Goal: Task Accomplishment & Management: Manage account settings

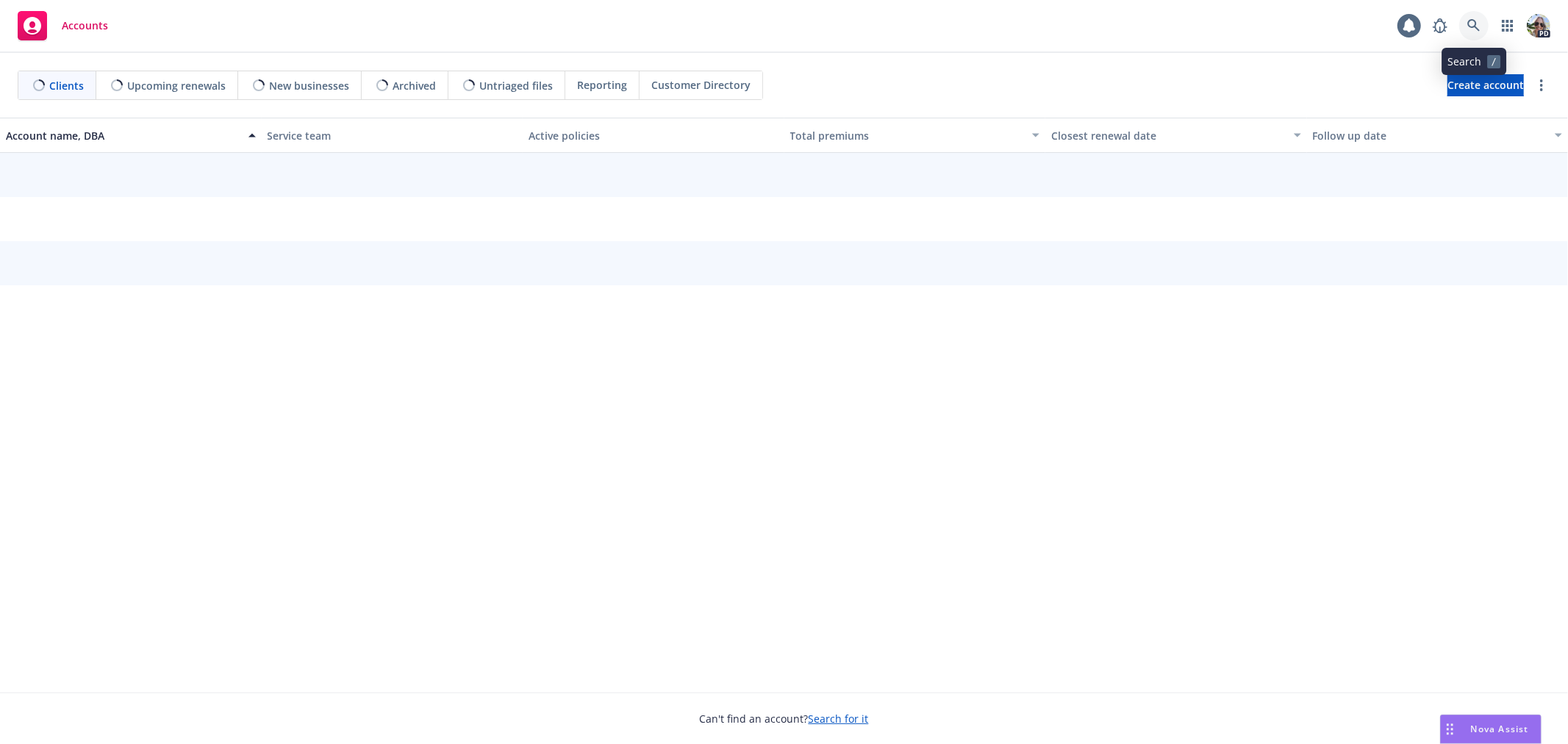
click at [1468, 21] on icon at bounding box center [1474, 25] width 13 height 13
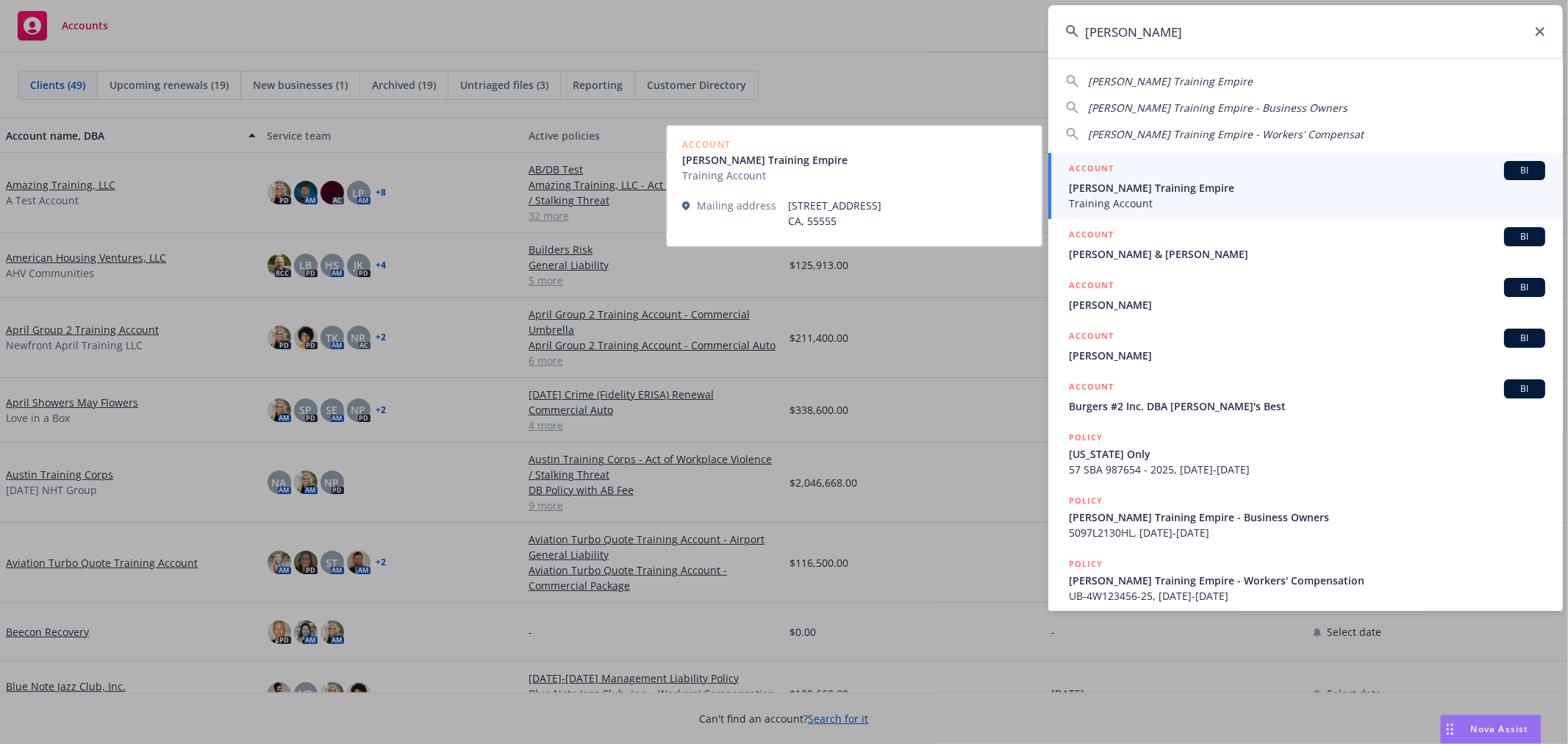
type input "[PERSON_NAME]"
click at [1095, 194] on span "[PERSON_NAME] Training Empire" at bounding box center [1307, 188] width 477 height 16
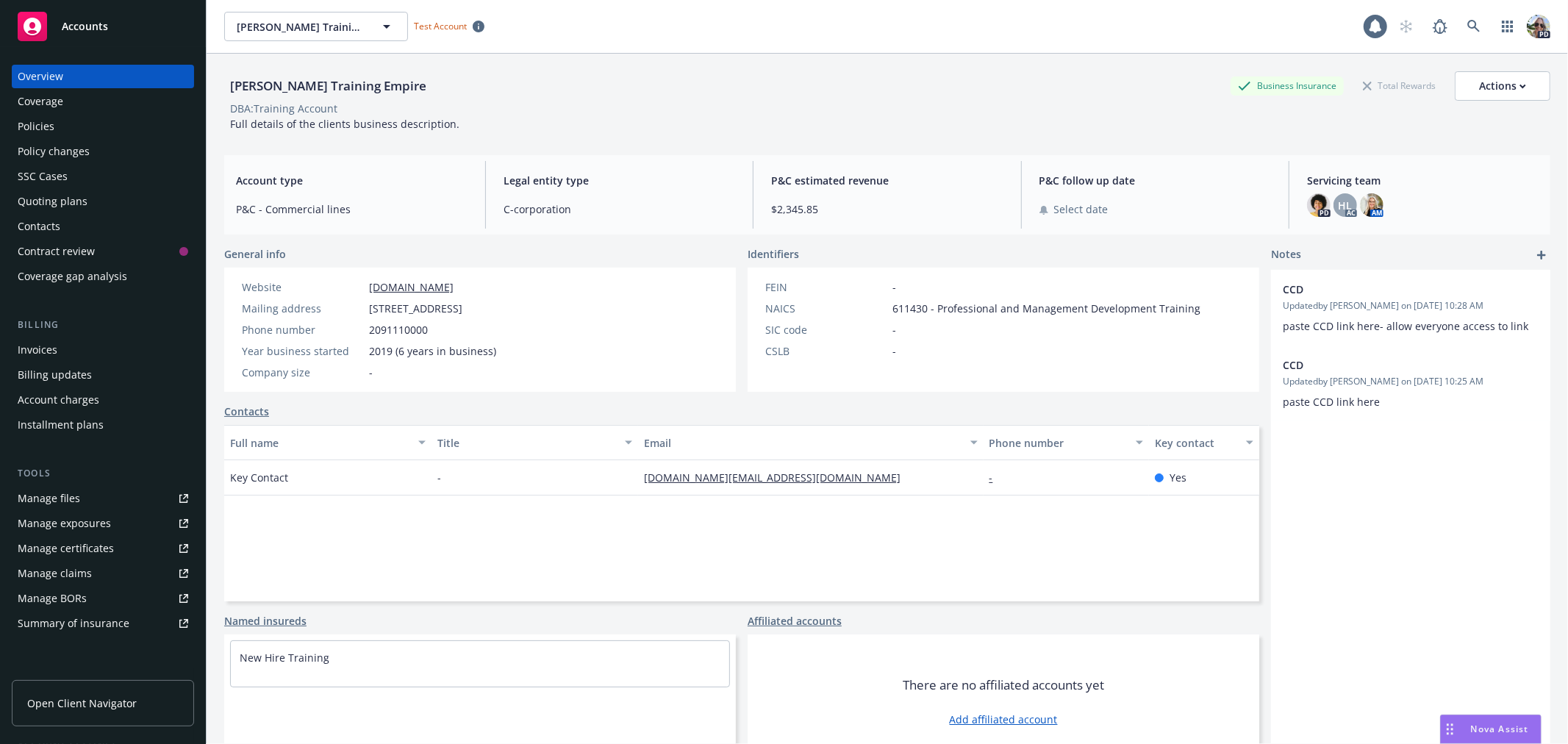
click at [34, 133] on div "Policies" at bounding box center [36, 126] width 36 height 23
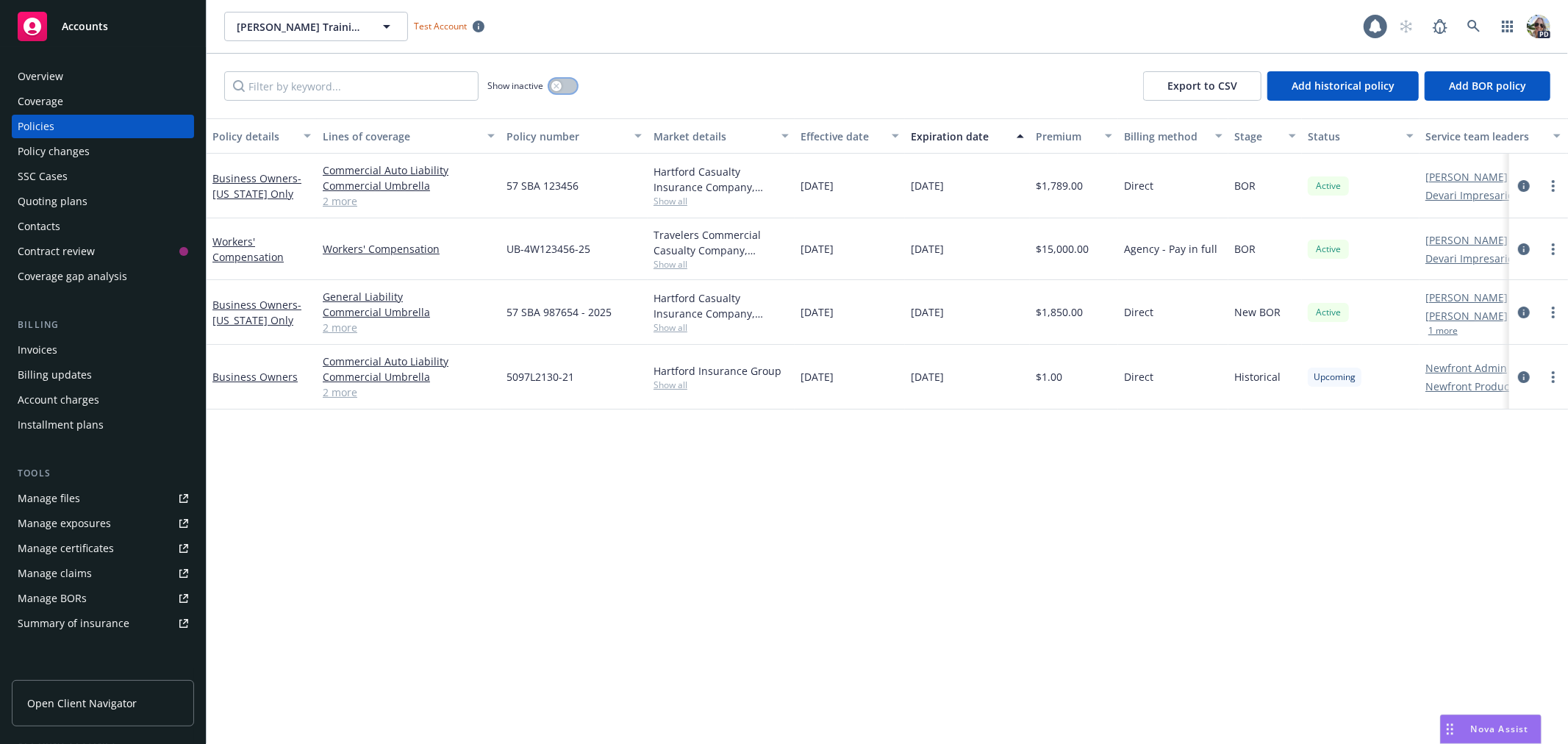
click at [560, 83] on div "button" at bounding box center [556, 86] width 10 height 10
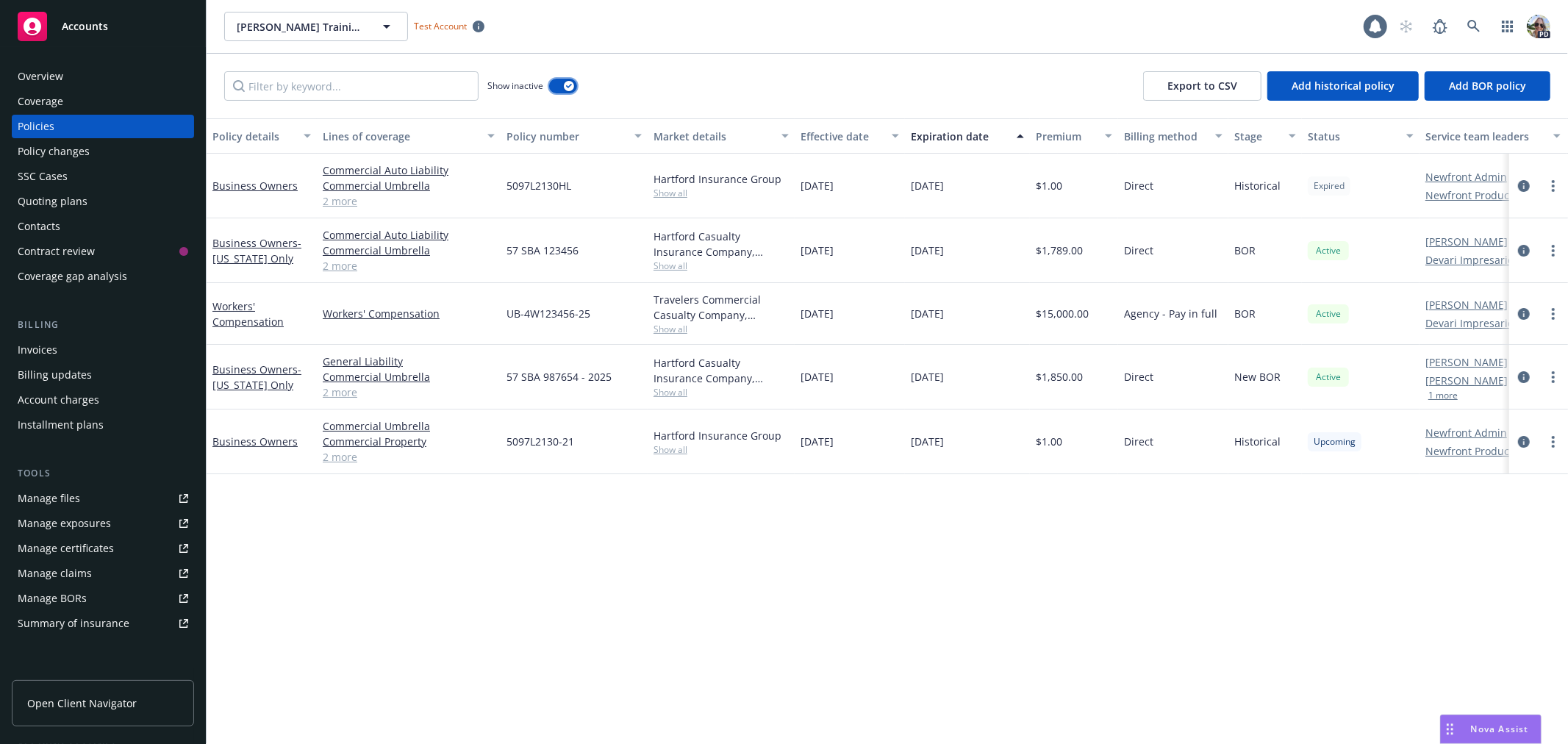
click at [567, 84] on icon "button" at bounding box center [569, 86] width 6 height 5
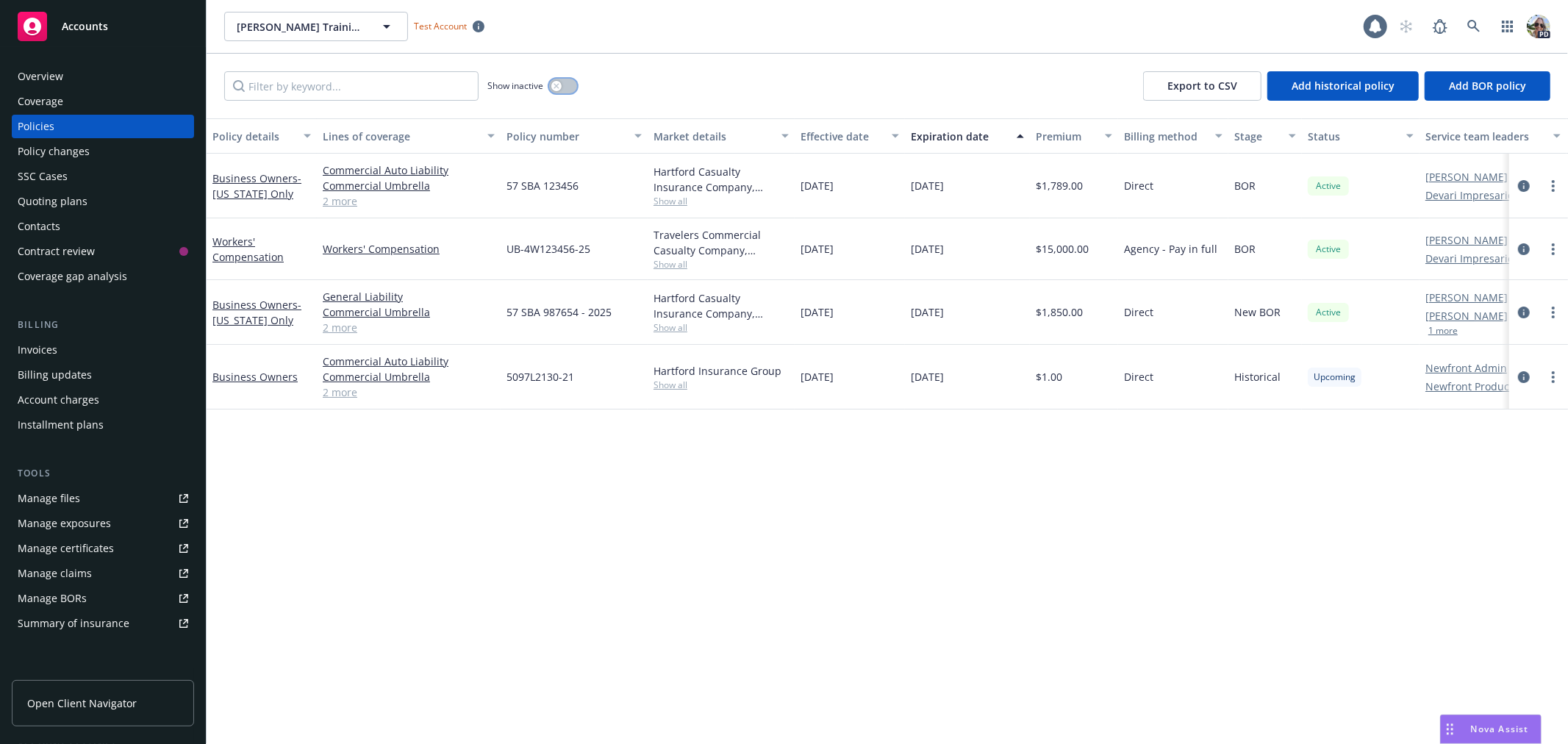
click at [556, 85] on icon "button" at bounding box center [556, 86] width 6 height 6
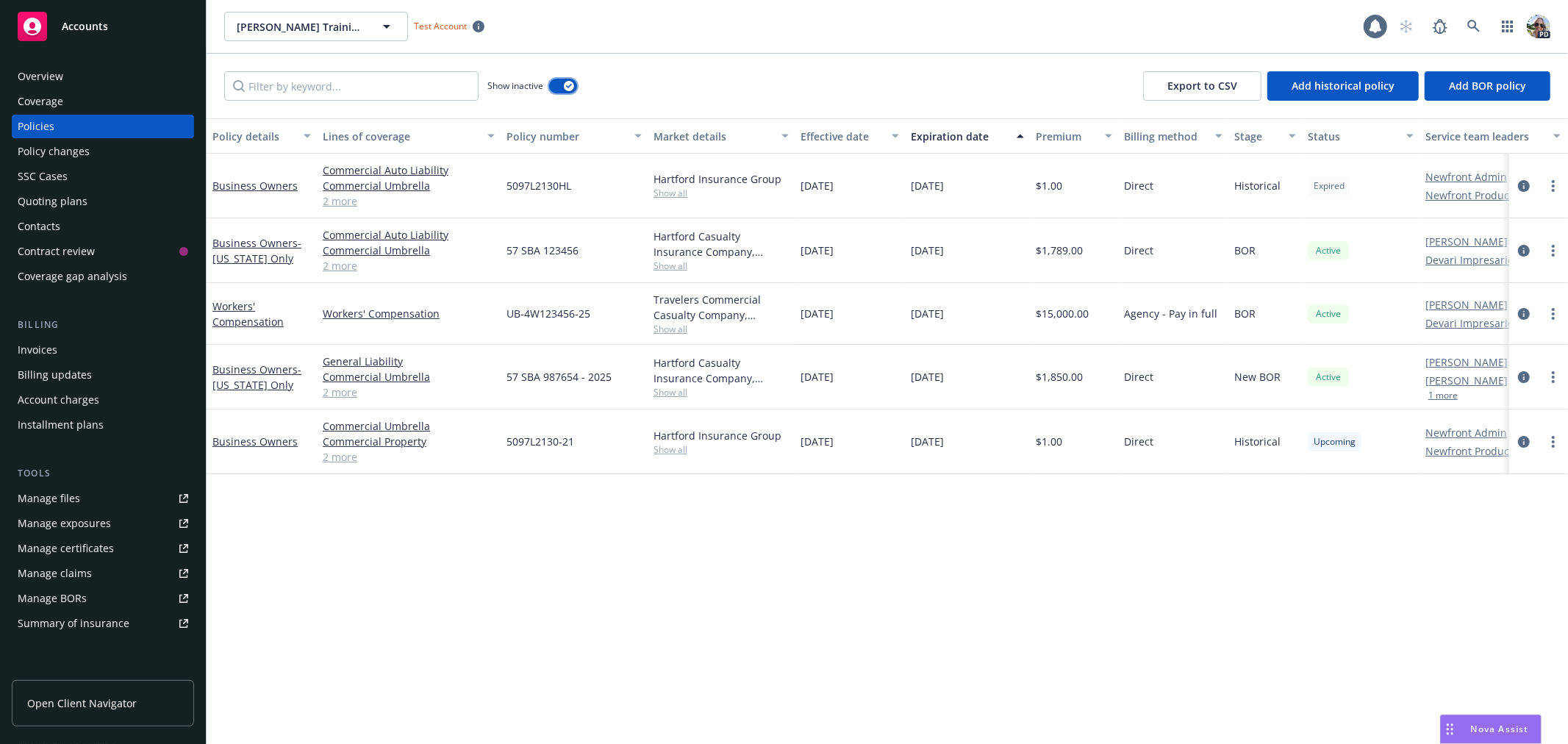
click at [568, 84] on icon "button" at bounding box center [569, 86] width 6 height 5
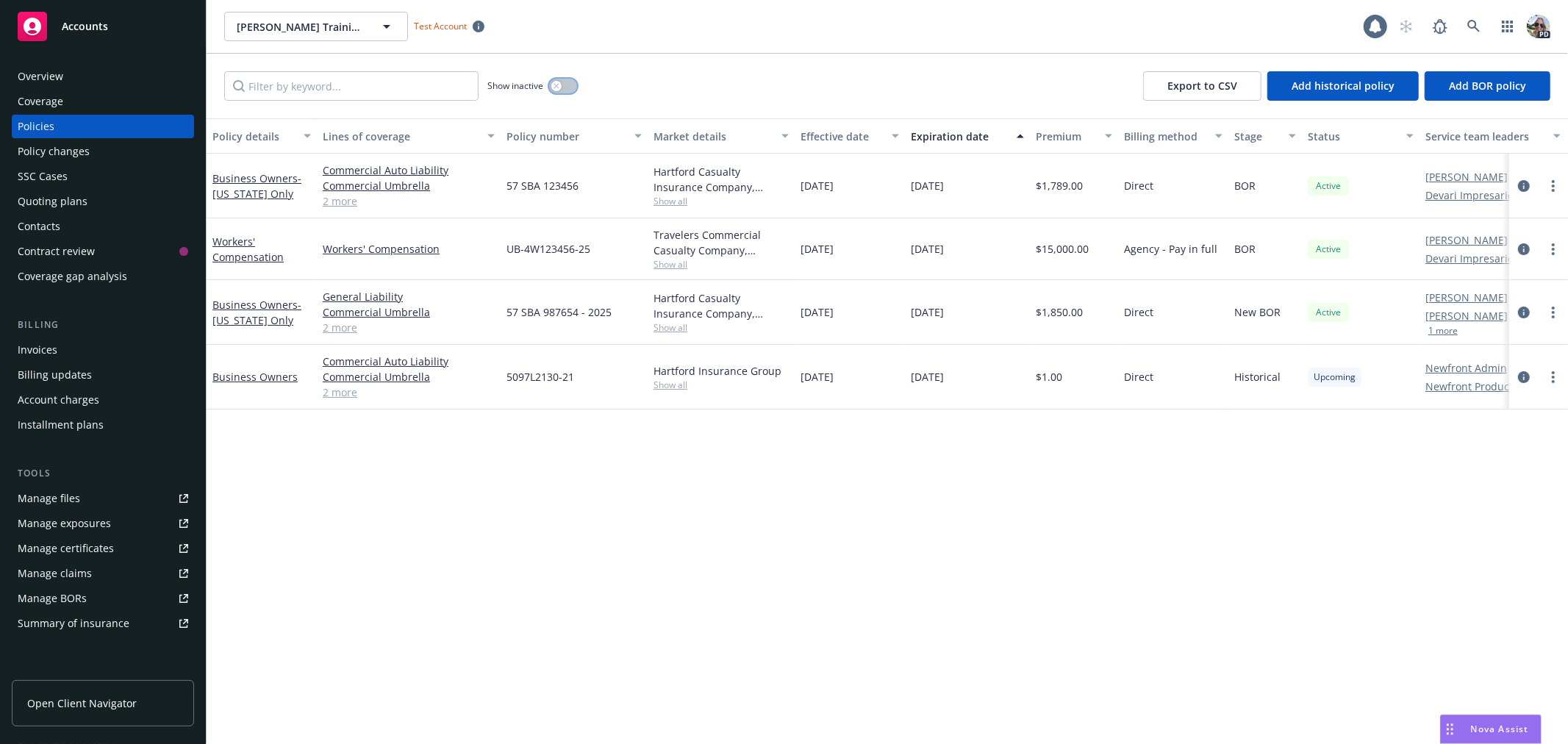
click at [555, 83] on icon "button" at bounding box center [556, 86] width 6 height 6
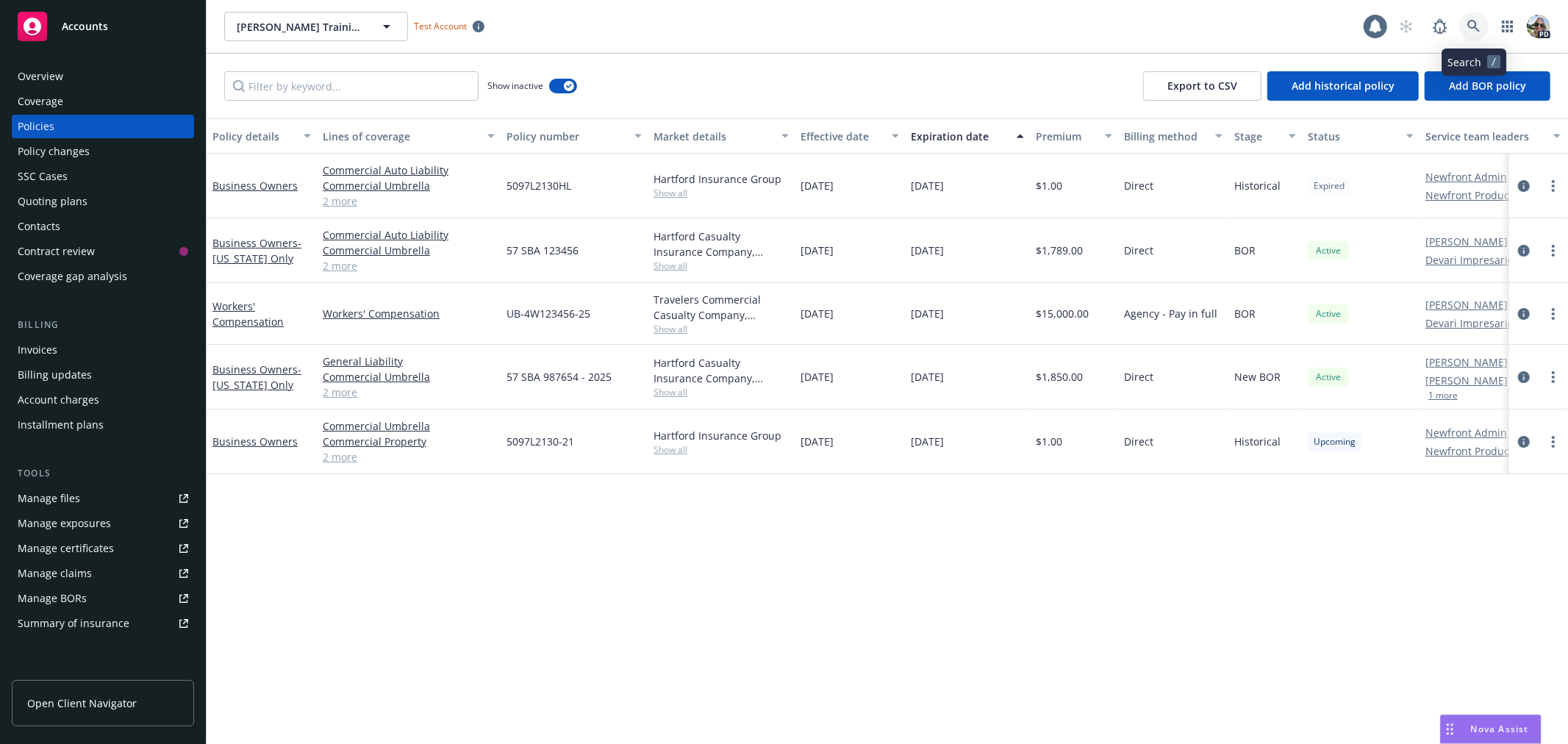
click at [1470, 25] on icon at bounding box center [1474, 26] width 13 height 13
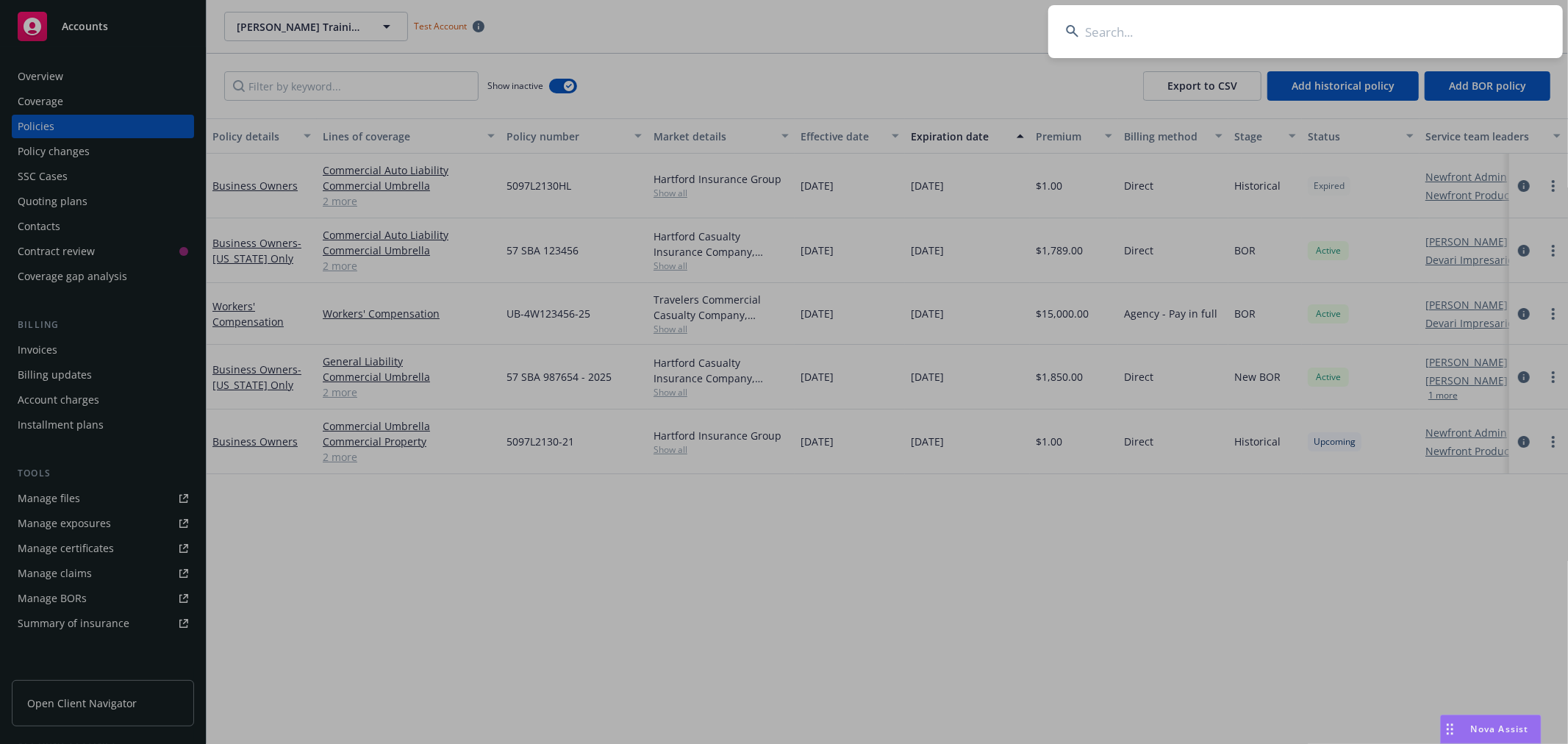
click at [1219, 22] on input at bounding box center [1305, 32] width 515 height 53
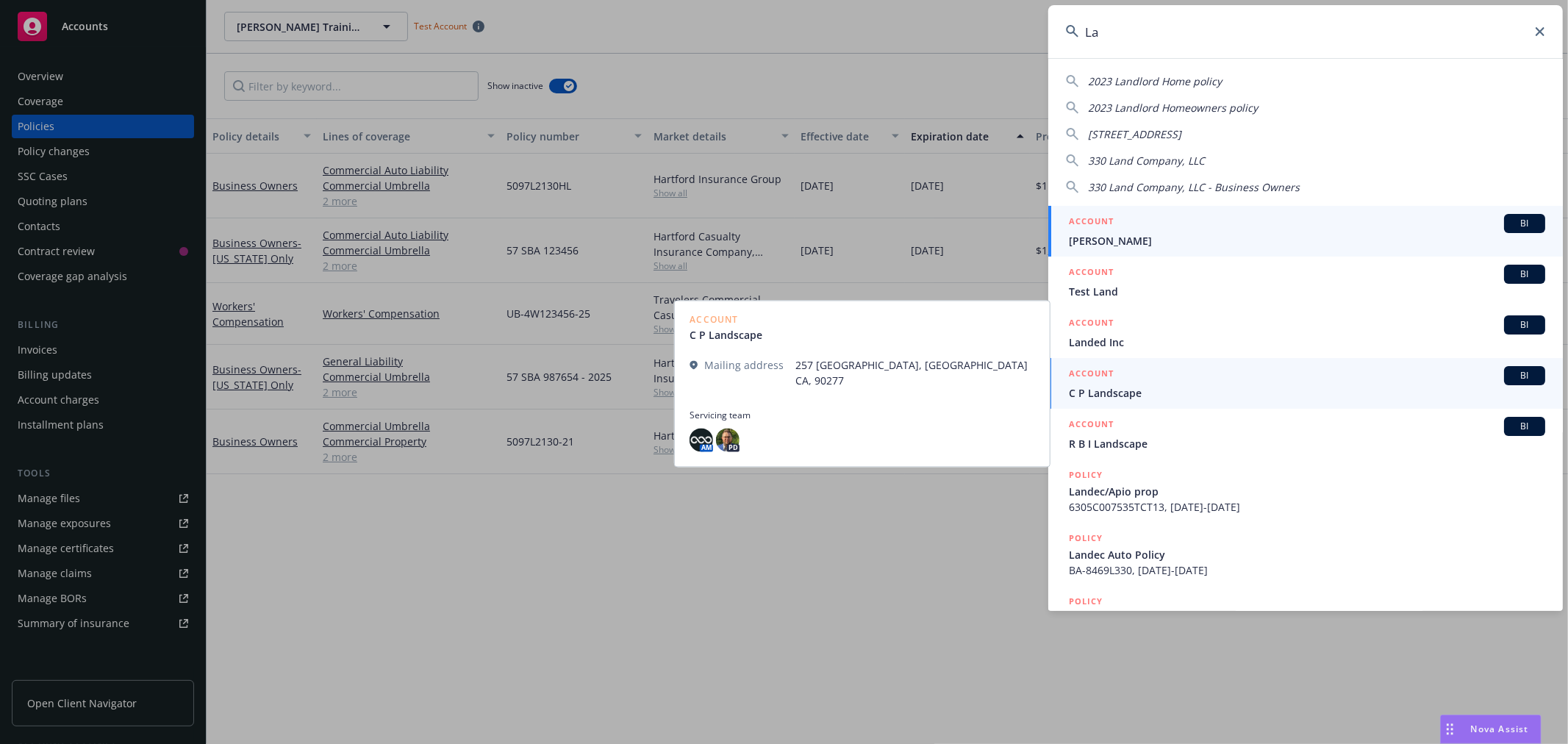
type input "L"
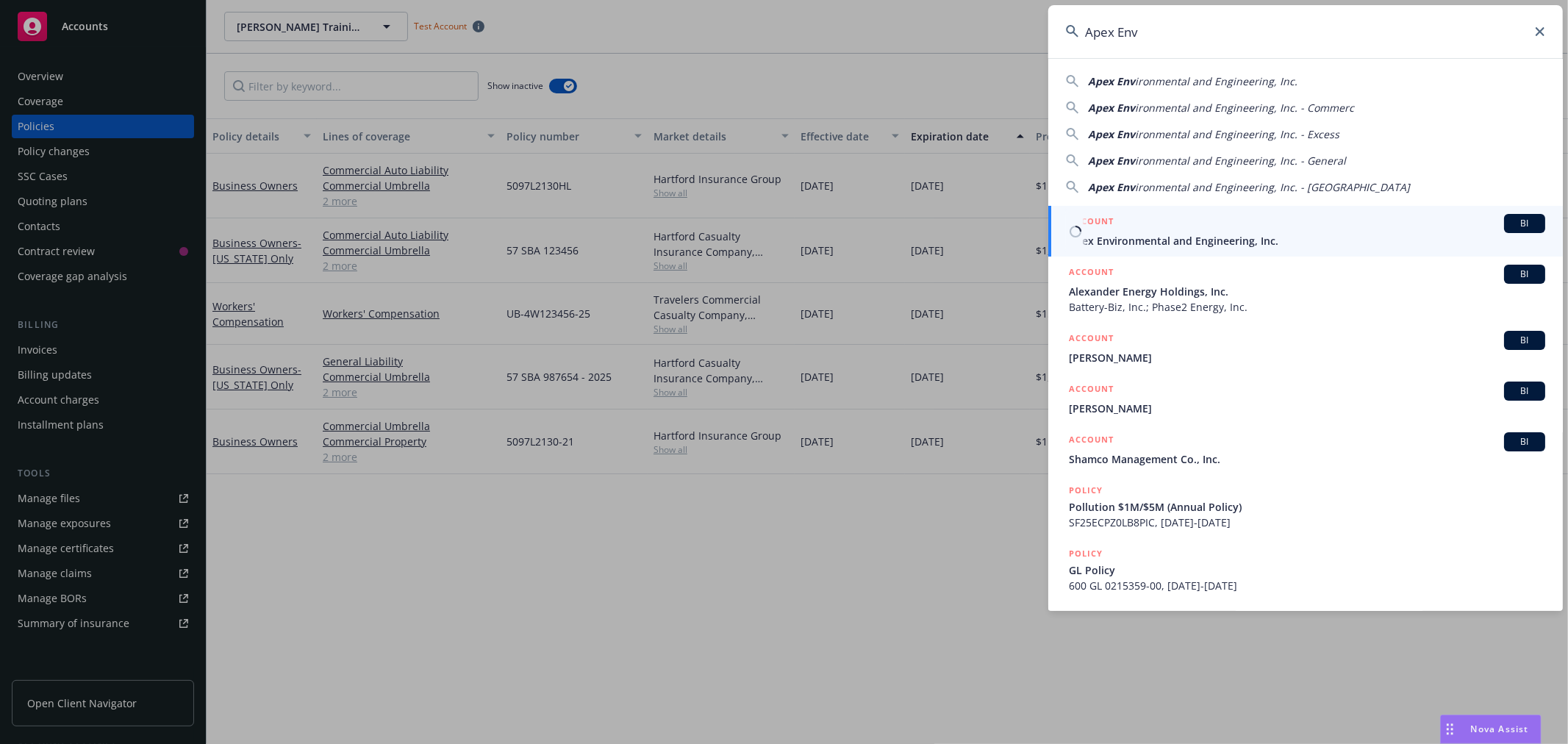
type input "Apex Env"
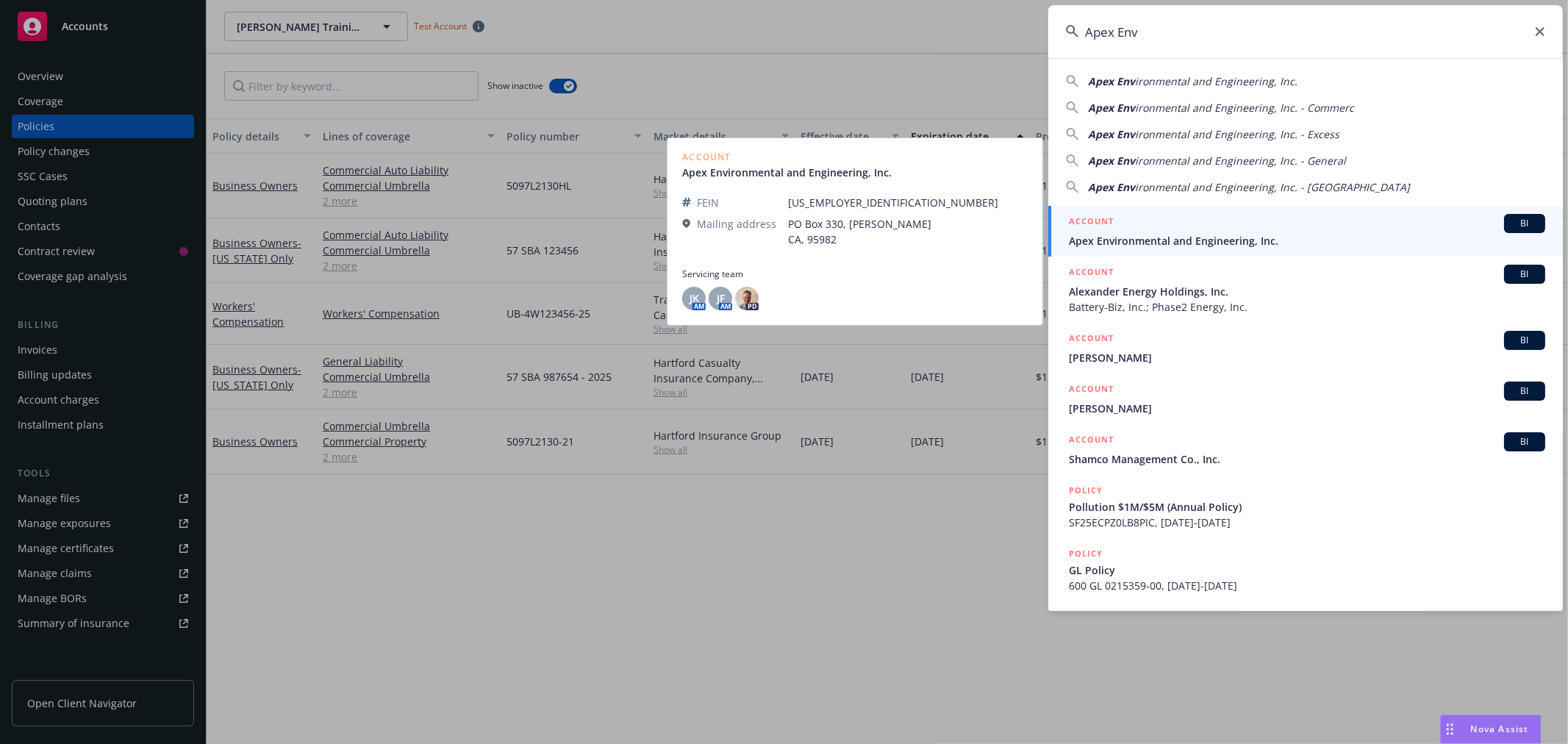
click at [1133, 233] on span "Apex Environmental and Engineering, Inc." at bounding box center [1307, 240] width 477 height 16
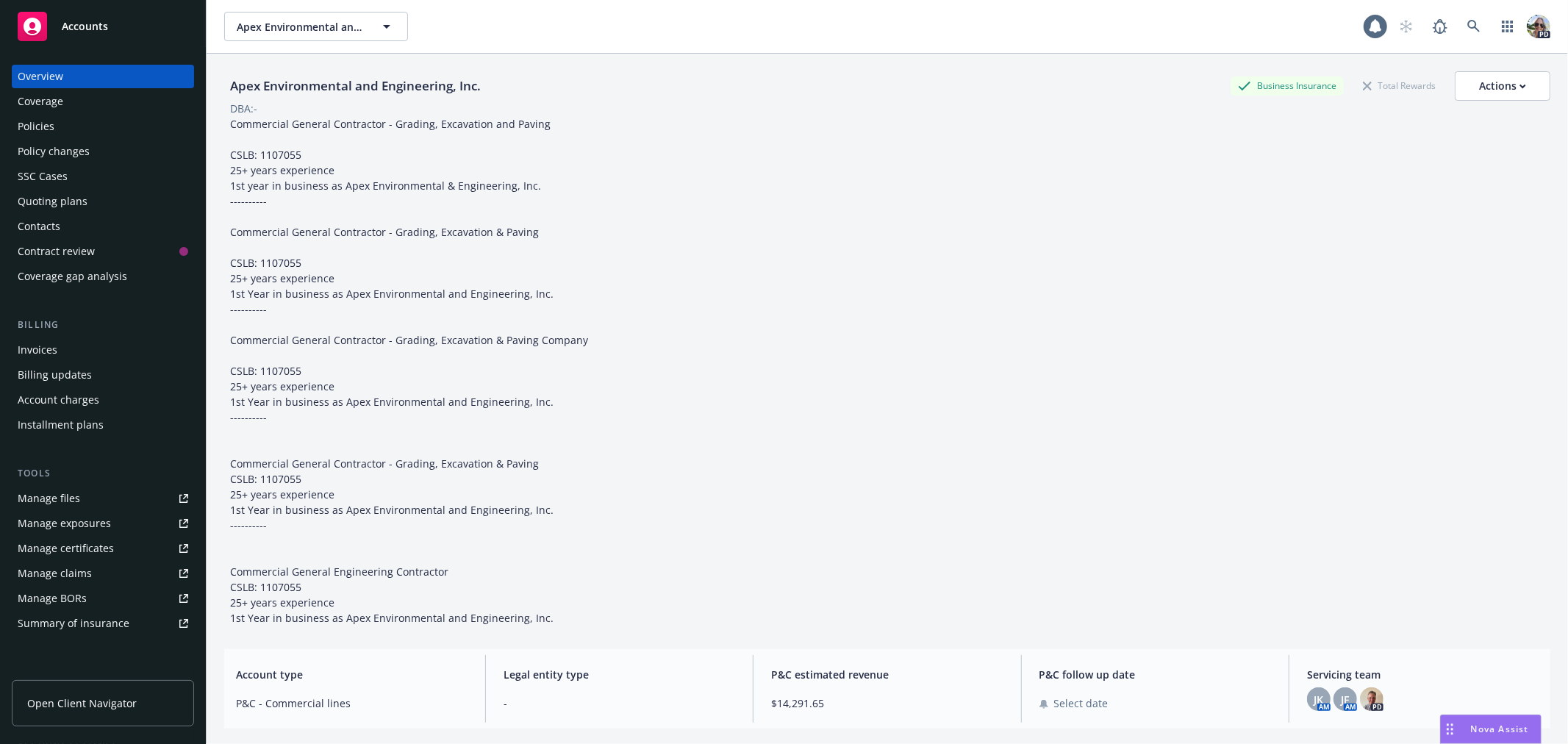
click at [19, 120] on div "Policies" at bounding box center [36, 126] width 36 height 23
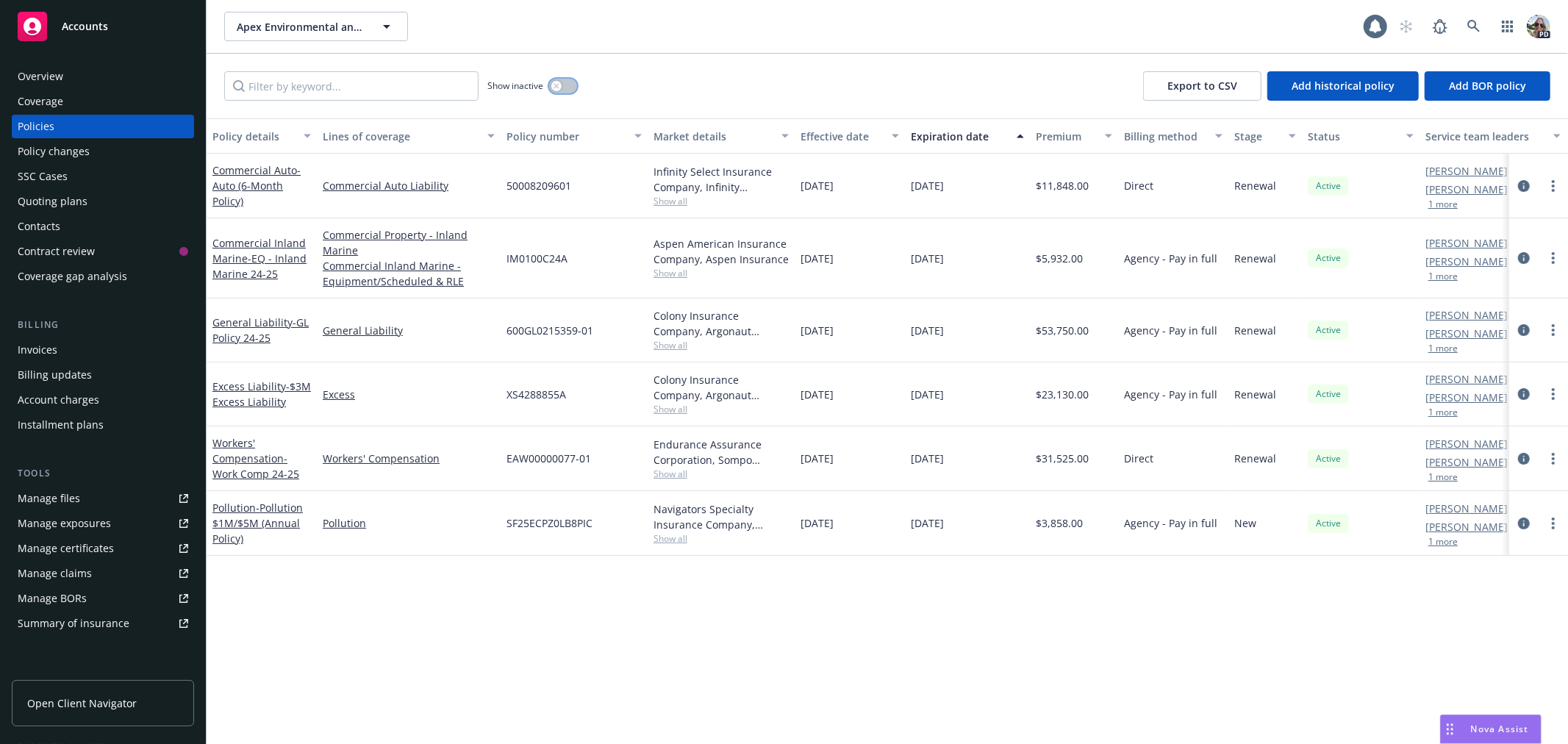
click at [561, 87] on div "button" at bounding box center [556, 86] width 10 height 10
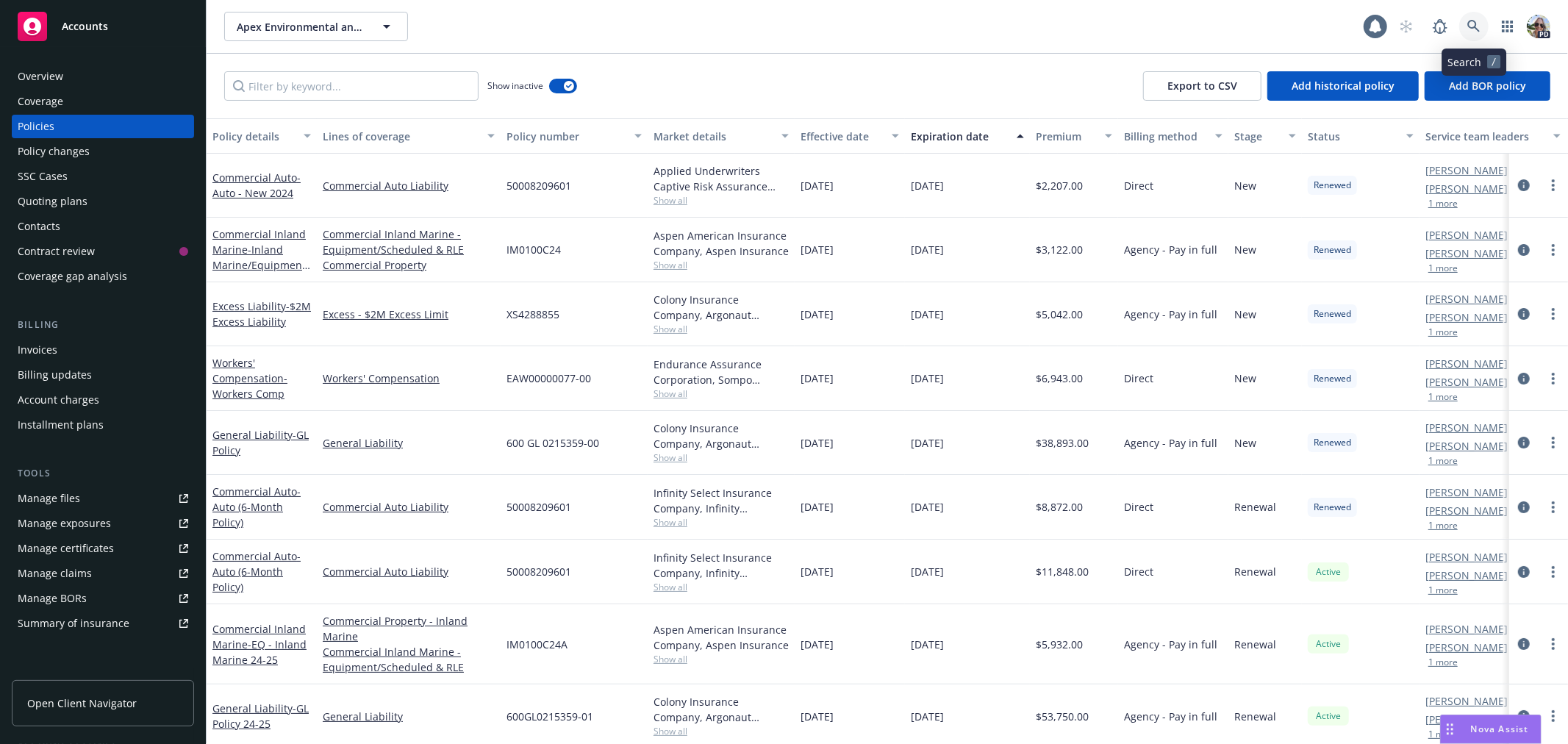
click at [1474, 26] on icon at bounding box center [1474, 26] width 13 height 13
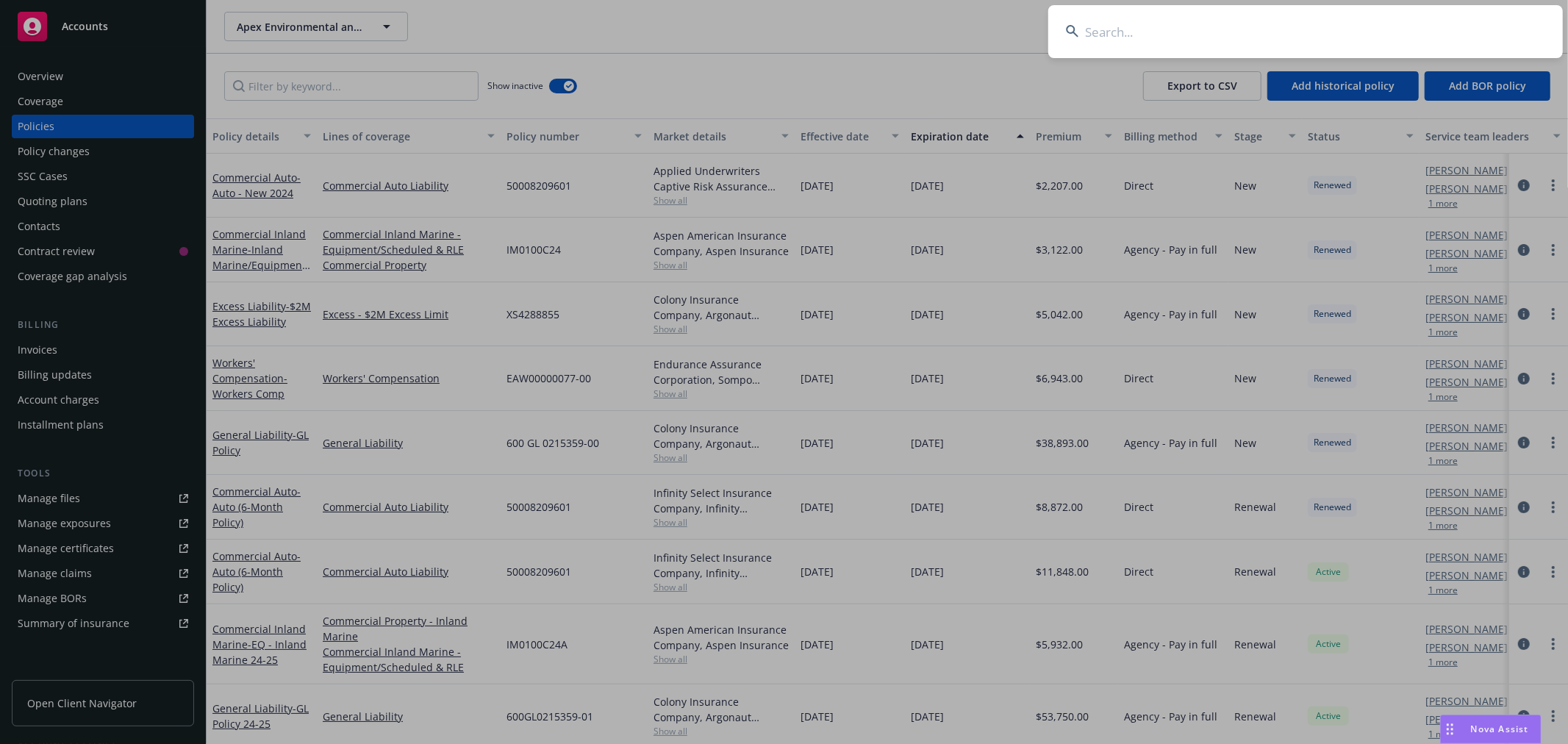
drag, startPoint x: 1166, startPoint y: 27, endPoint x: 1276, endPoint y: 12, distance: 111.0
click at [1170, 27] on input at bounding box center [1305, 32] width 515 height 53
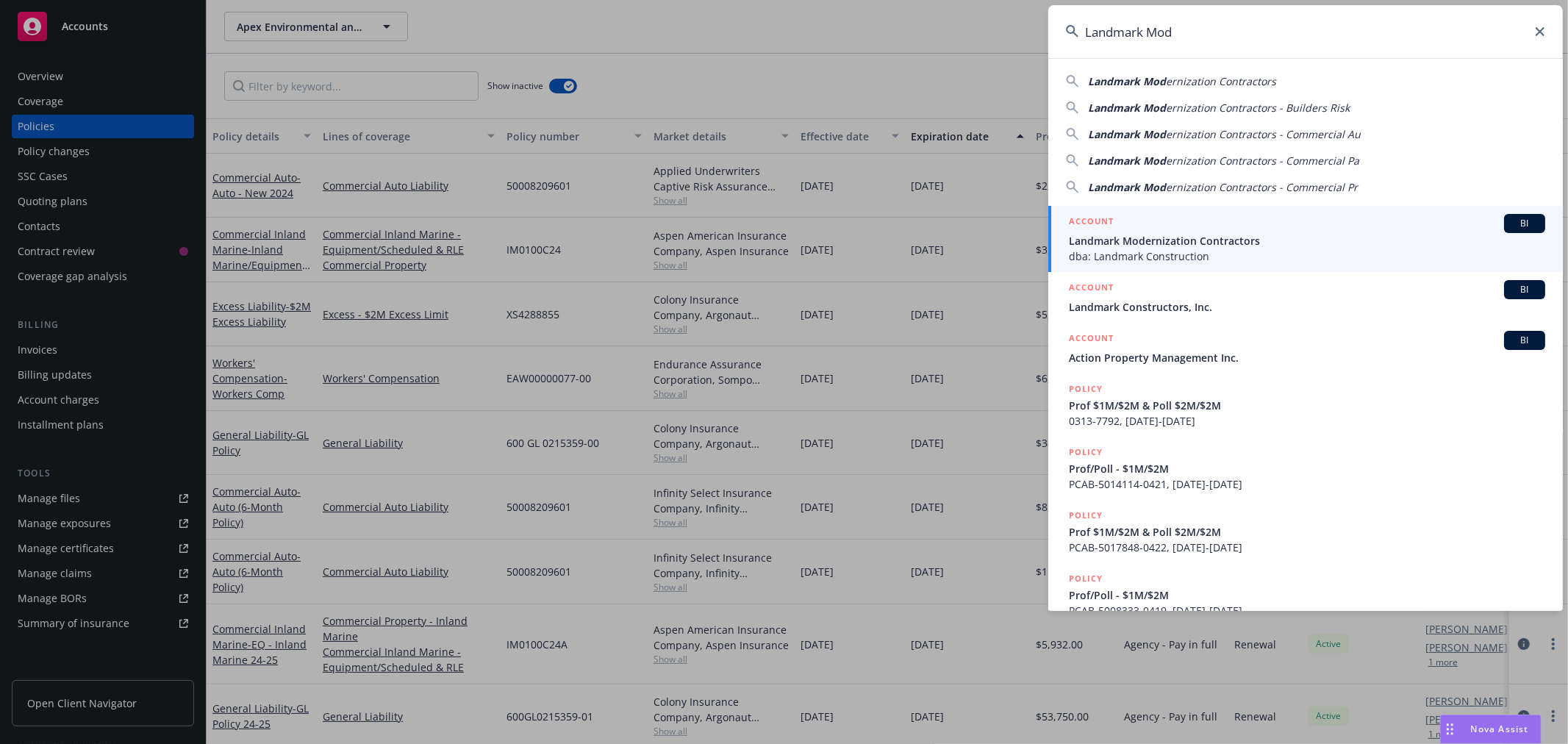
type input "Landmark Mod"
click at [1143, 249] on span "dba: Landmark Construction" at bounding box center [1307, 256] width 477 height 16
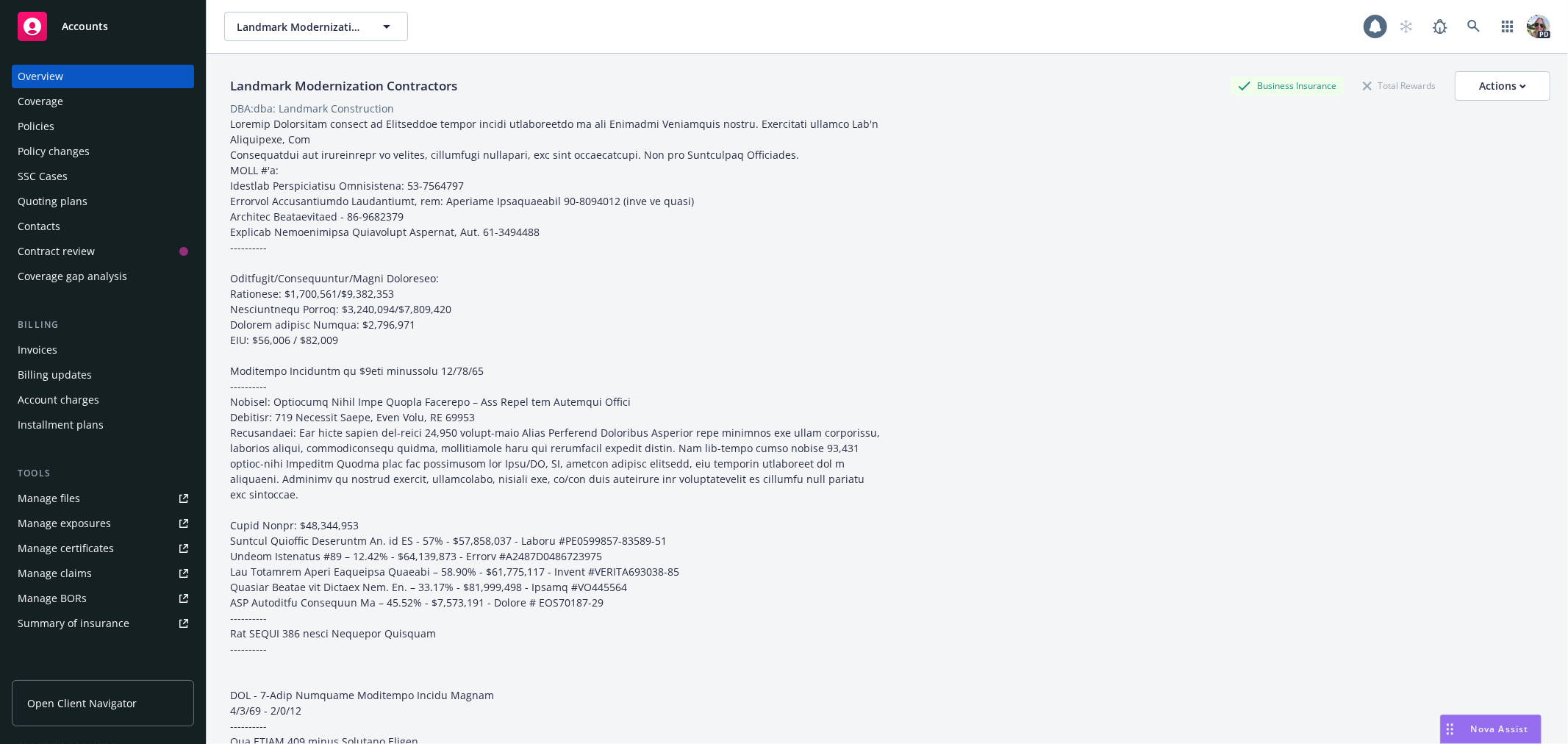
click at [37, 129] on div "Policies" at bounding box center [36, 126] width 36 height 23
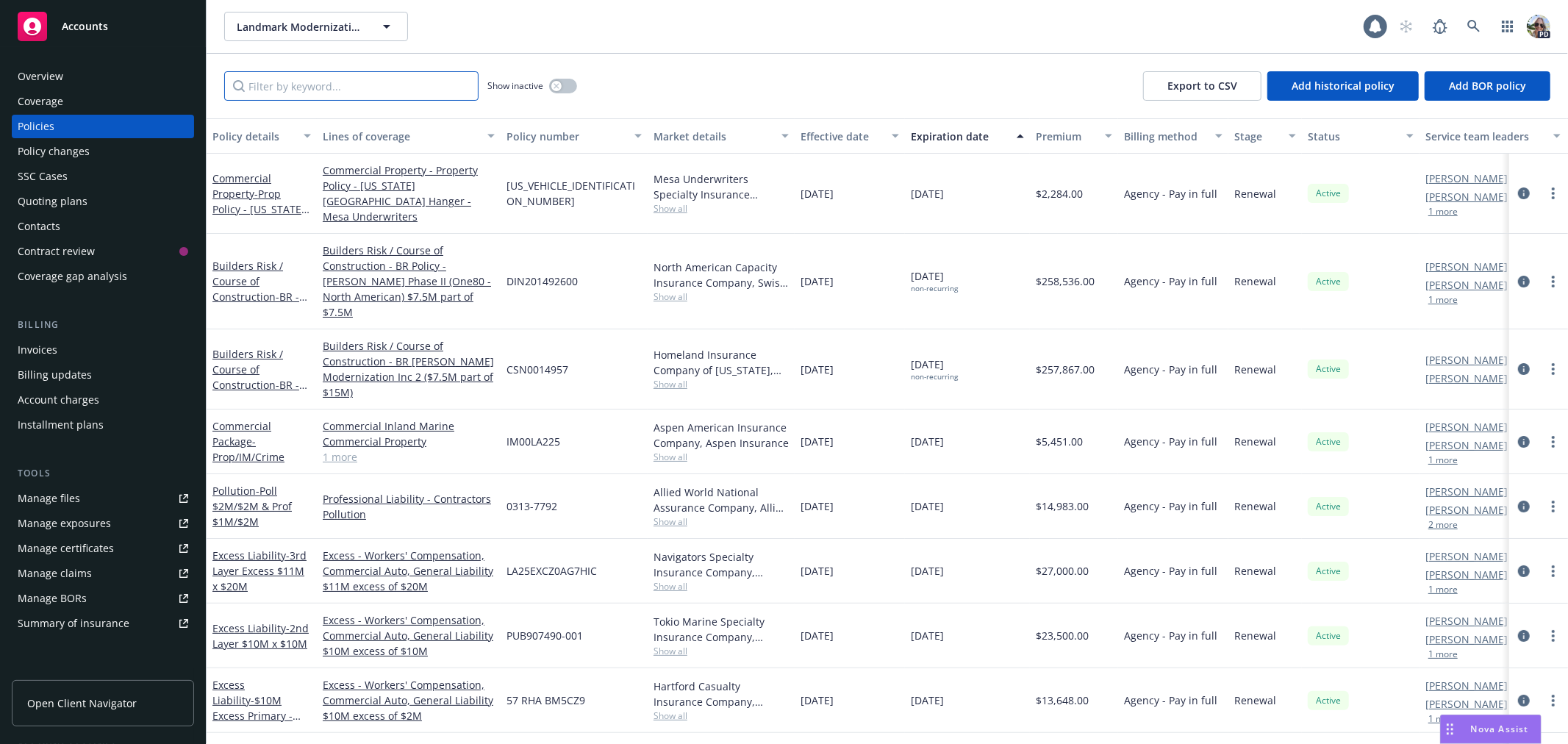
click at [360, 95] on input "Filter by keyword..." at bounding box center [351, 85] width 254 height 29
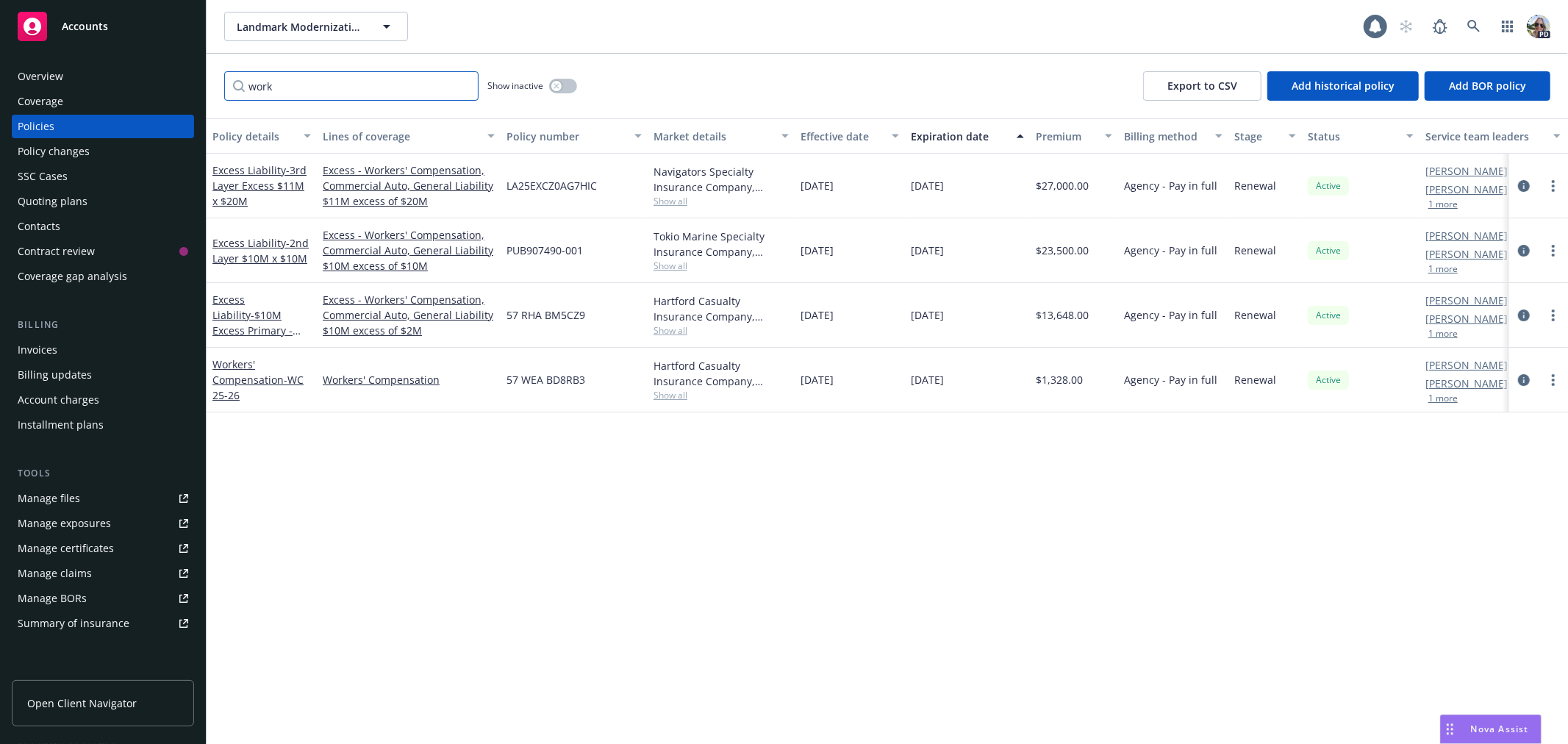
type input "work"
click at [559, 84] on icon "button" at bounding box center [556, 86] width 6 height 6
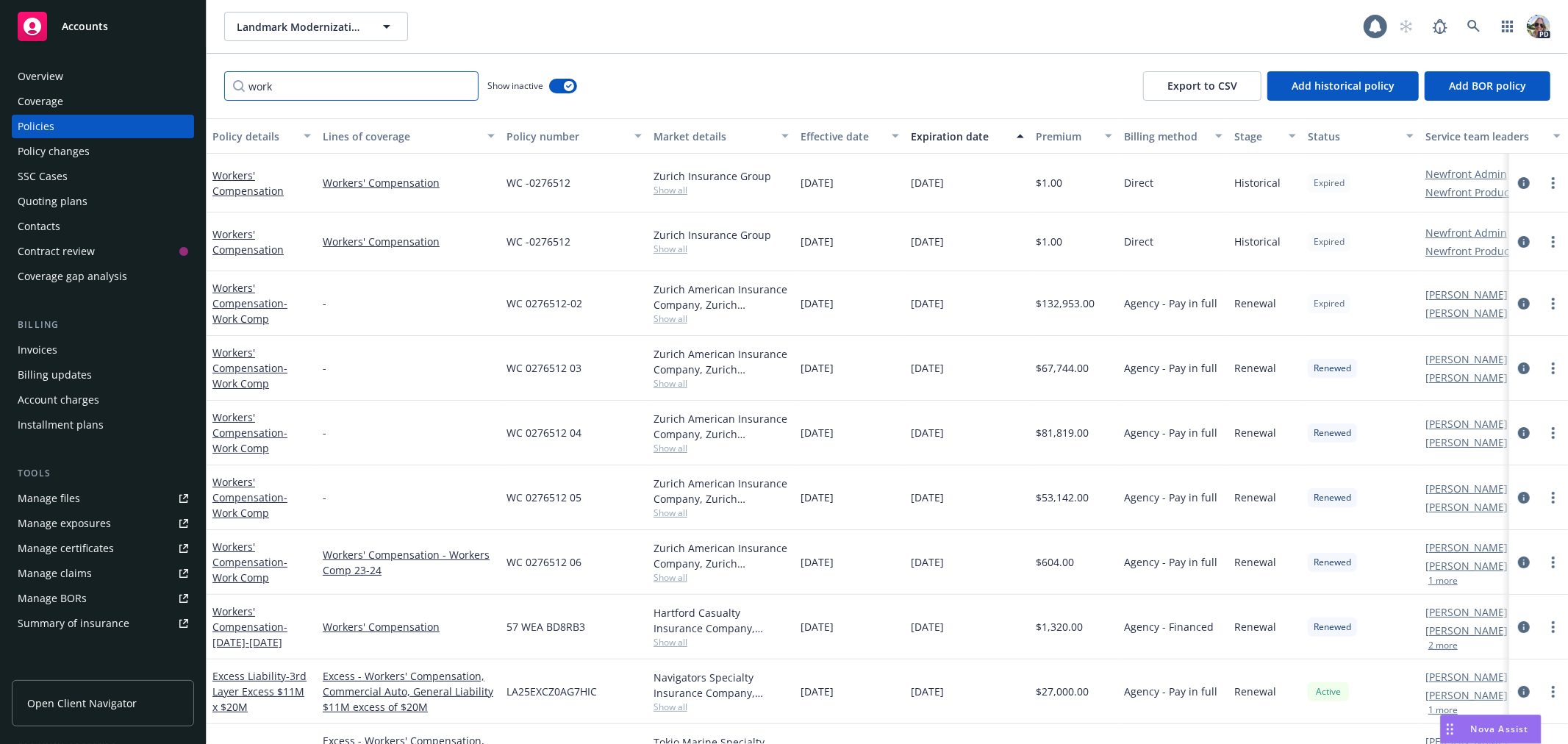
click at [316, 82] on input "work" at bounding box center [351, 85] width 254 height 29
click at [253, 27] on span "Landmark Modernization Contractors" at bounding box center [300, 26] width 127 height 16
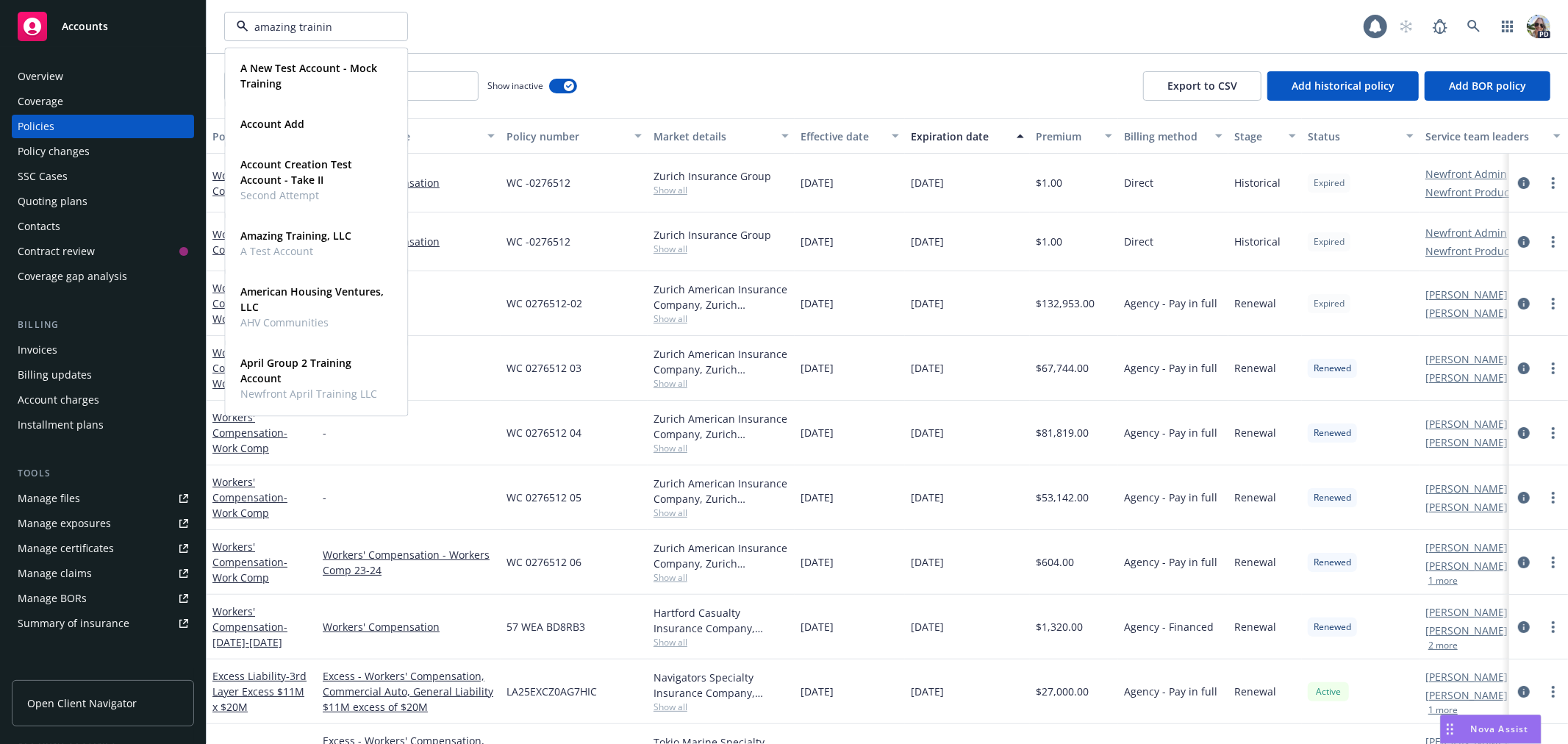
type input "amazing training"
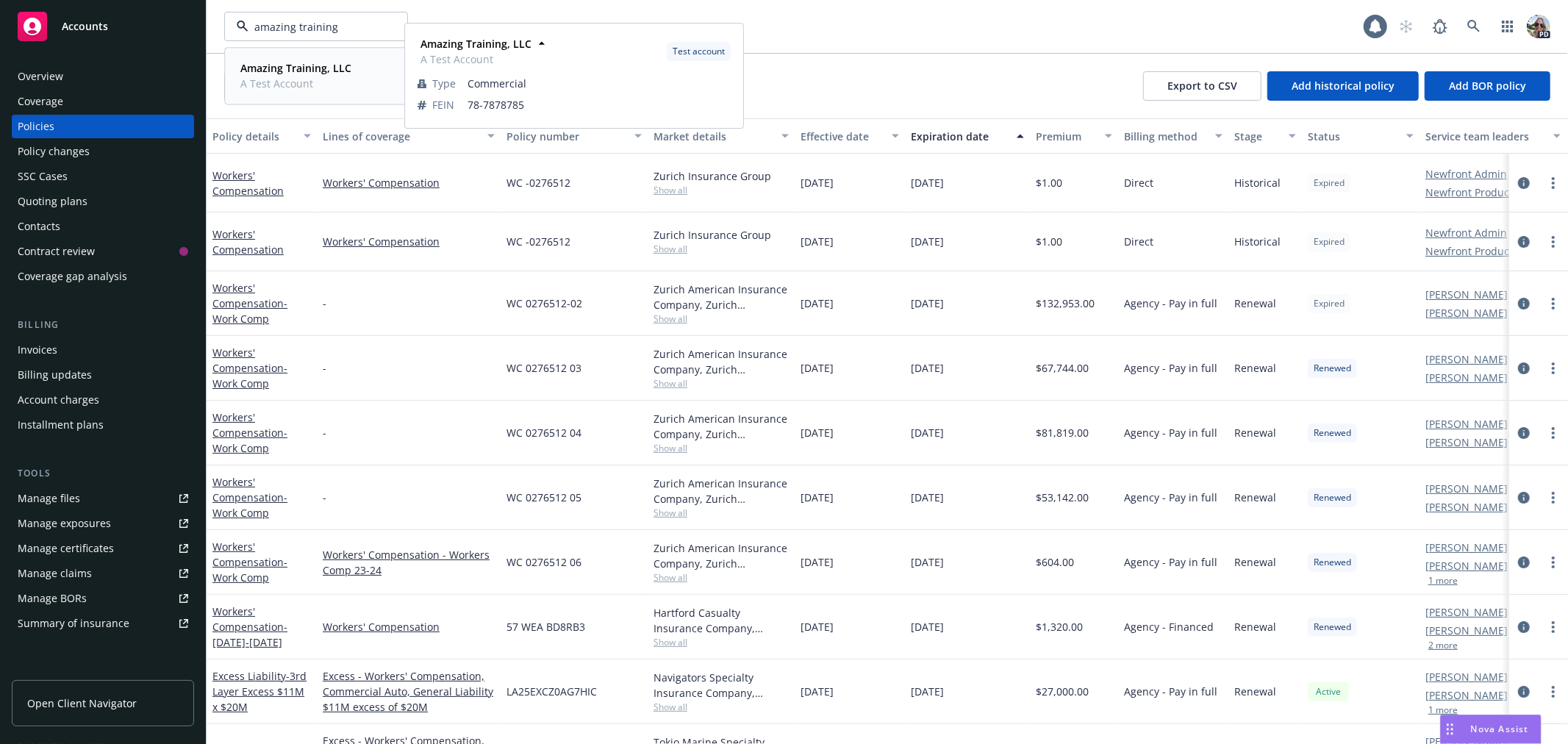
click at [283, 67] on strong "Amazing Training, LLC" at bounding box center [295, 67] width 111 height 14
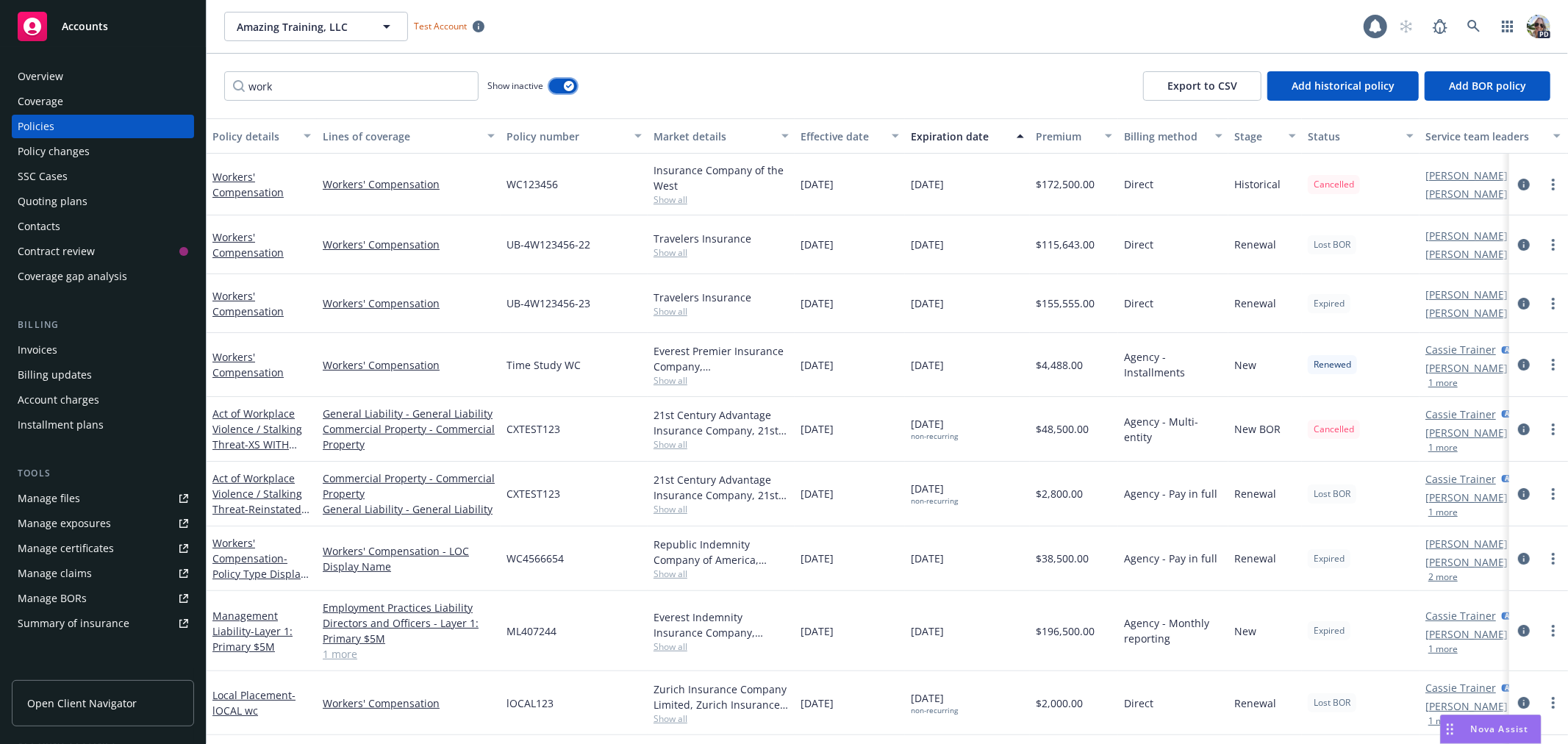
click at [566, 84] on icon "button" at bounding box center [569, 86] width 6 height 5
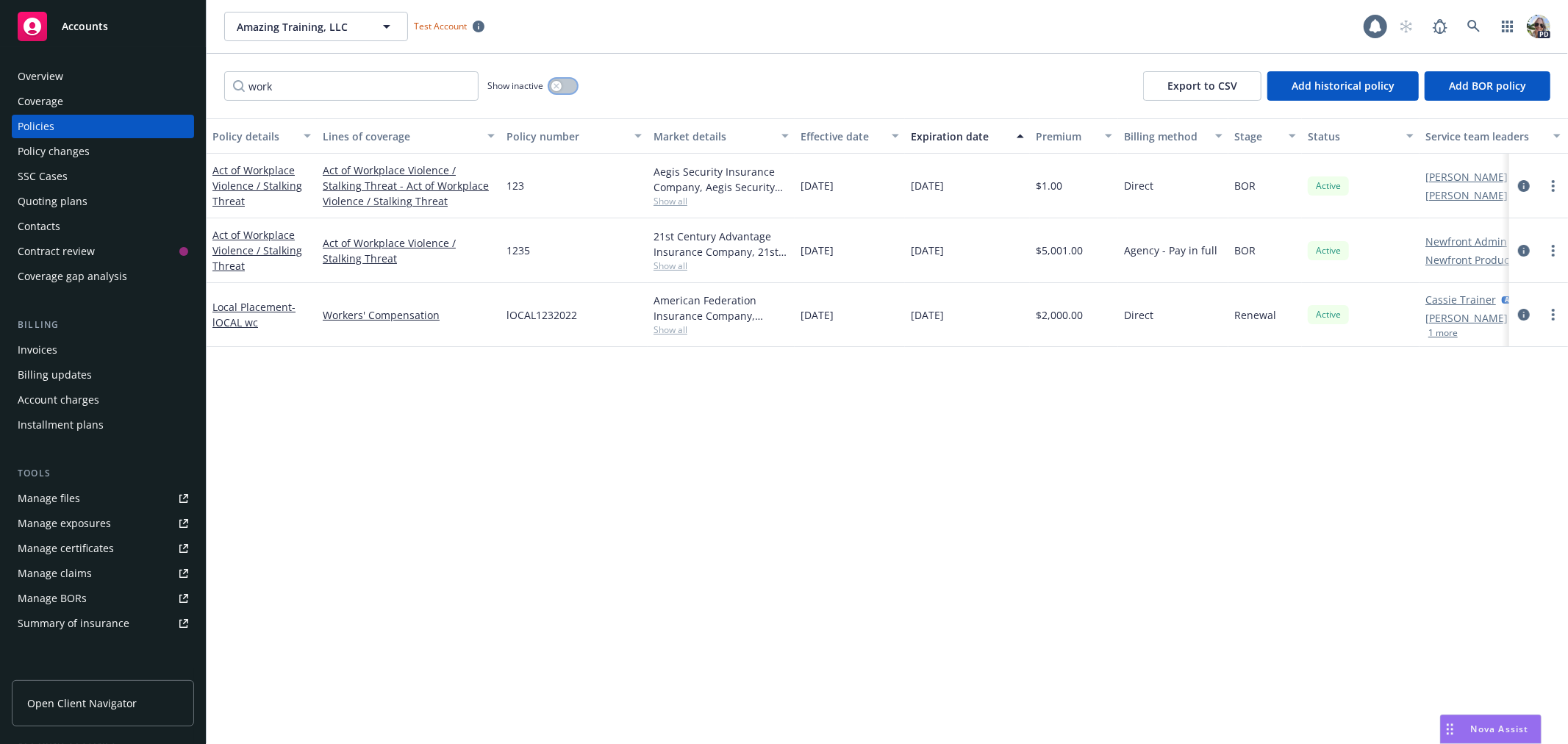
click at [556, 84] on icon "button" at bounding box center [556, 86] width 6 height 6
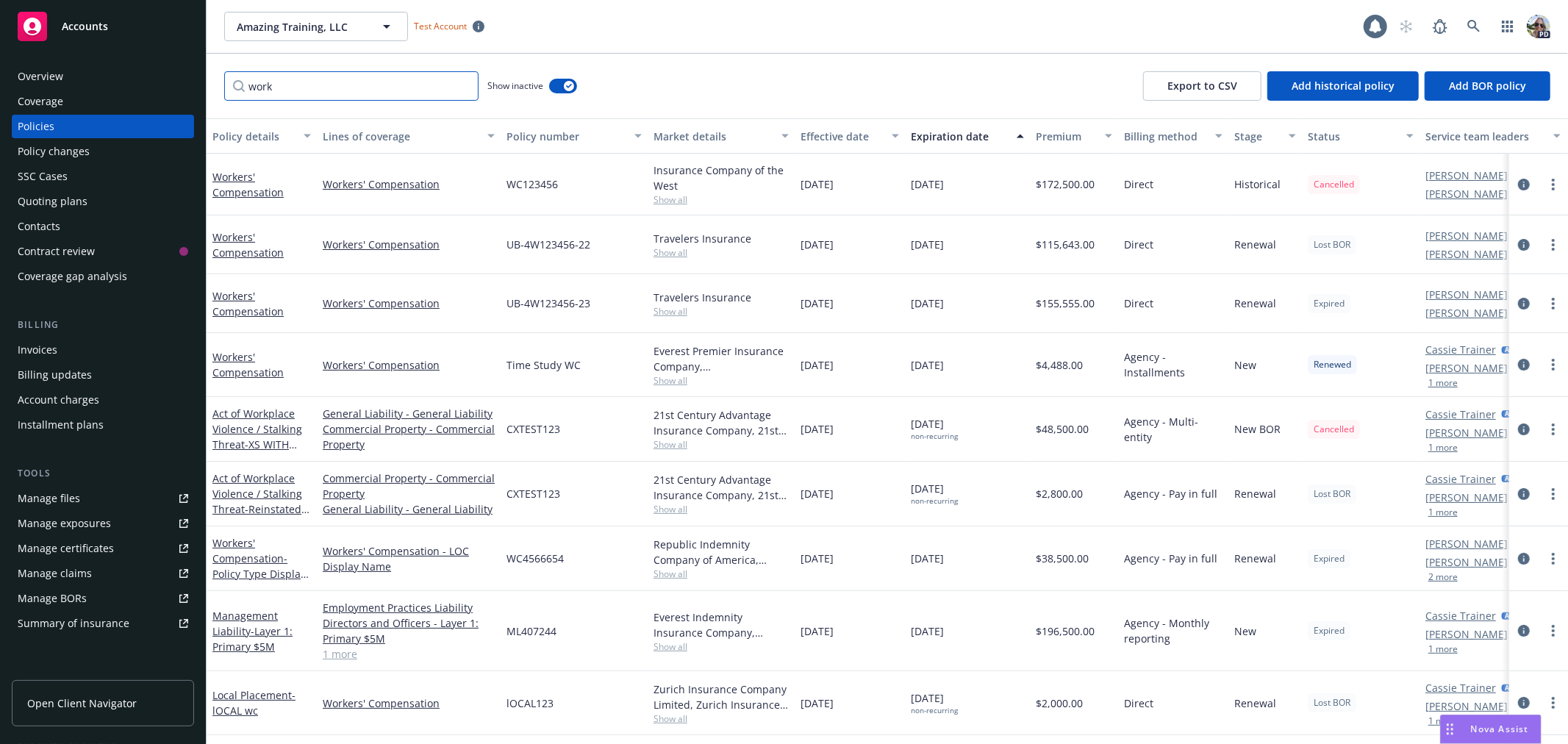
click at [300, 91] on input "work" at bounding box center [351, 85] width 254 height 29
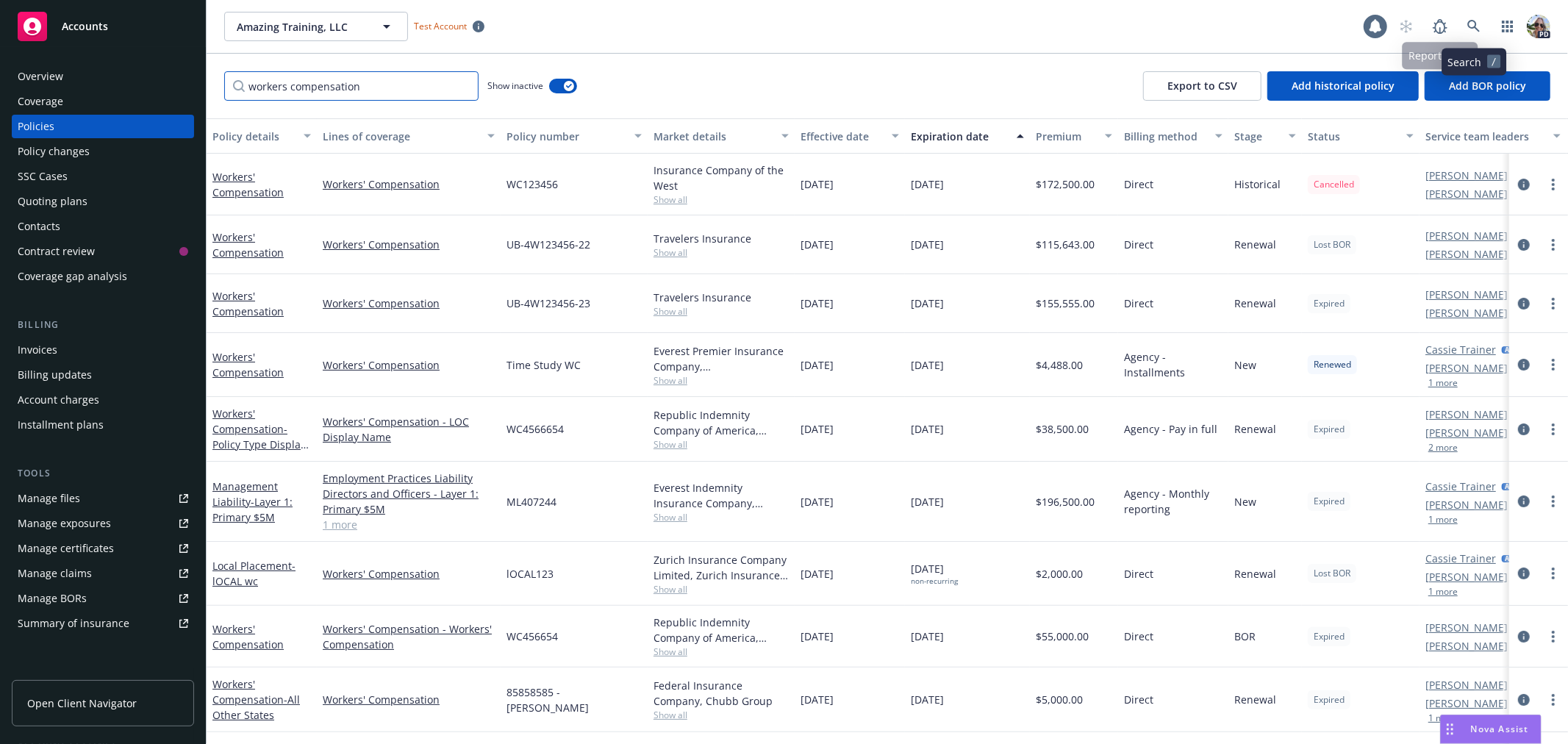
type input "workers compensation"
click at [1473, 22] on icon at bounding box center [1474, 26] width 13 height 13
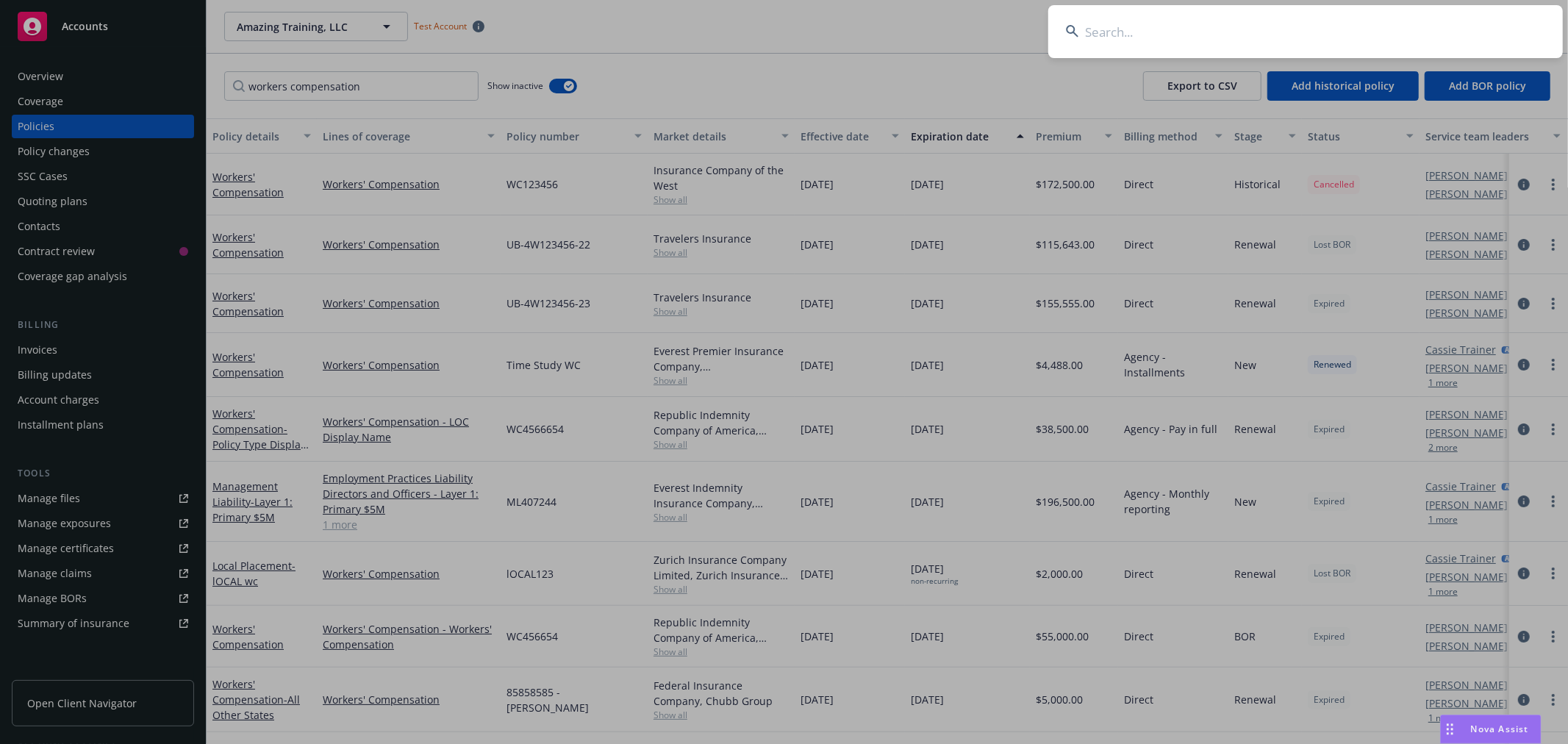
drag, startPoint x: 1142, startPoint y: 26, endPoint x: 1073, endPoint y: 0, distance: 73.7
click at [1122, 22] on input at bounding box center [1305, 32] width 515 height 53
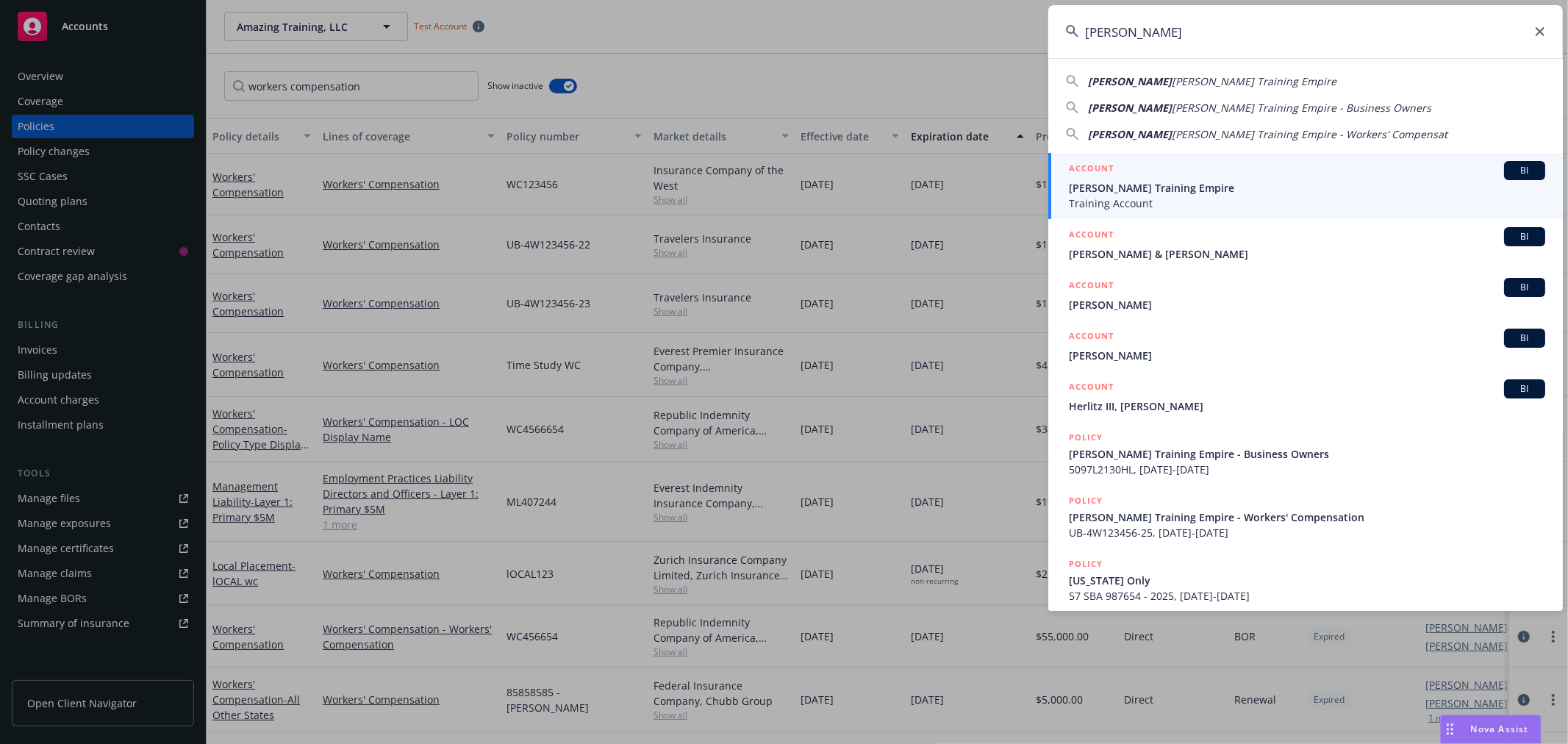
type input "[PERSON_NAME]"
click at [1135, 192] on span "[PERSON_NAME] Training Empire" at bounding box center [1307, 188] width 477 height 16
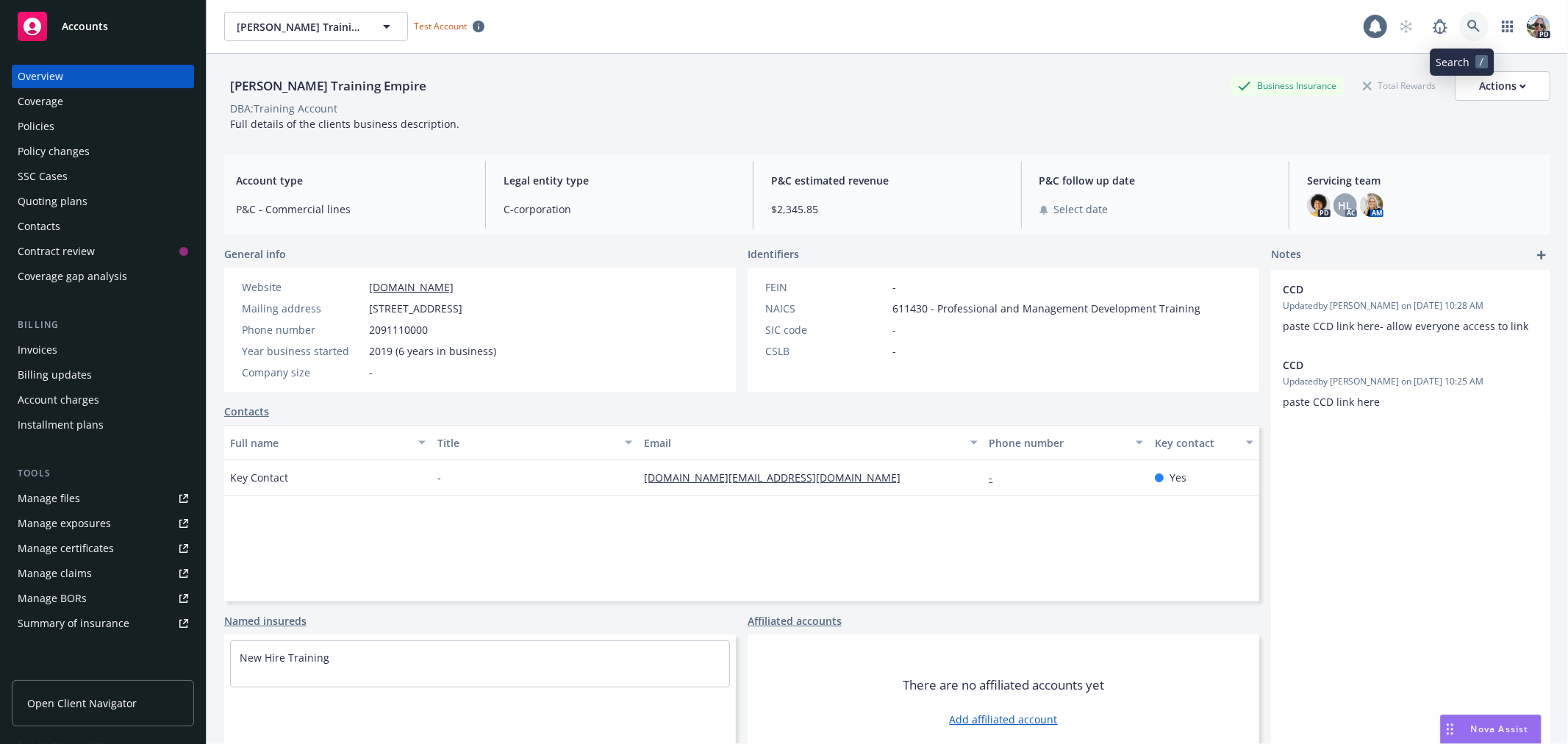
click at [1467, 22] on icon at bounding box center [1474, 26] width 13 height 13
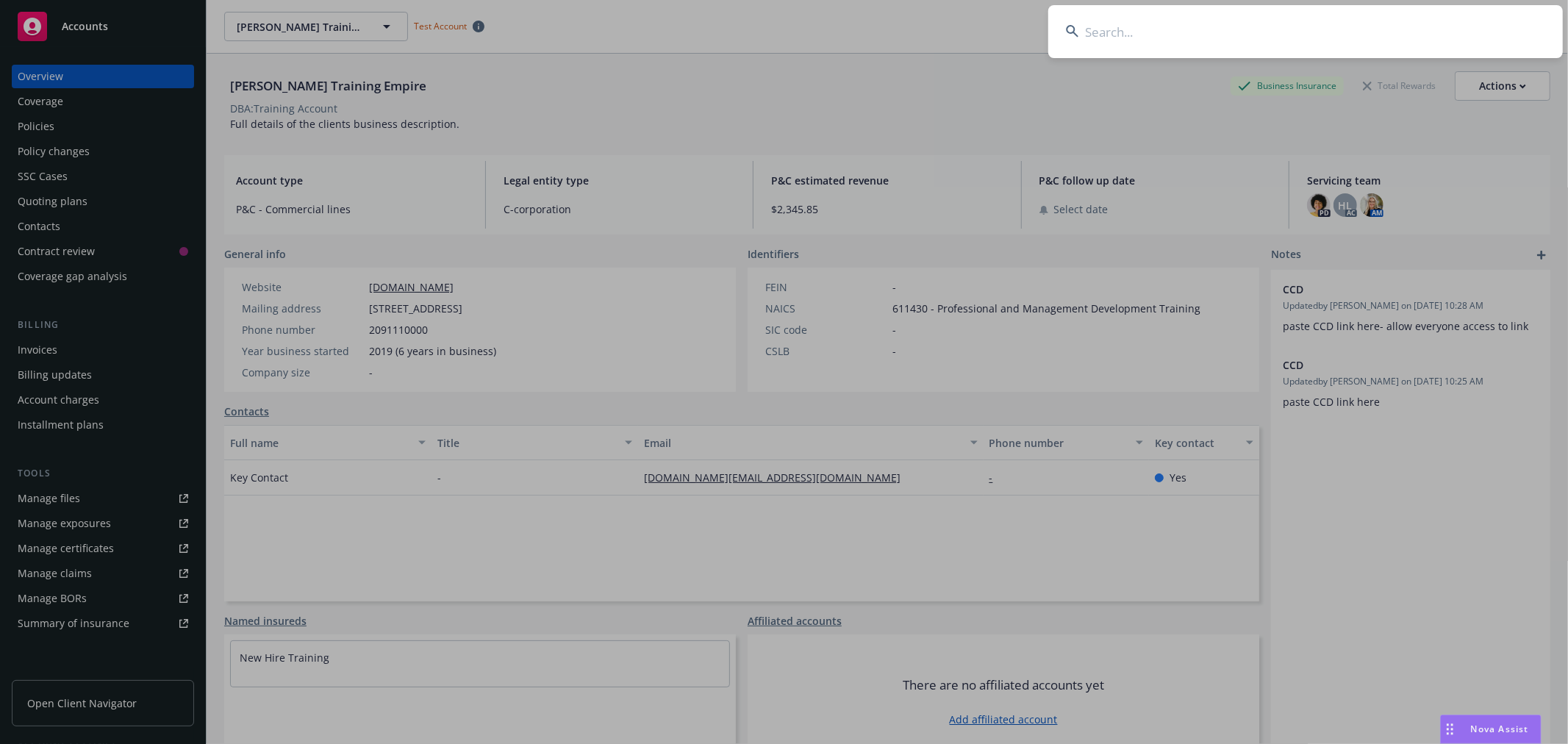
drag, startPoint x: 1119, startPoint y: 43, endPoint x: 1104, endPoint y: 6, distance: 39.9
click at [1104, 20] on input at bounding box center [1305, 32] width 515 height 53
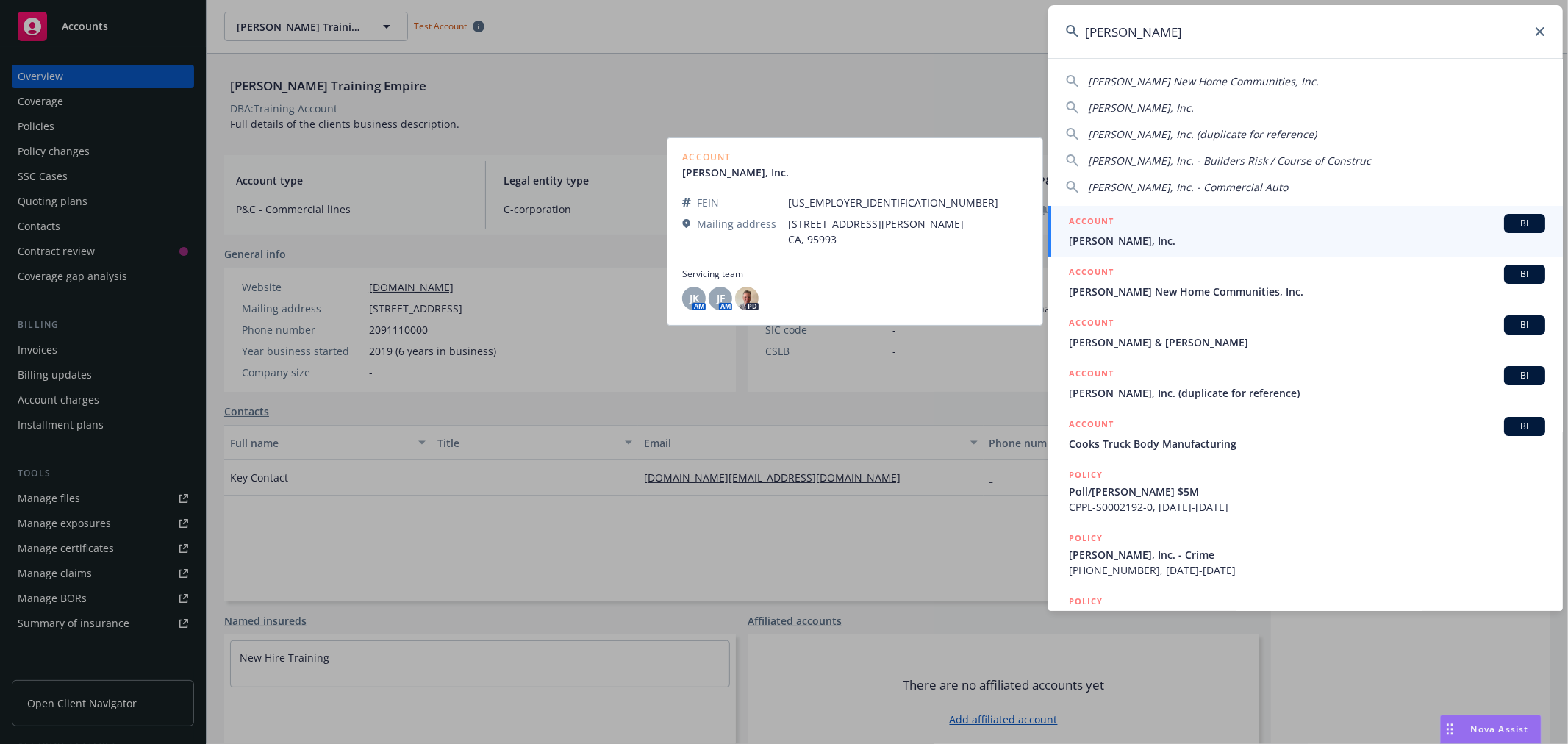
type input "[PERSON_NAME]"
click at [1085, 243] on span "[PERSON_NAME], Inc." at bounding box center [1307, 240] width 477 height 16
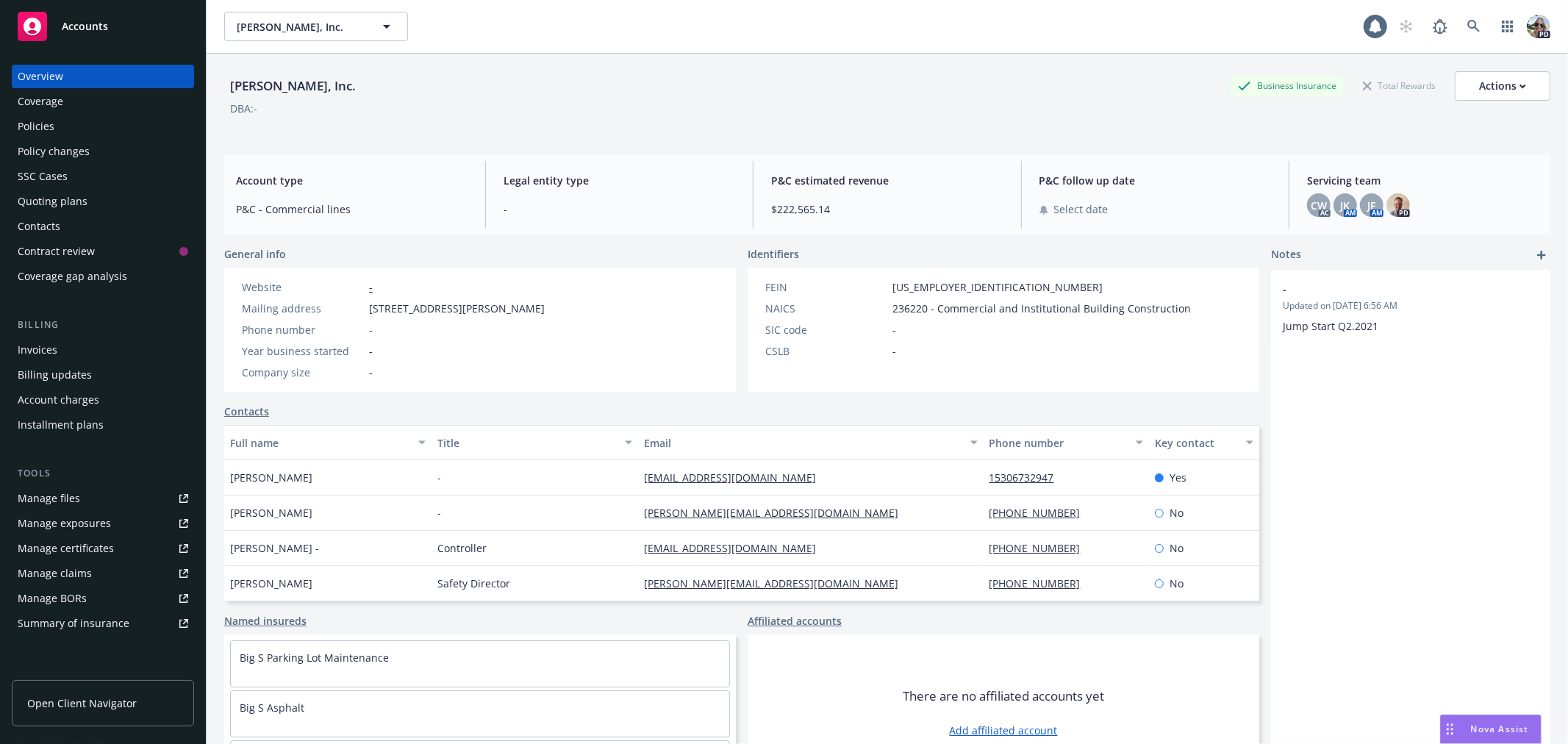
click at [26, 125] on div "Policies" at bounding box center [36, 126] width 36 height 23
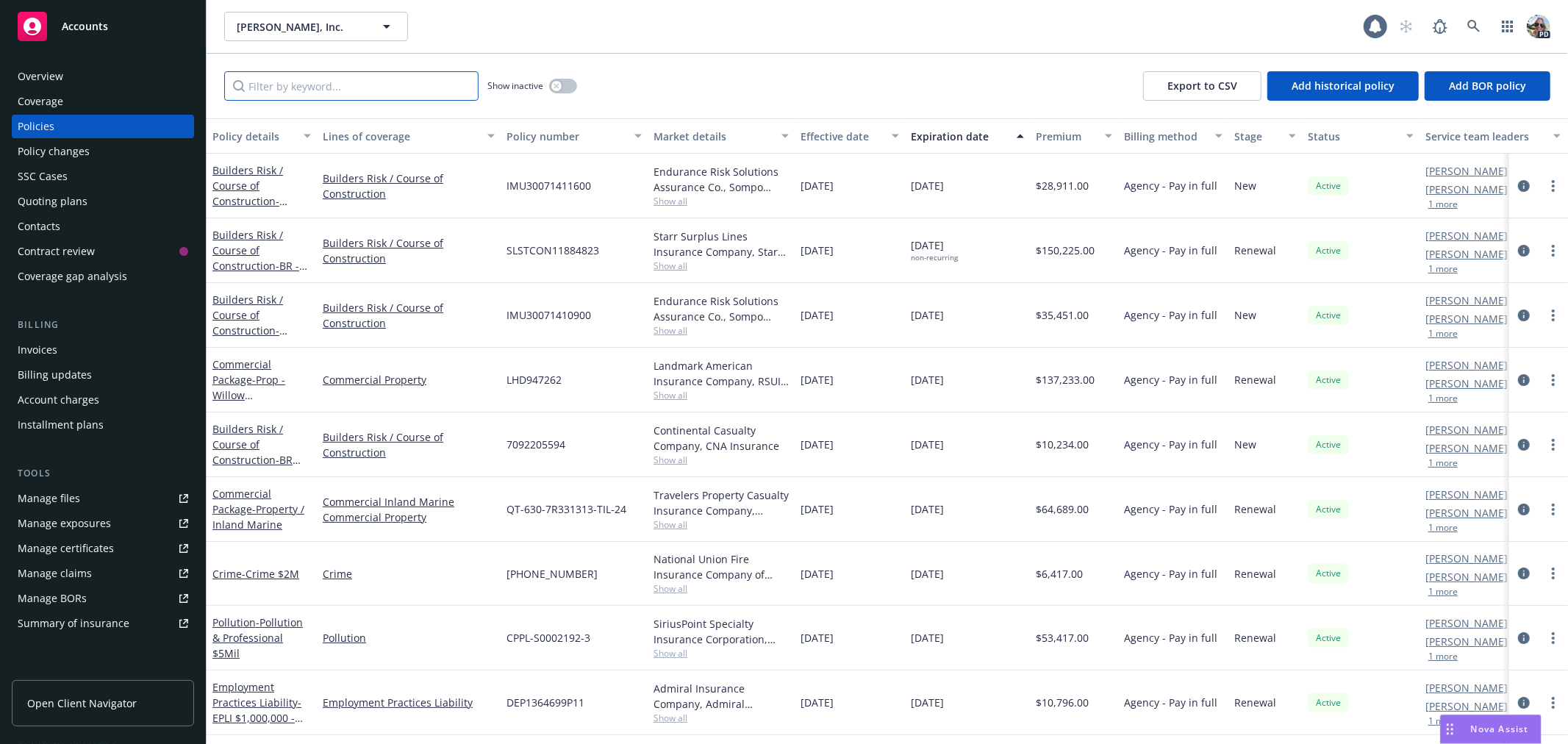
drag, startPoint x: 276, startPoint y: 90, endPoint x: 254, endPoint y: 84, distance: 22.8
click at [276, 85] on input "Filter by keyword..." at bounding box center [351, 85] width 254 height 29
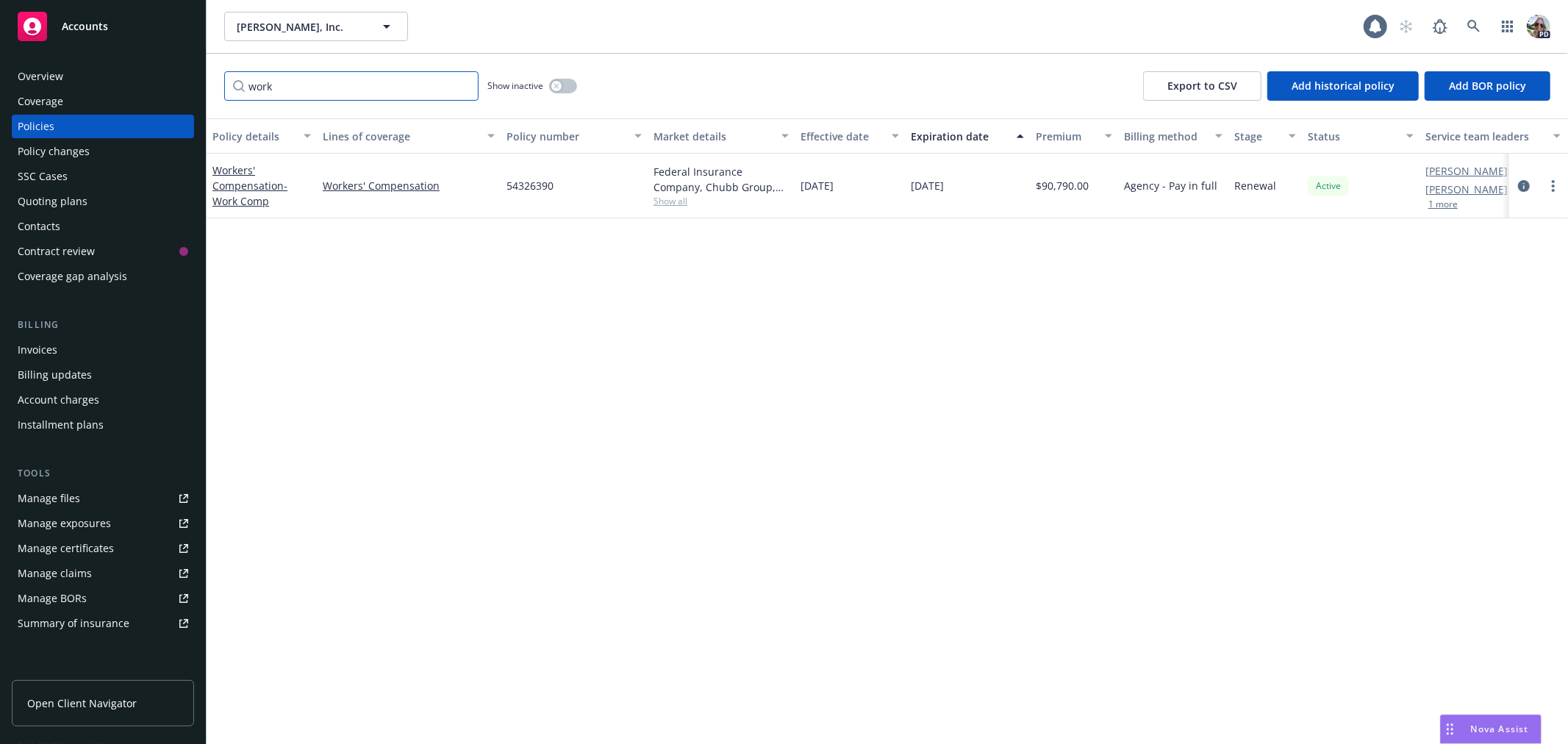
type input "work"
click at [363, 186] on link "Workers' Compensation" at bounding box center [408, 185] width 172 height 16
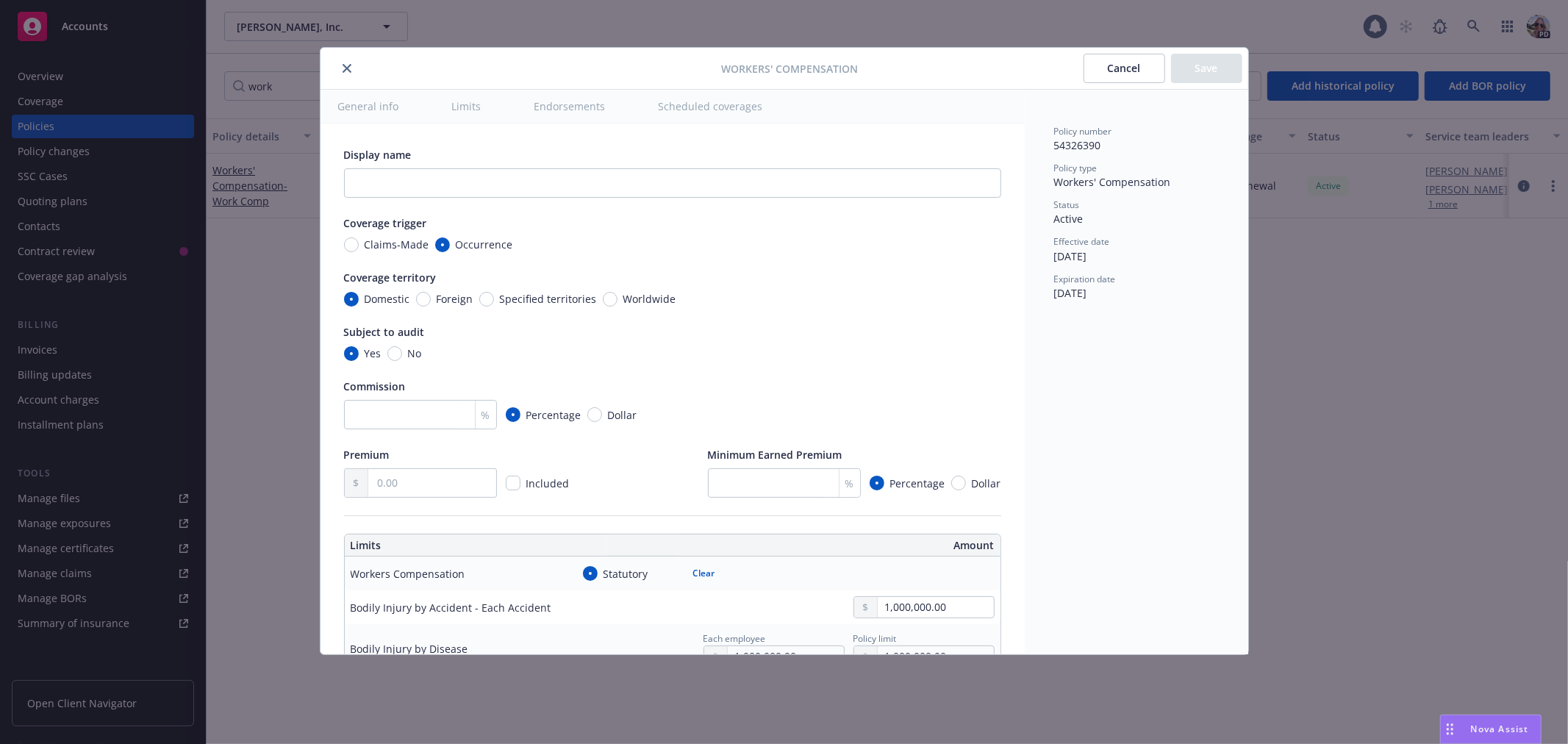
type textarea "x"
click at [348, 66] on icon "close" at bounding box center [347, 67] width 8 height 8
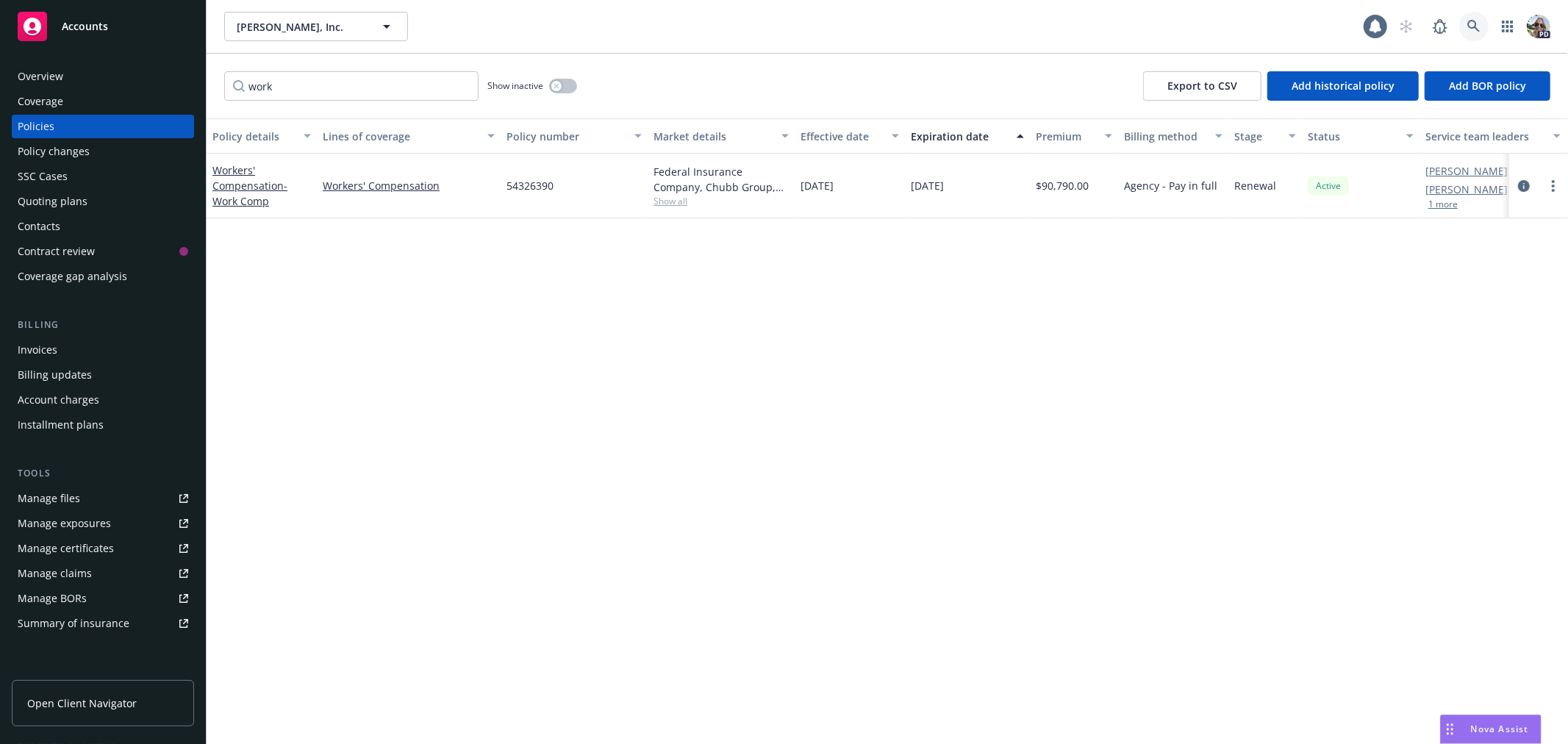
click at [1469, 22] on icon at bounding box center [1473, 25] width 12 height 12
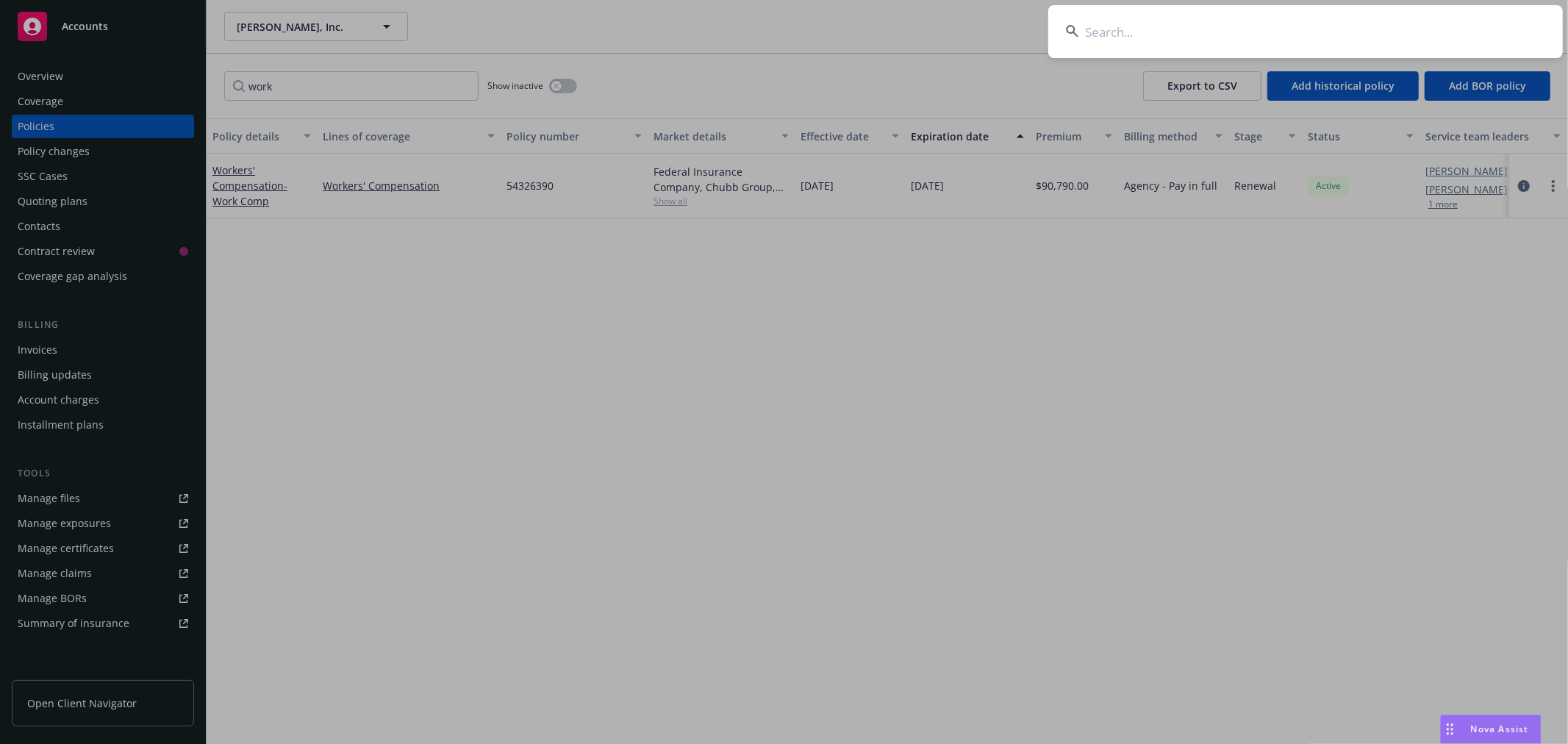
click at [1113, 19] on input at bounding box center [1305, 32] width 515 height 53
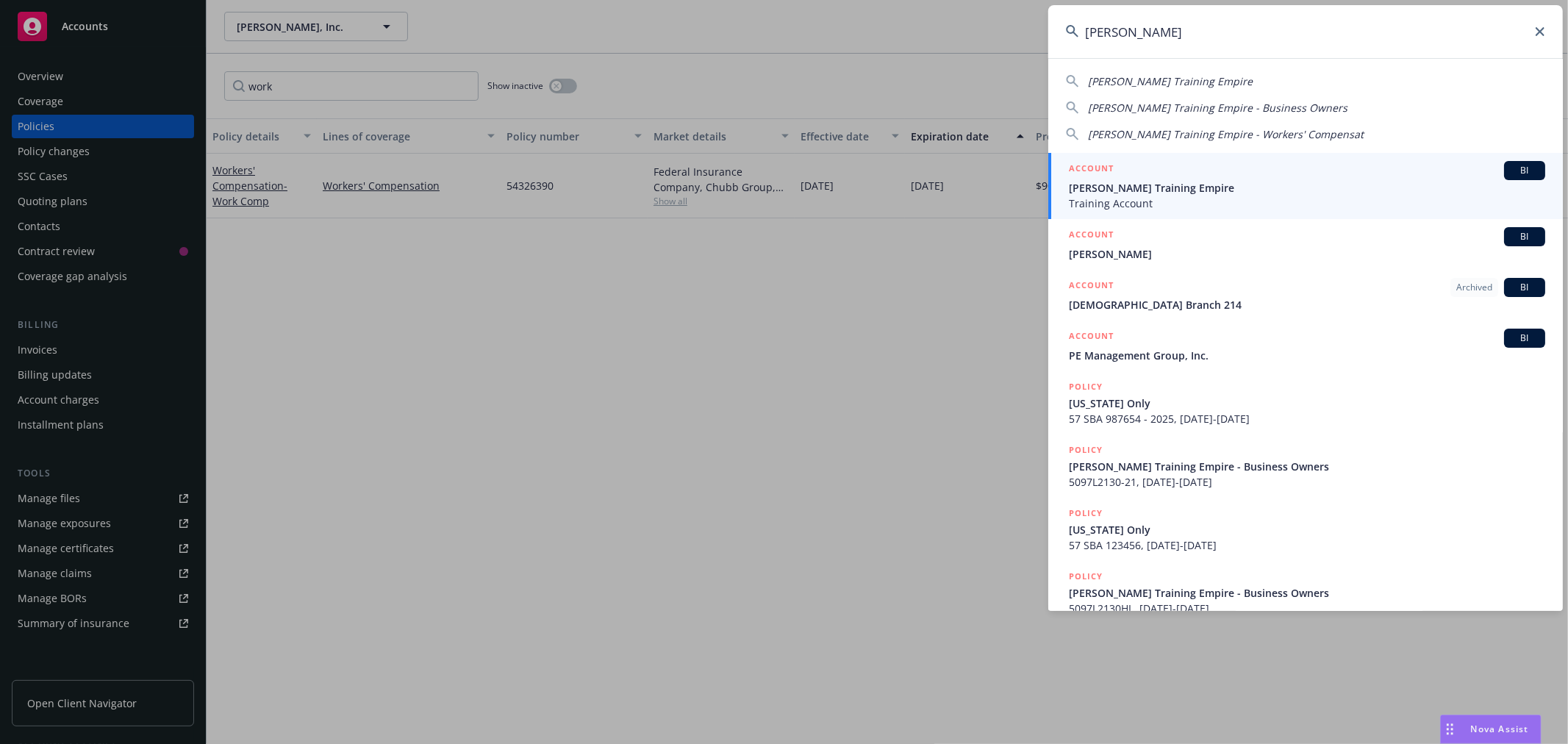
type input "[PERSON_NAME]"
click at [1097, 189] on span "[PERSON_NAME] Training Empire" at bounding box center [1307, 188] width 477 height 16
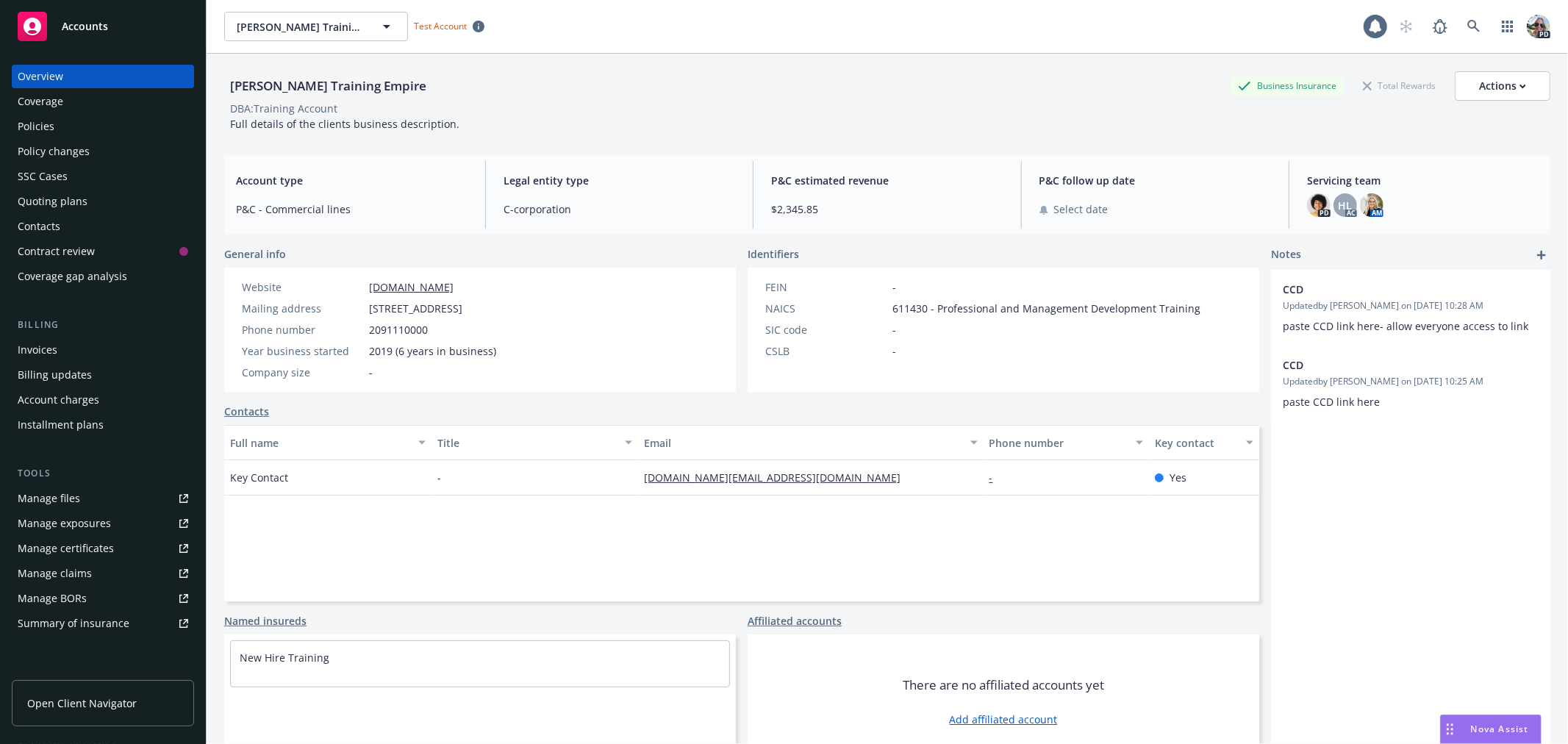
click at [32, 129] on div "Policies" at bounding box center [36, 126] width 36 height 23
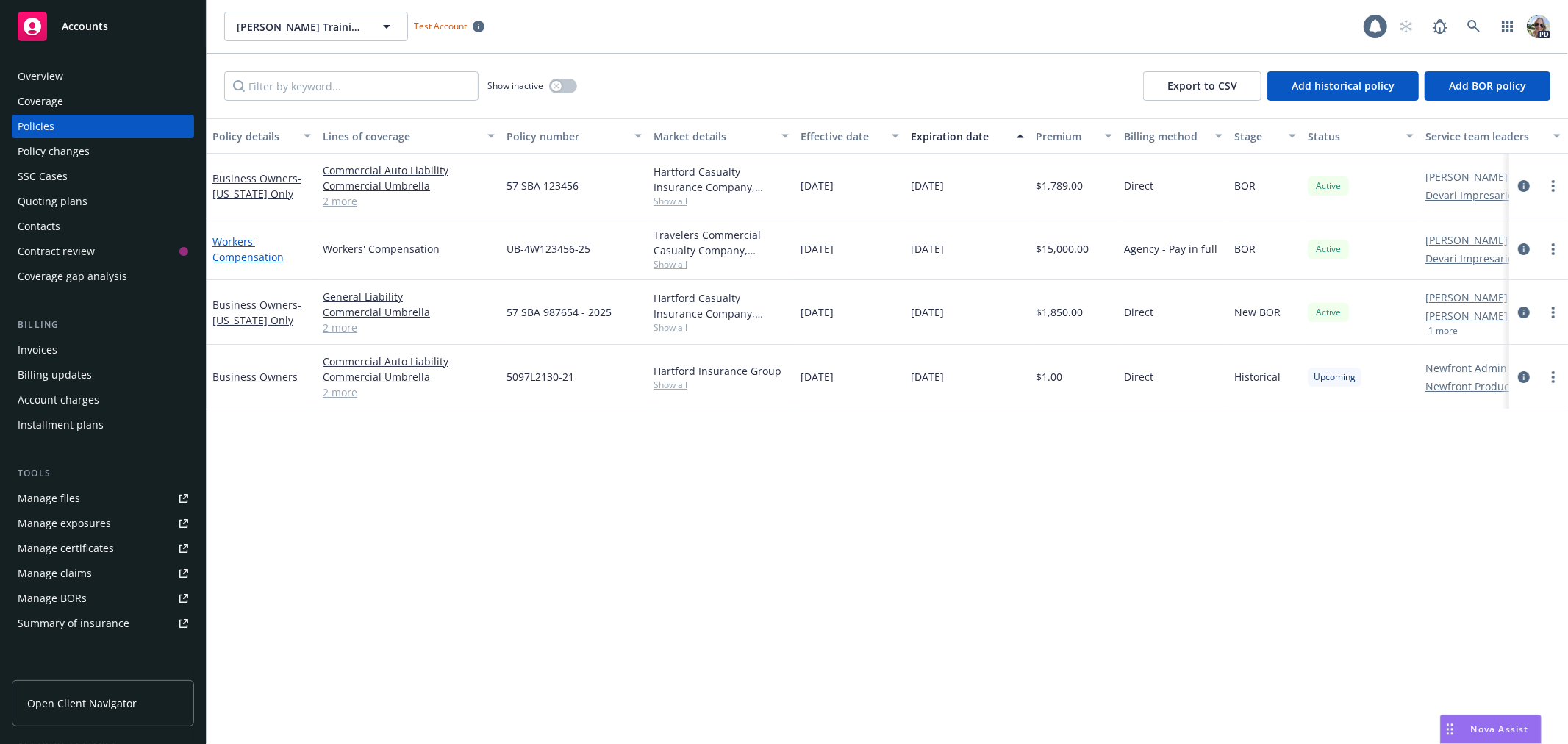
click at [232, 250] on link "Workers' Compensation" at bounding box center [248, 249] width 71 height 29
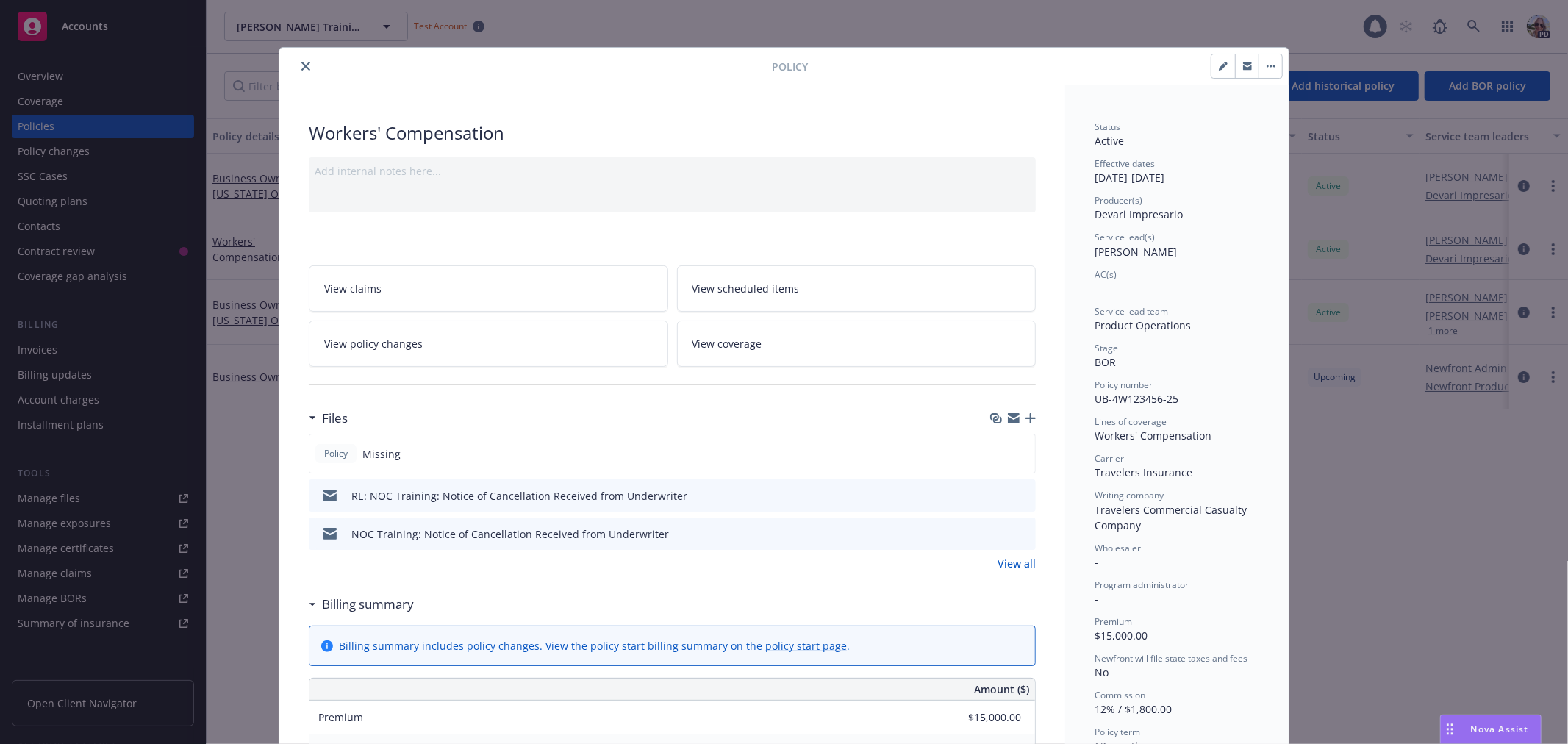
click at [301, 64] on icon "close" at bounding box center [305, 65] width 8 height 8
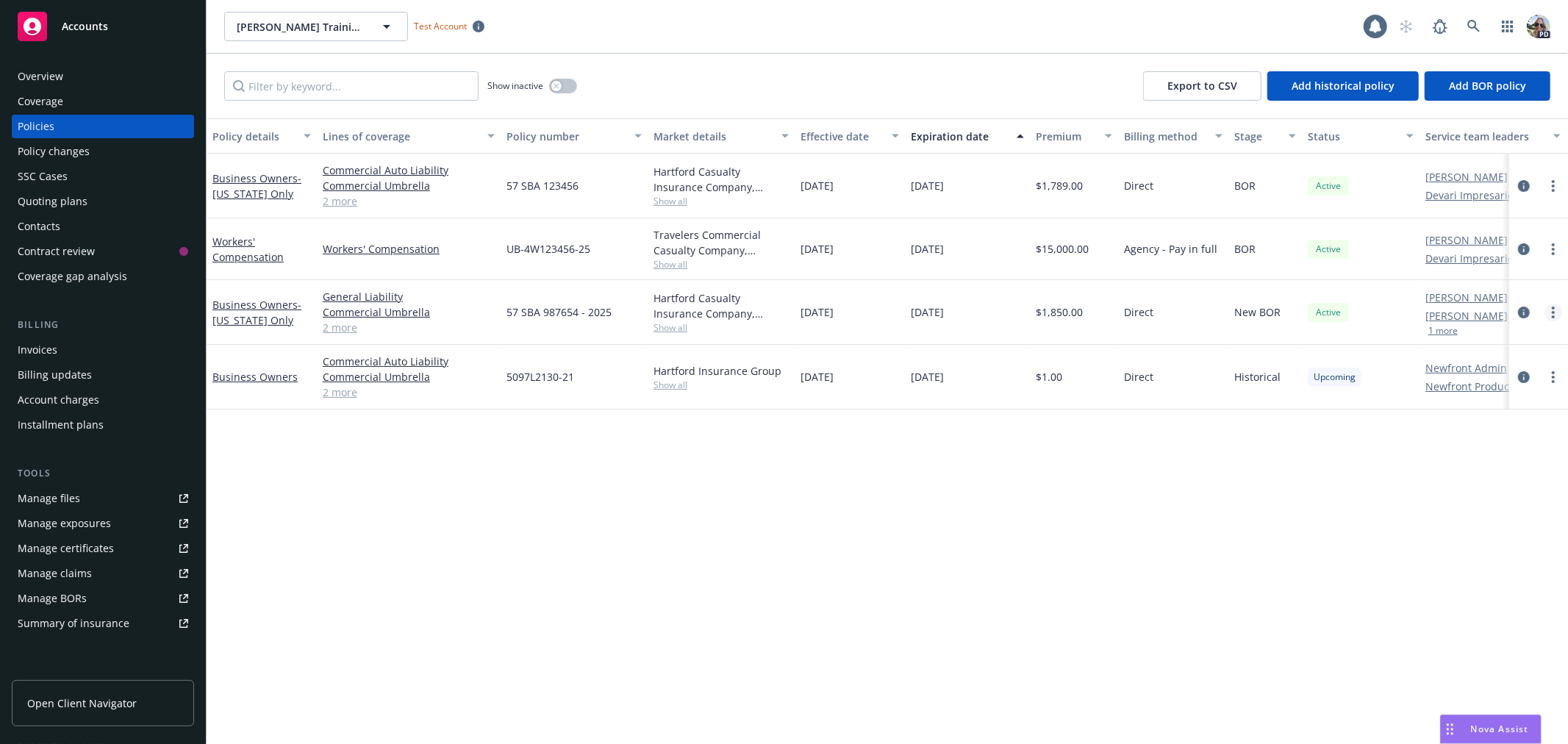
click at [1555, 306] on link "more" at bounding box center [1553, 312] width 18 height 18
click at [1451, 405] on link "End policy" at bounding box center [1475, 400] width 173 height 29
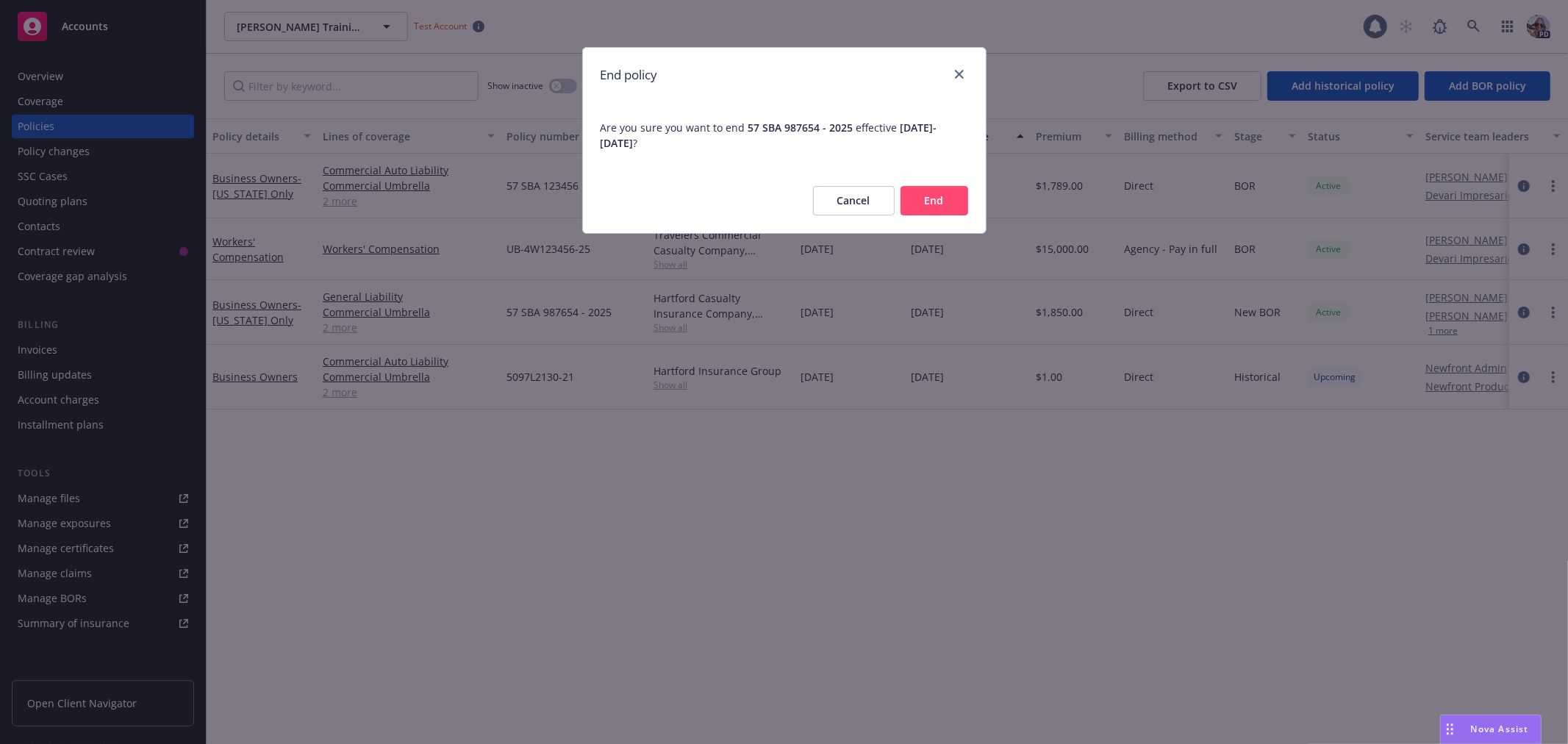
drag, startPoint x: 942, startPoint y: 198, endPoint x: 934, endPoint y: 194, distance: 8.9
click at [941, 199] on button "End" at bounding box center [934, 200] width 67 height 29
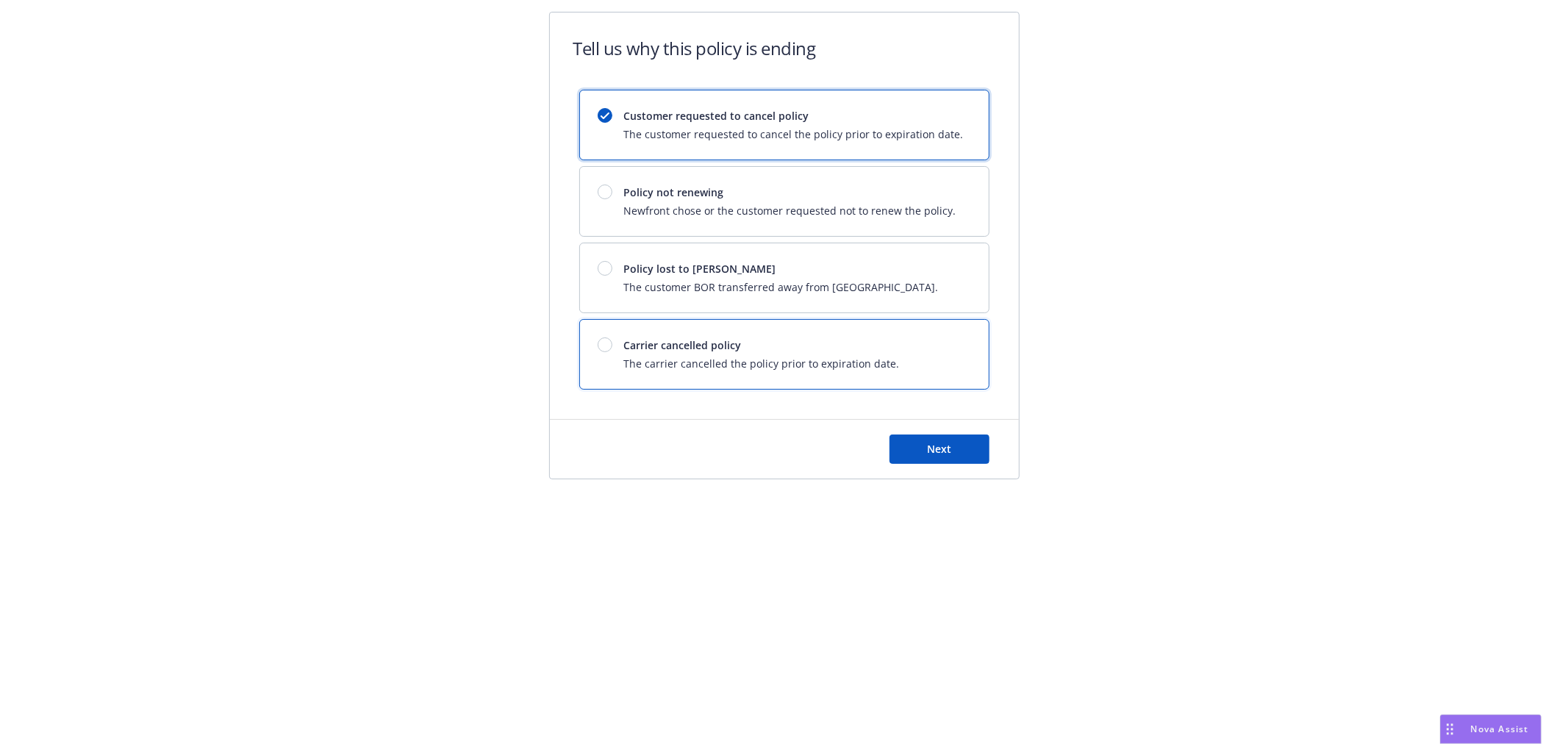
click at [604, 342] on div at bounding box center [605, 345] width 15 height 15
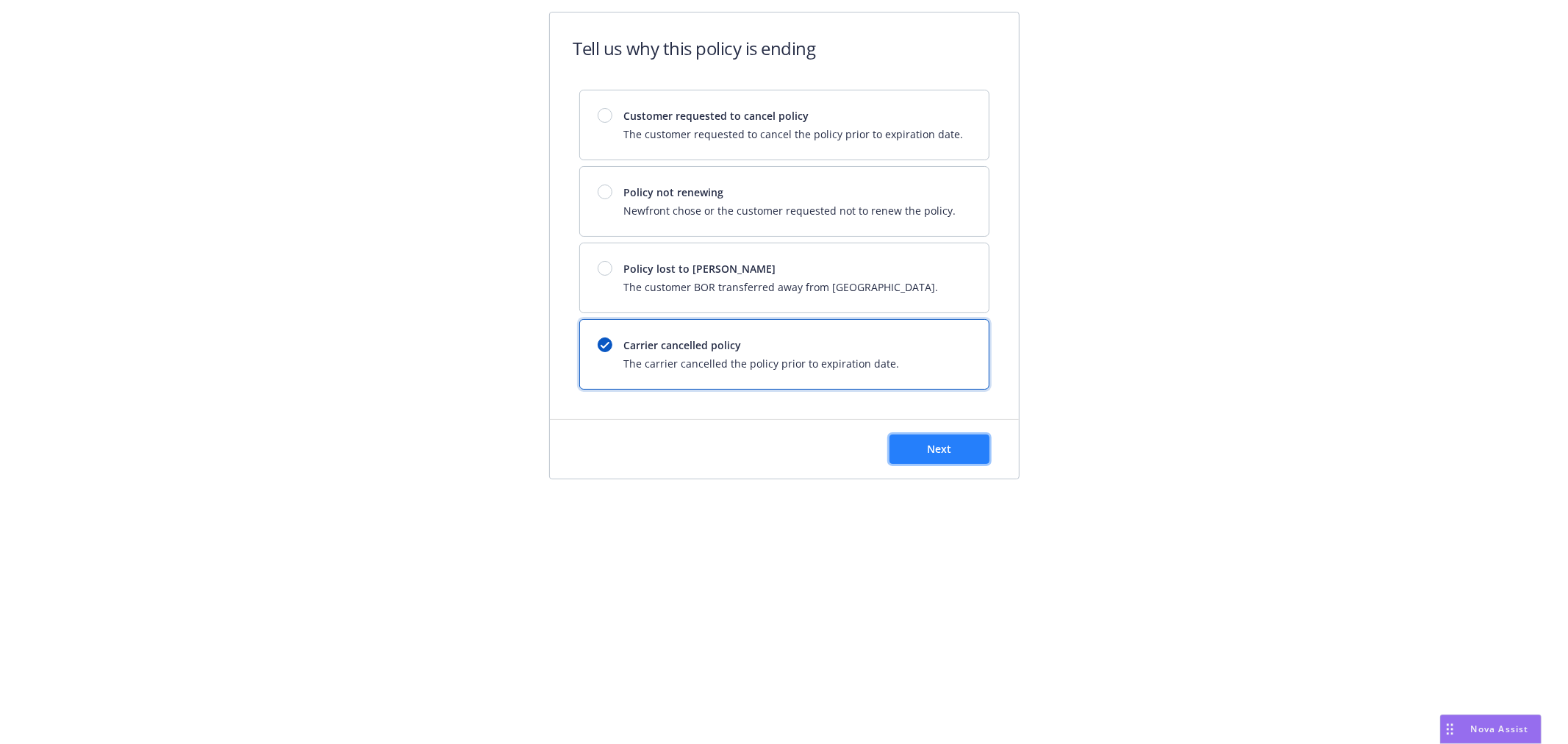
click at [926, 445] on button "Next" at bounding box center [939, 449] width 100 height 29
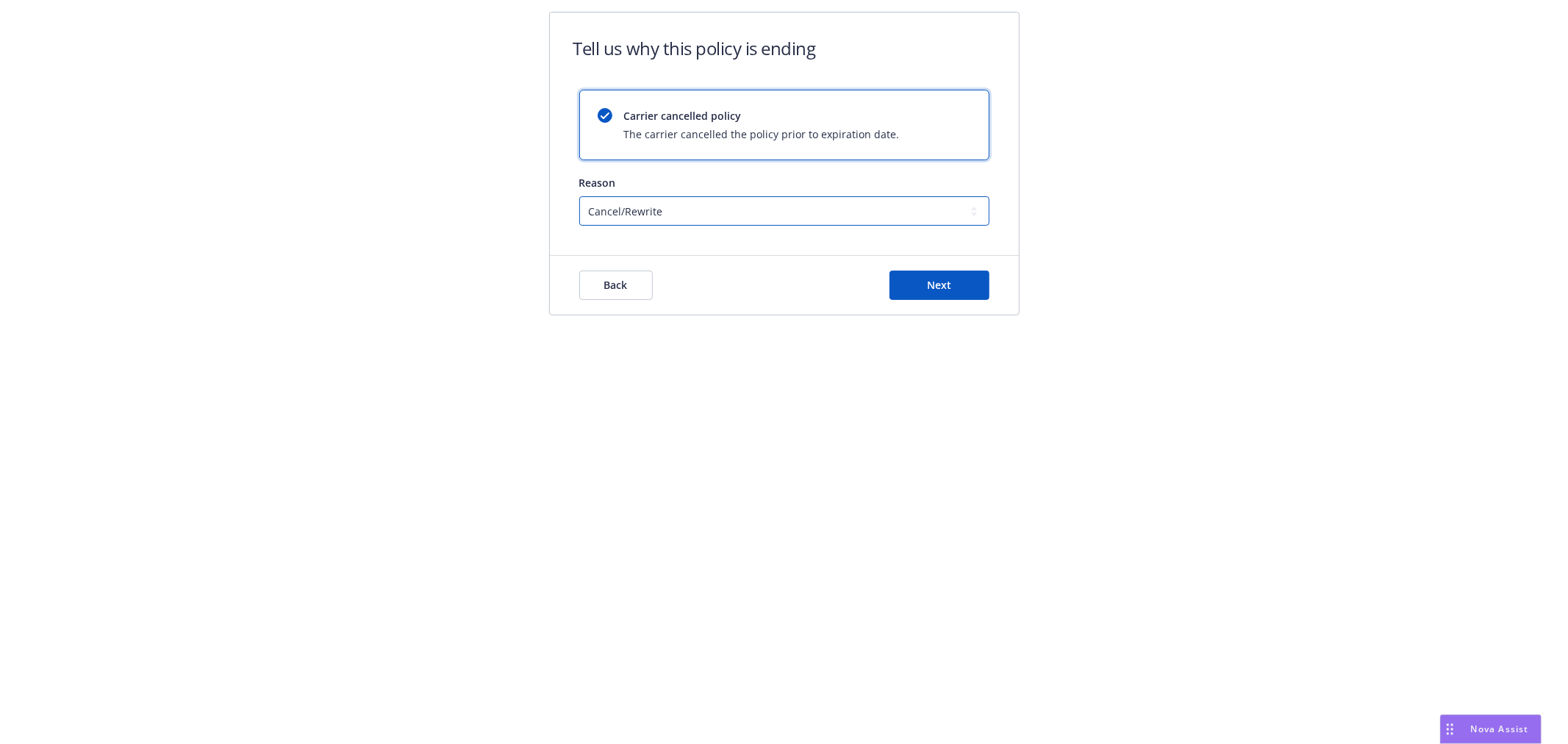
click at [663, 208] on select "Cancel/Rewrite Lost carrier appointment Compliance/Non-payment Lost on BOR" at bounding box center [784, 210] width 410 height 29
select select "Compliance/Non-payment"
click at [579, 196] on select "Cancel/Rewrite Lost carrier appointment Compliance/Non-payment Lost on BOR" at bounding box center [784, 210] width 410 height 29
click at [913, 293] on button "Next" at bounding box center [939, 284] width 100 height 29
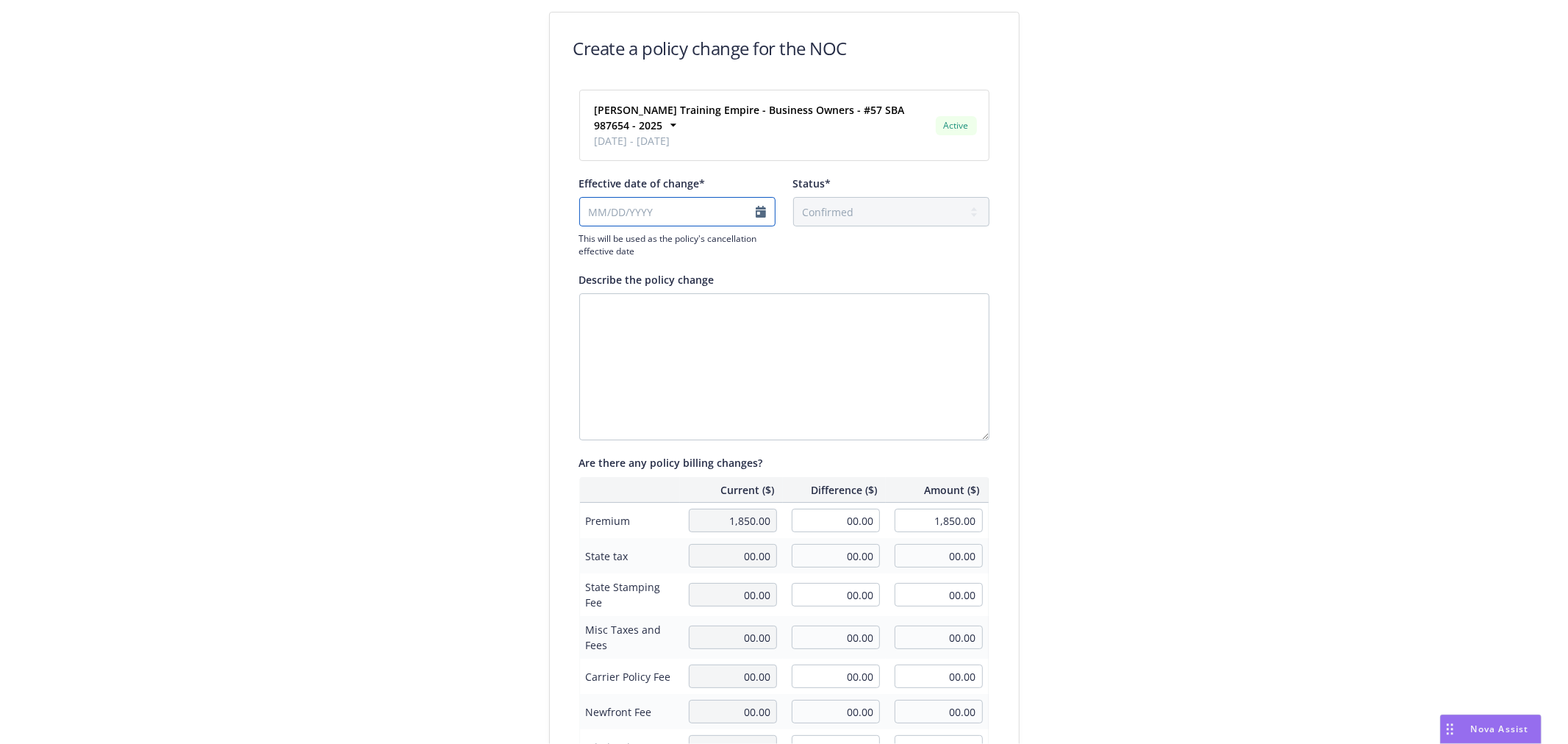
select select "August"
select select "2025"
click at [634, 209] on input "Effective date of change*" at bounding box center [677, 211] width 196 height 29
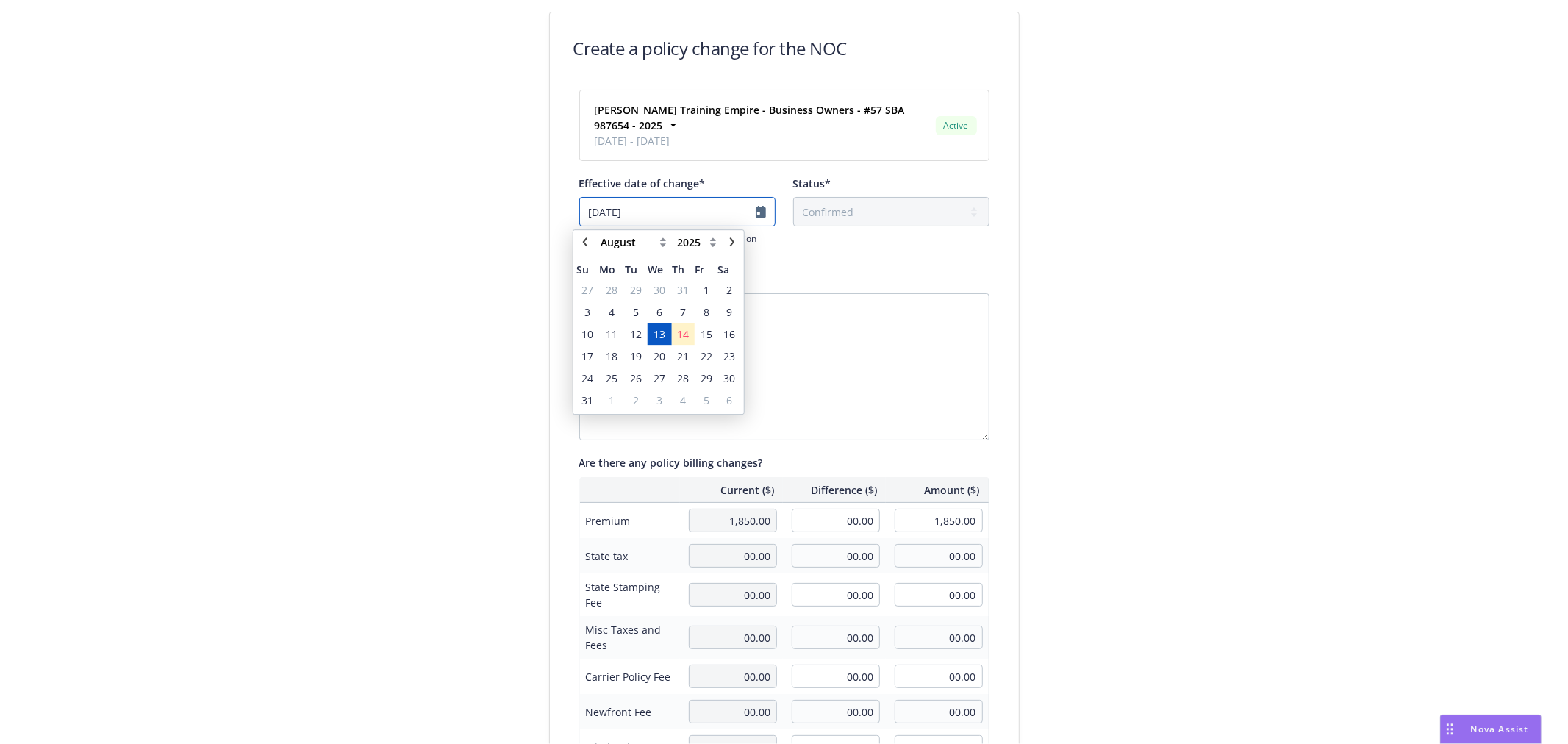
type input "[DATE]"
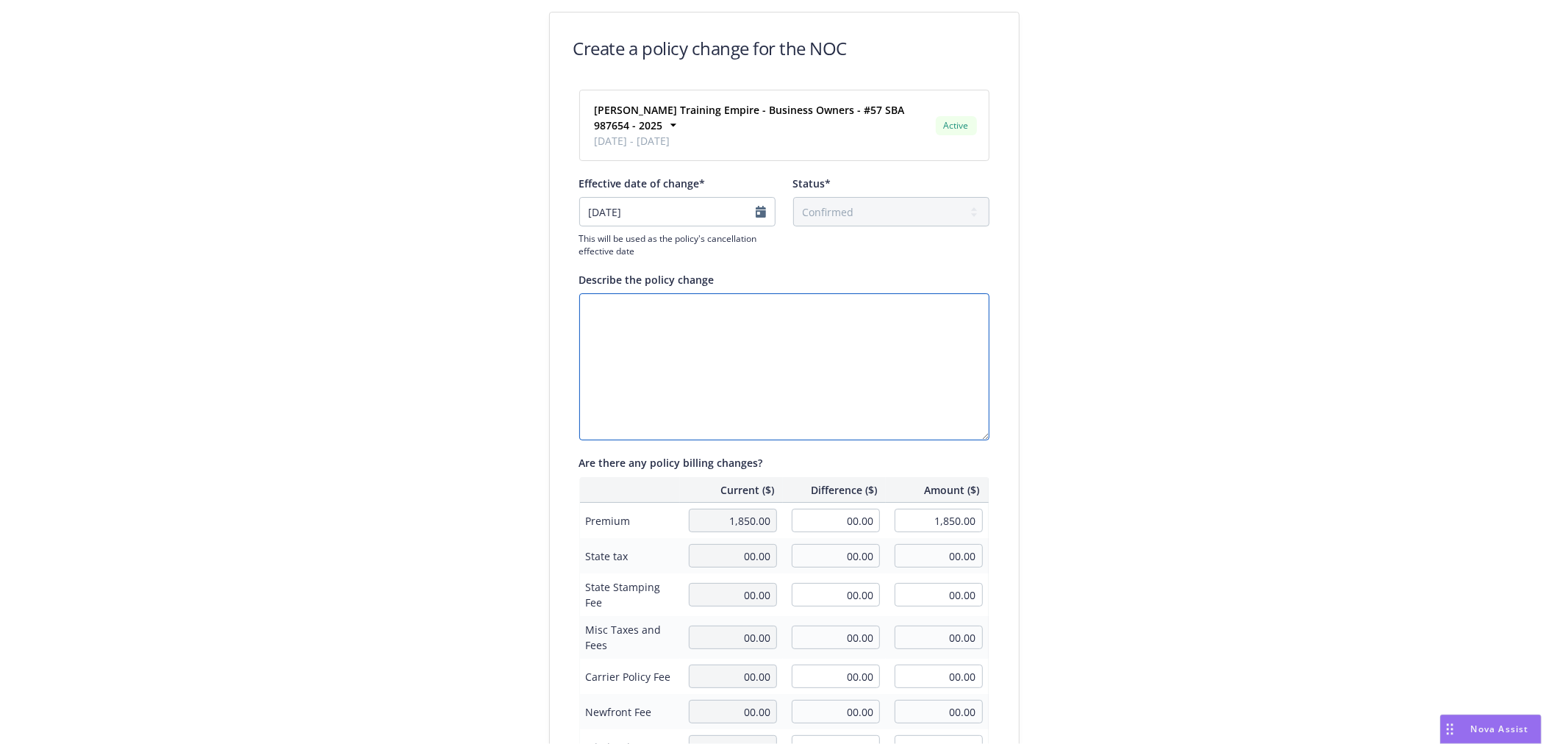
click at [622, 315] on textarea "Describe the policy change" at bounding box center [784, 366] width 410 height 147
click at [777, 308] on textarea "Cancelled due to non-payment of premiu. [PERSON_NAME] has agreed to reinstate p…" at bounding box center [784, 366] width 410 height 147
click at [869, 322] on textarea "Cancelled due to non-payment of premium. [PERSON_NAME] has agreed to reinstate …" at bounding box center [784, 366] width 410 height 147
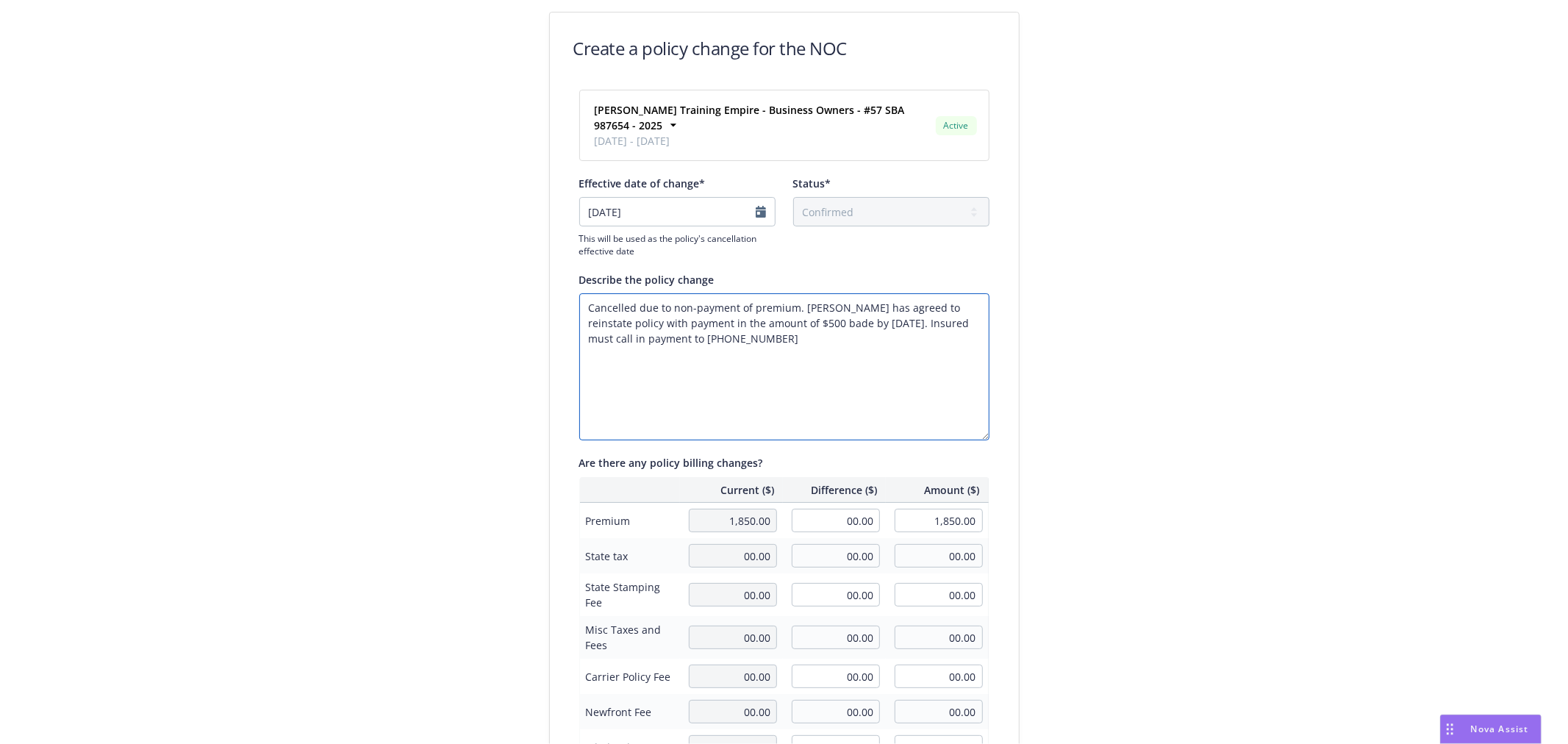
type textarea "Cancelled due to non-payment of premium. [PERSON_NAME] has agreed to reinstate …"
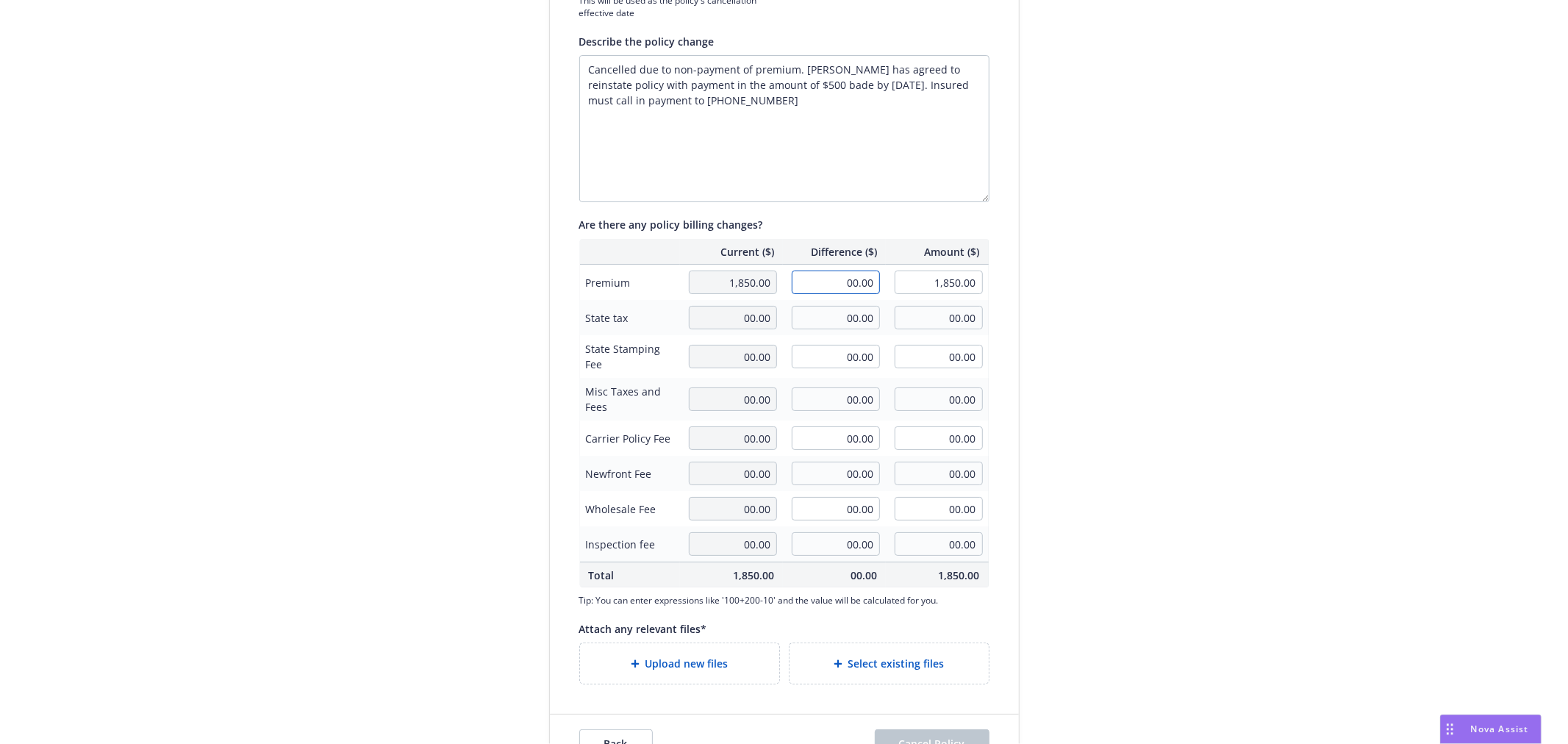
scroll to position [280, 0]
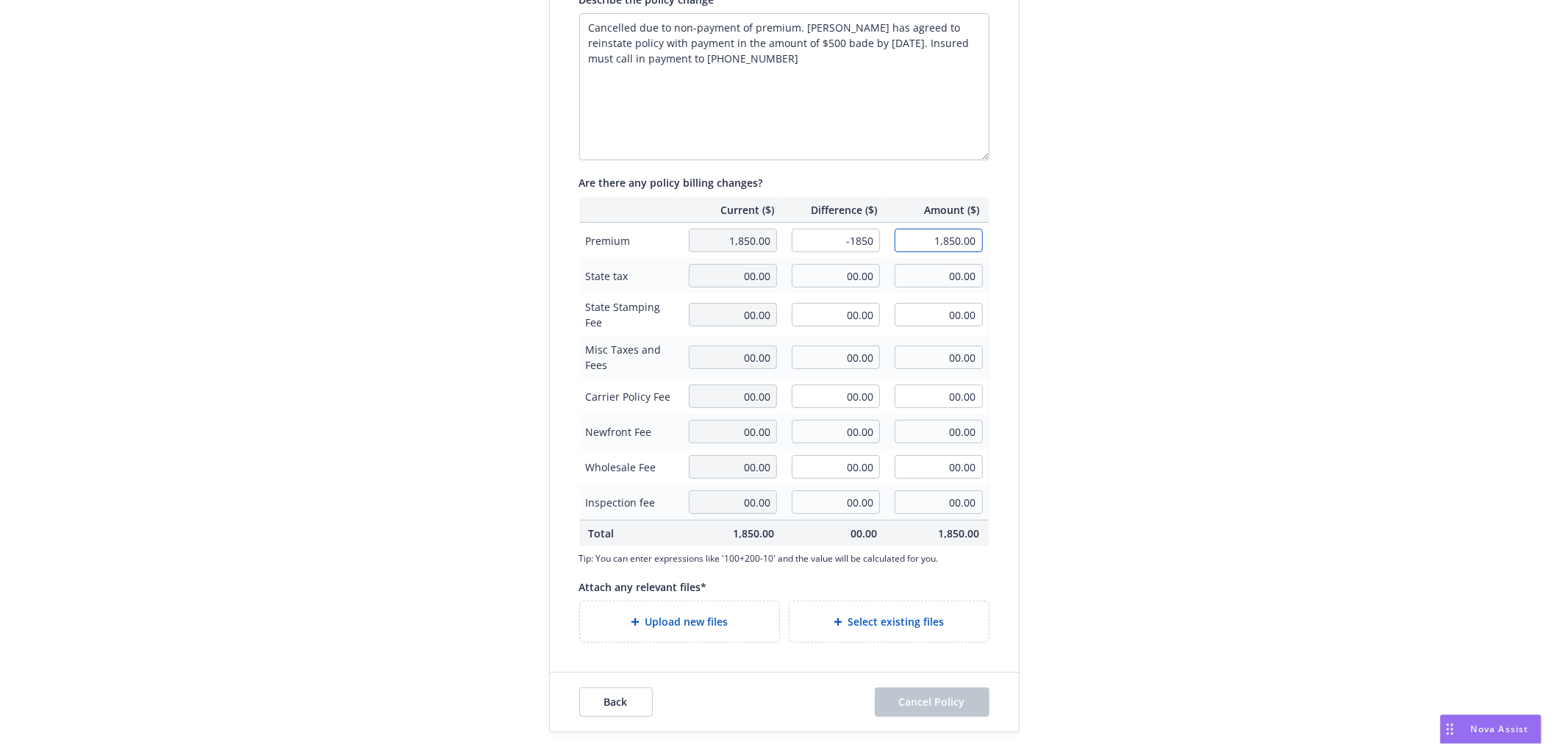
type input "-1,850.00"
type input "00.00"
click at [646, 614] on span "Upload new files" at bounding box center [687, 622] width 83 height 16
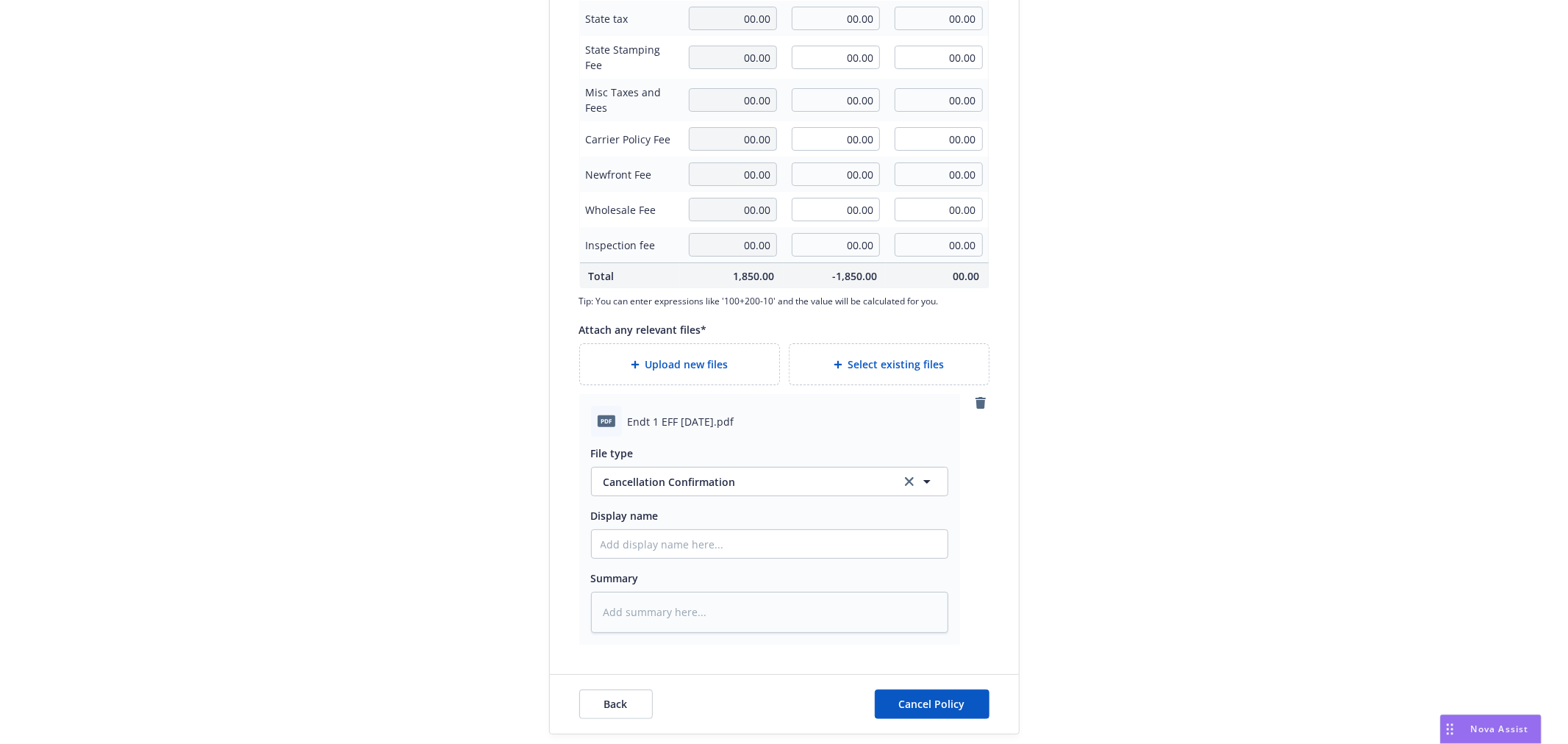
scroll to position [539, 0]
drag, startPoint x: 634, startPoint y: 542, endPoint x: 612, endPoint y: 566, distance: 32.6
click at [632, 547] on input "Display name" at bounding box center [769, 543] width 356 height 28
type textarea "x"
type input "B"
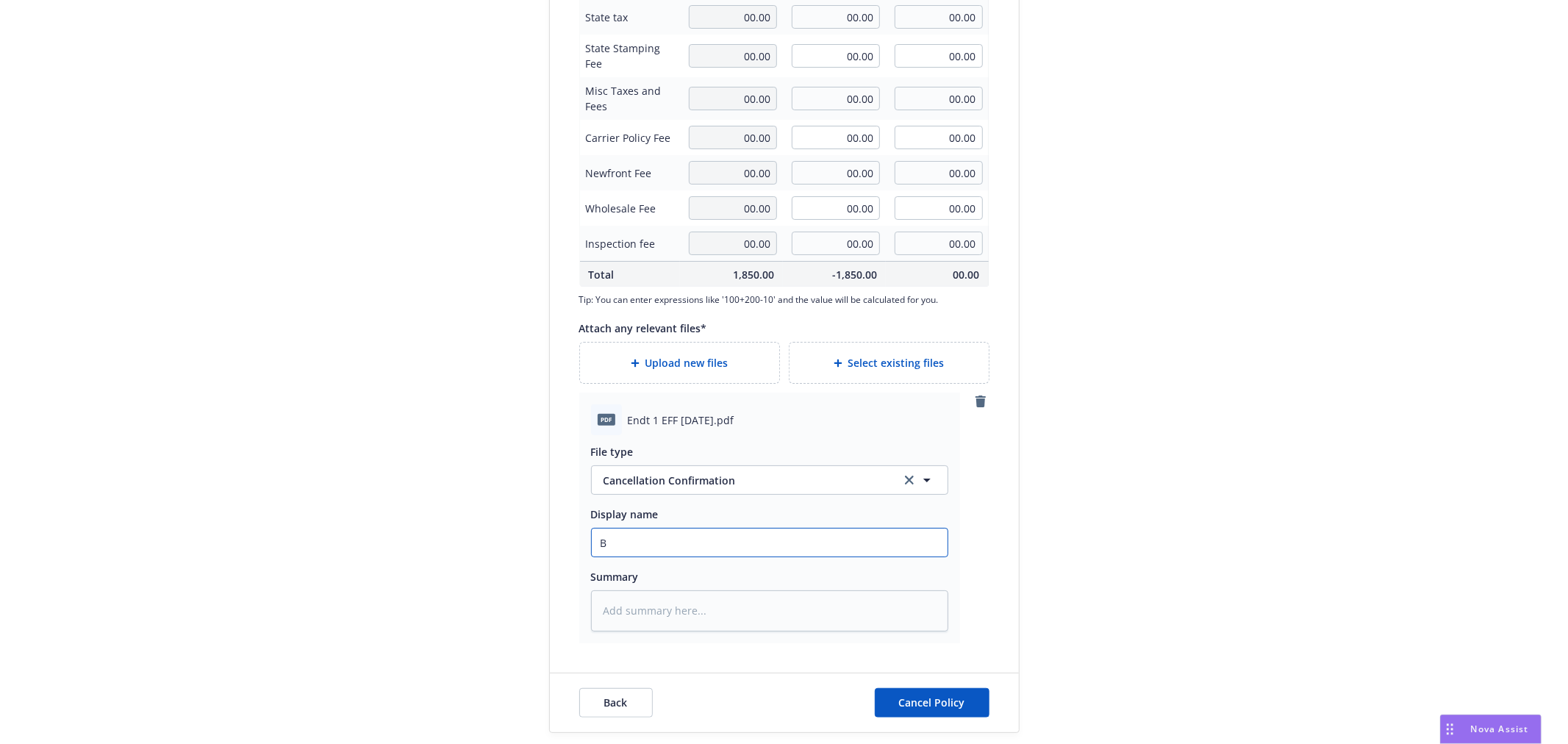
type textarea "x"
type input "BO"
type textarea "x"
type input "BOP"
type textarea "x"
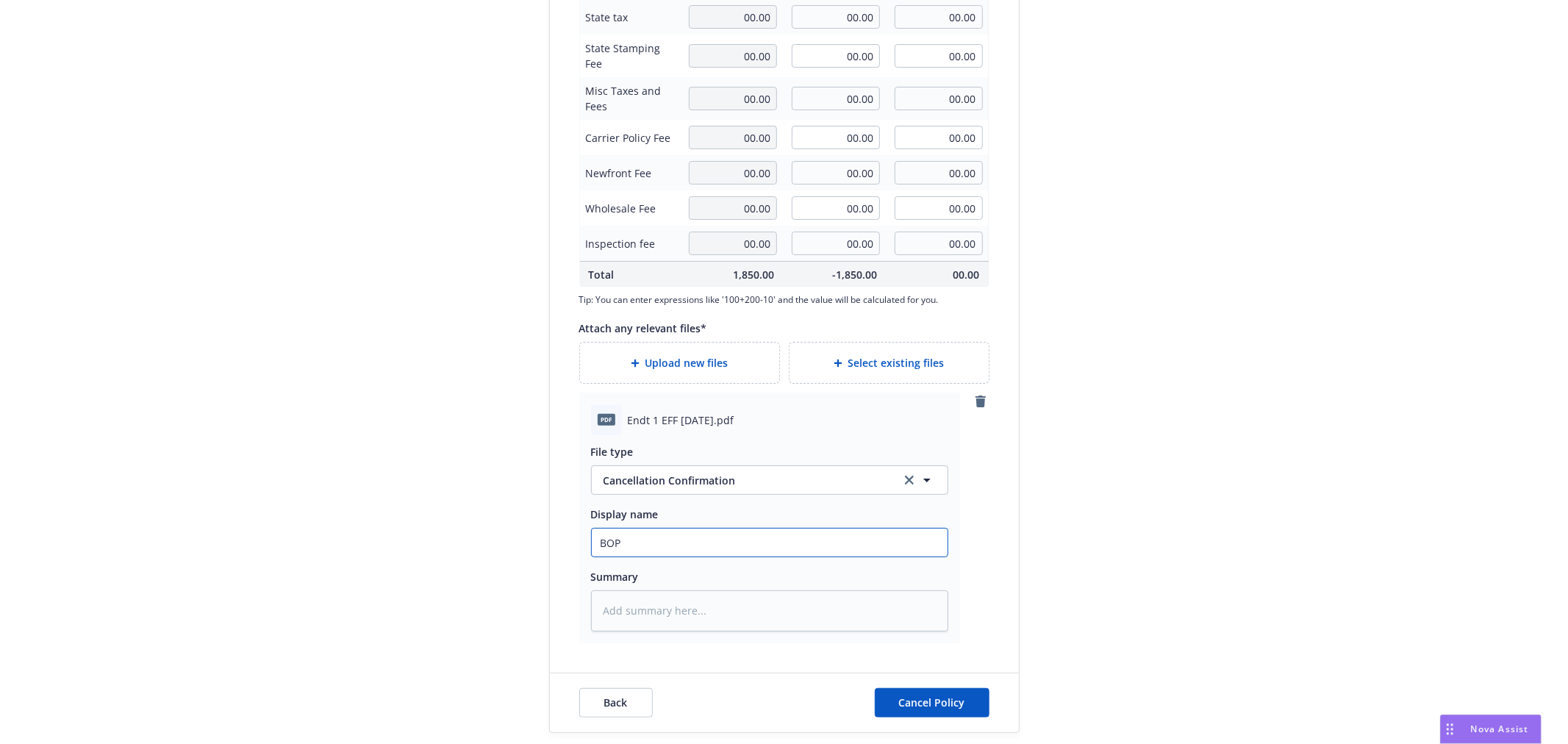
type input "BOP"
type textarea "x"
type input "BOP C"
type textarea "x"
type input "BOP Can"
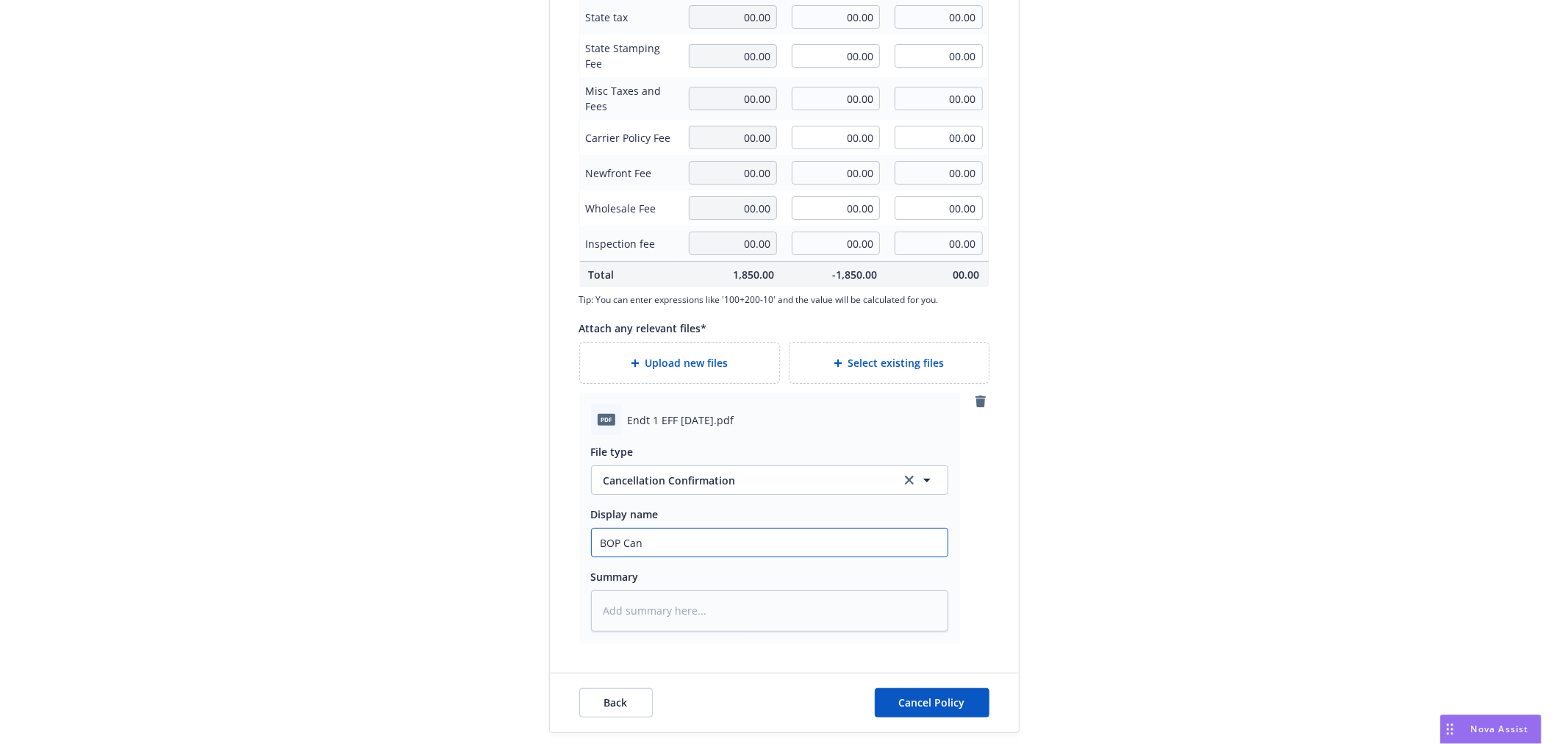
type textarea "x"
type input "BOP Canc"
type textarea "x"
type input "BOP Cancel"
type textarea "x"
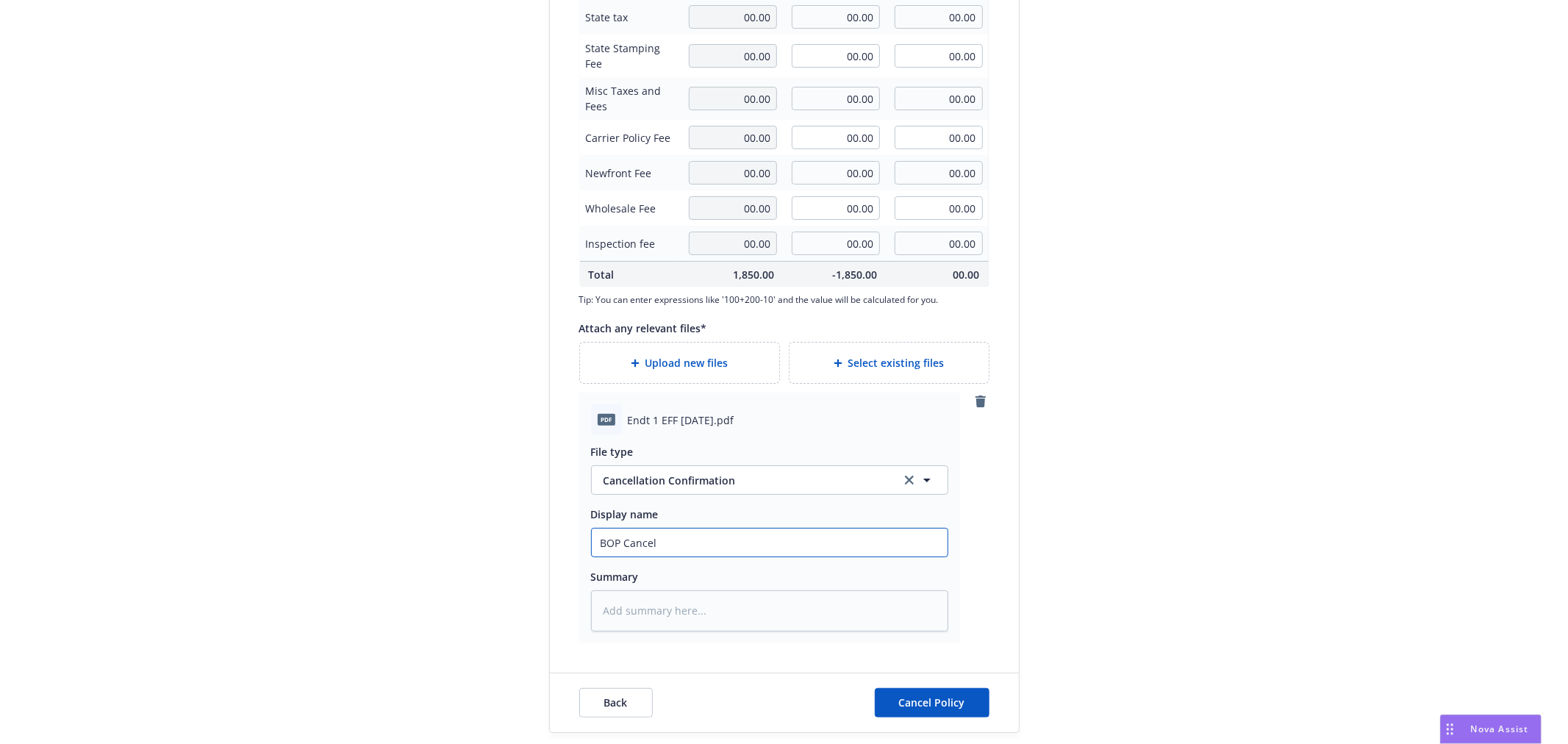
type input "BOP Cancell"
type textarea "x"
type input "BOP Cancella"
type textarea "x"
type input "BOP Cancellat"
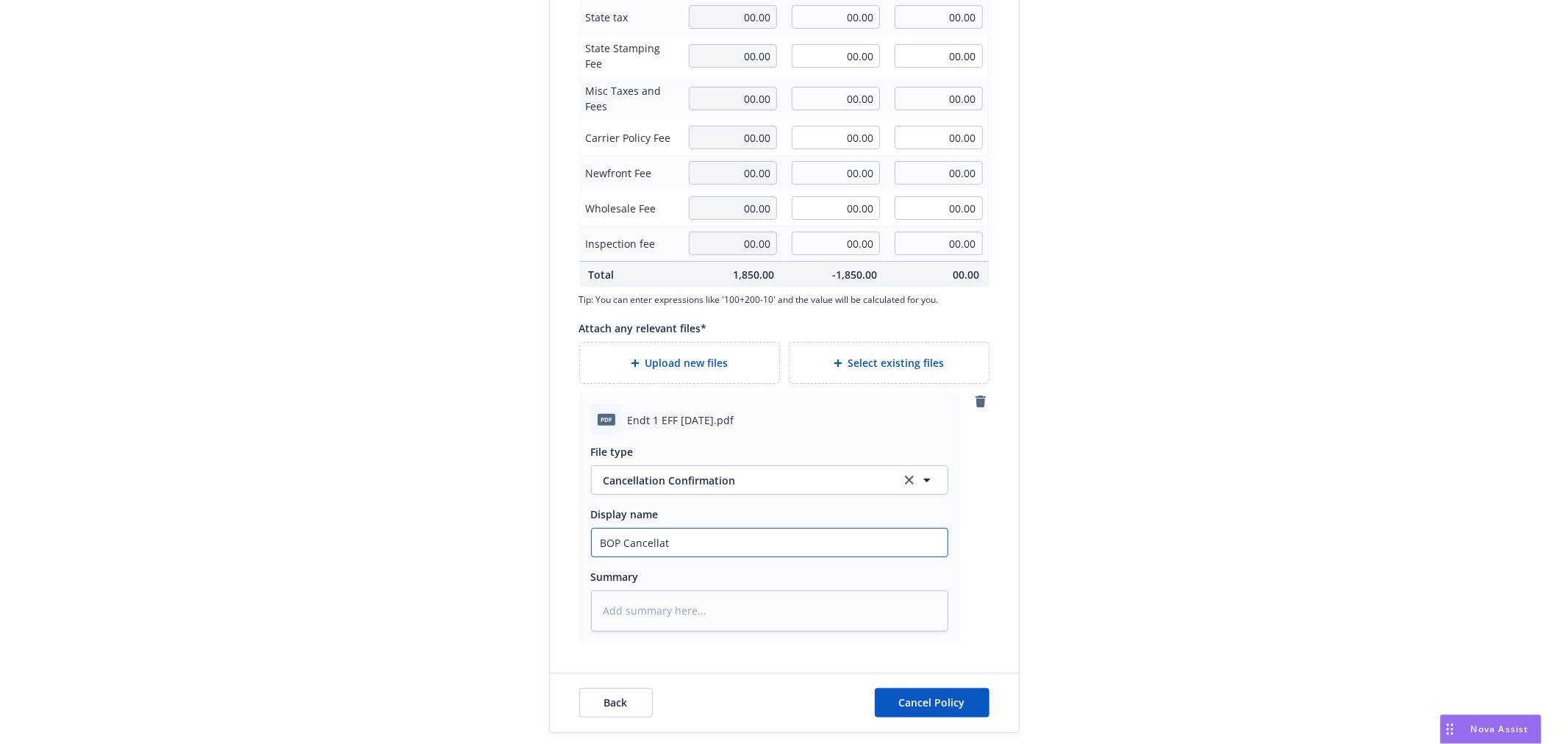
type textarea "x"
type input "BOP Cancellatio"
type textarea "x"
type input "BOP Cancellation"
type textarea "x"
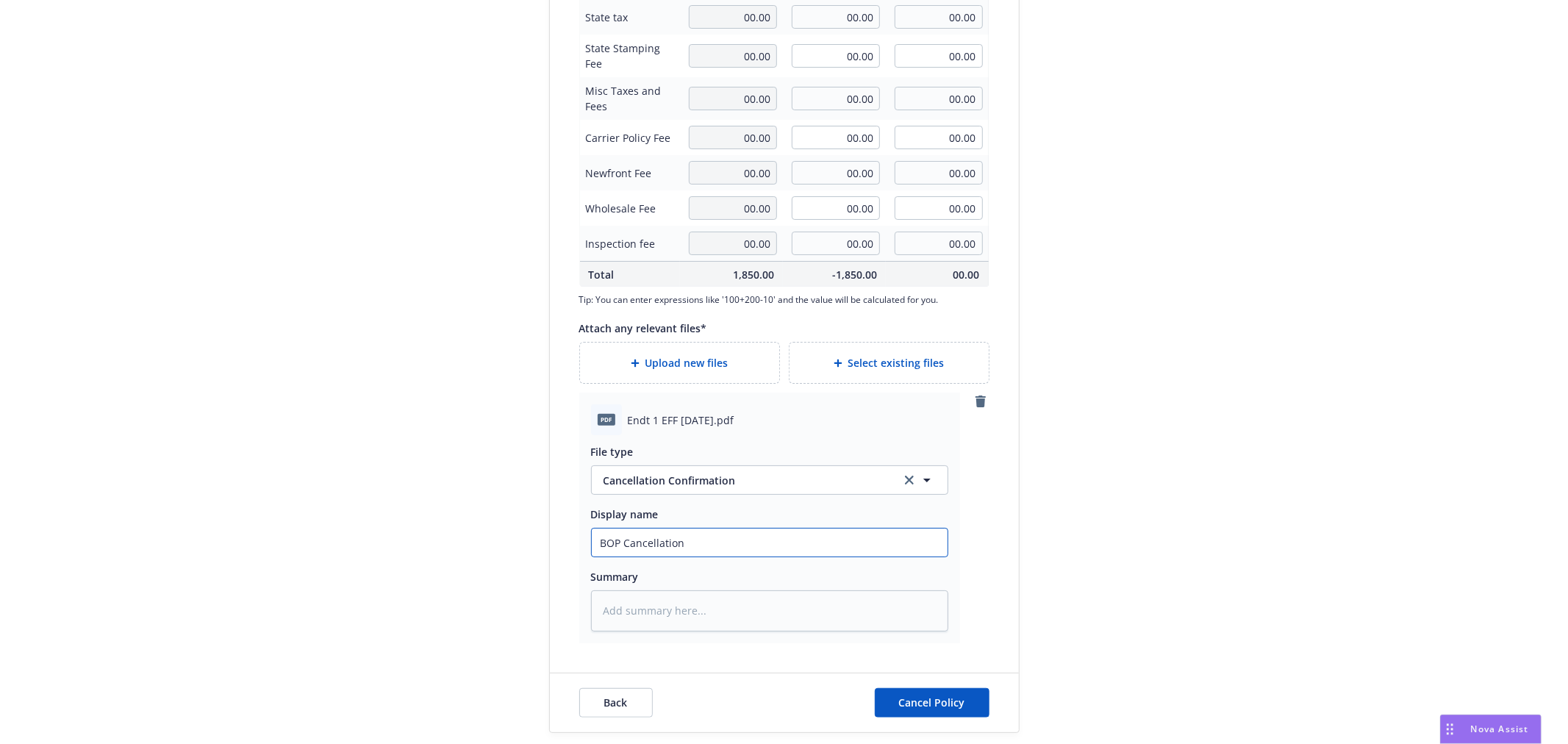
type input "BOP Cancellation"
type textarea "x"
type input "BOP Cancellation C"
type textarea "x"
type input "BOP Cancellation Co"
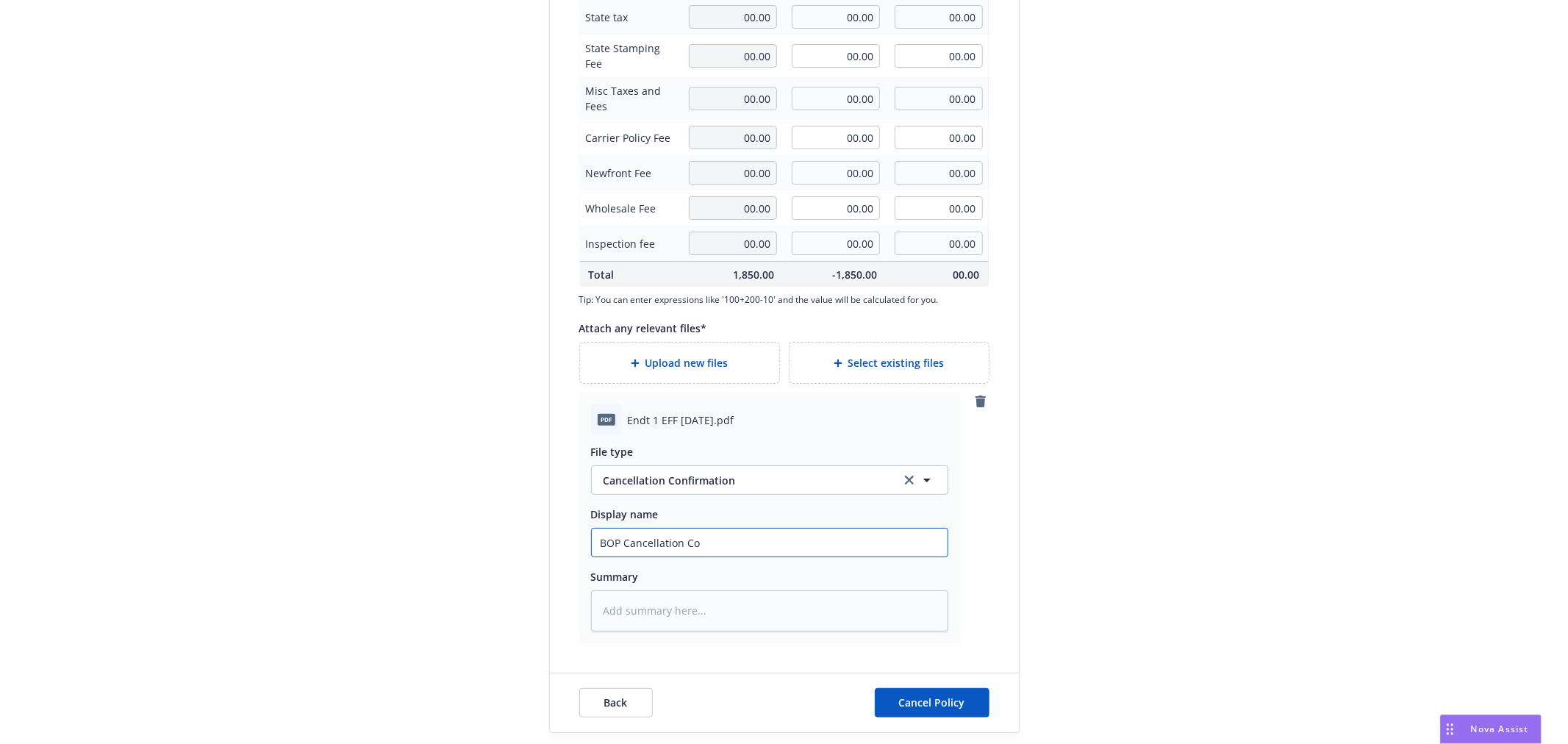
type textarea "x"
type input "BOP Cancellation Conf"
type textarea "x"
type input "BOP Cancellation Conf"
type textarea "x"
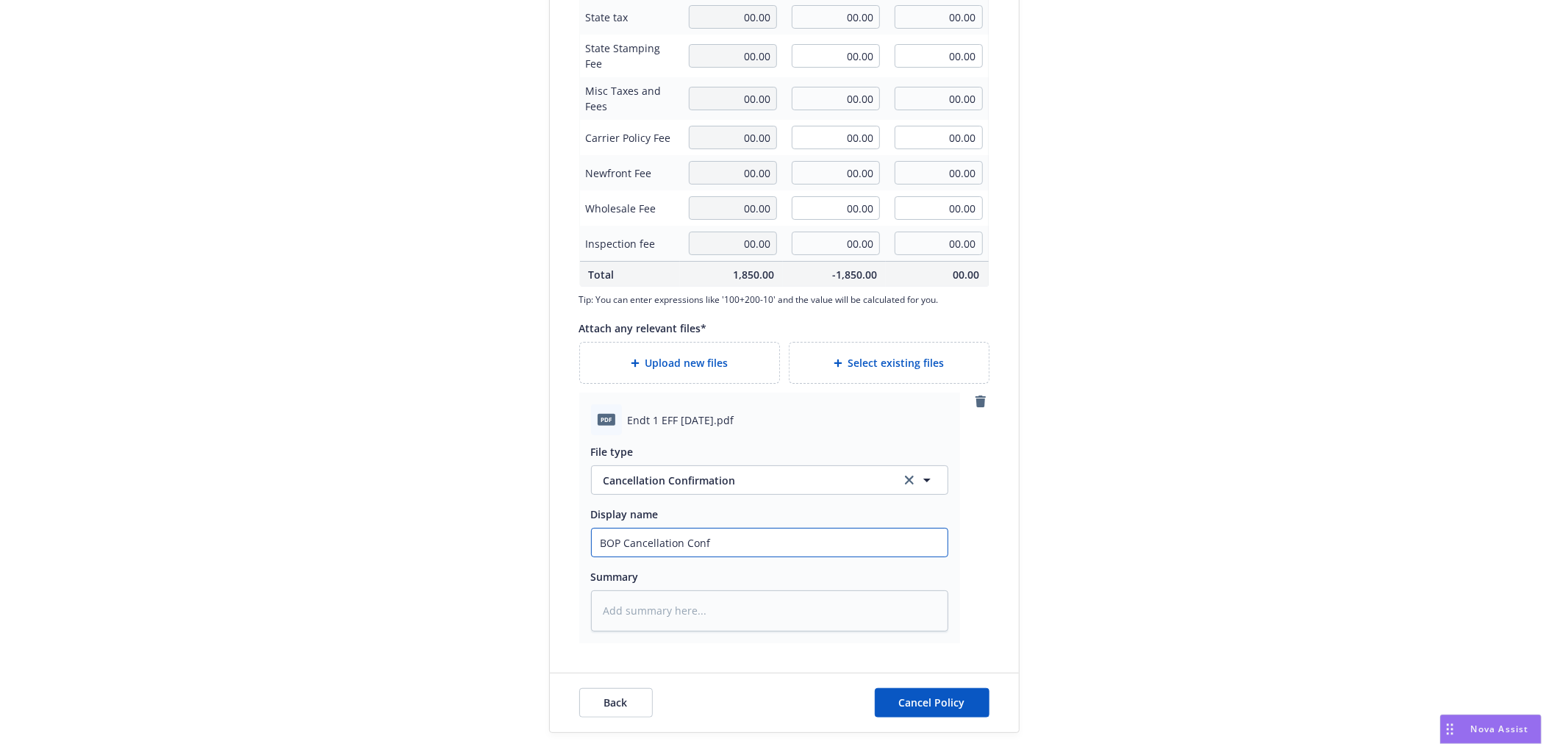
type input "BOP Cancellation Conf E"
type textarea "x"
type input "BOP Cancellation Conf Ef"
type textarea "x"
type input "BOP Cancellation Conf Eff"
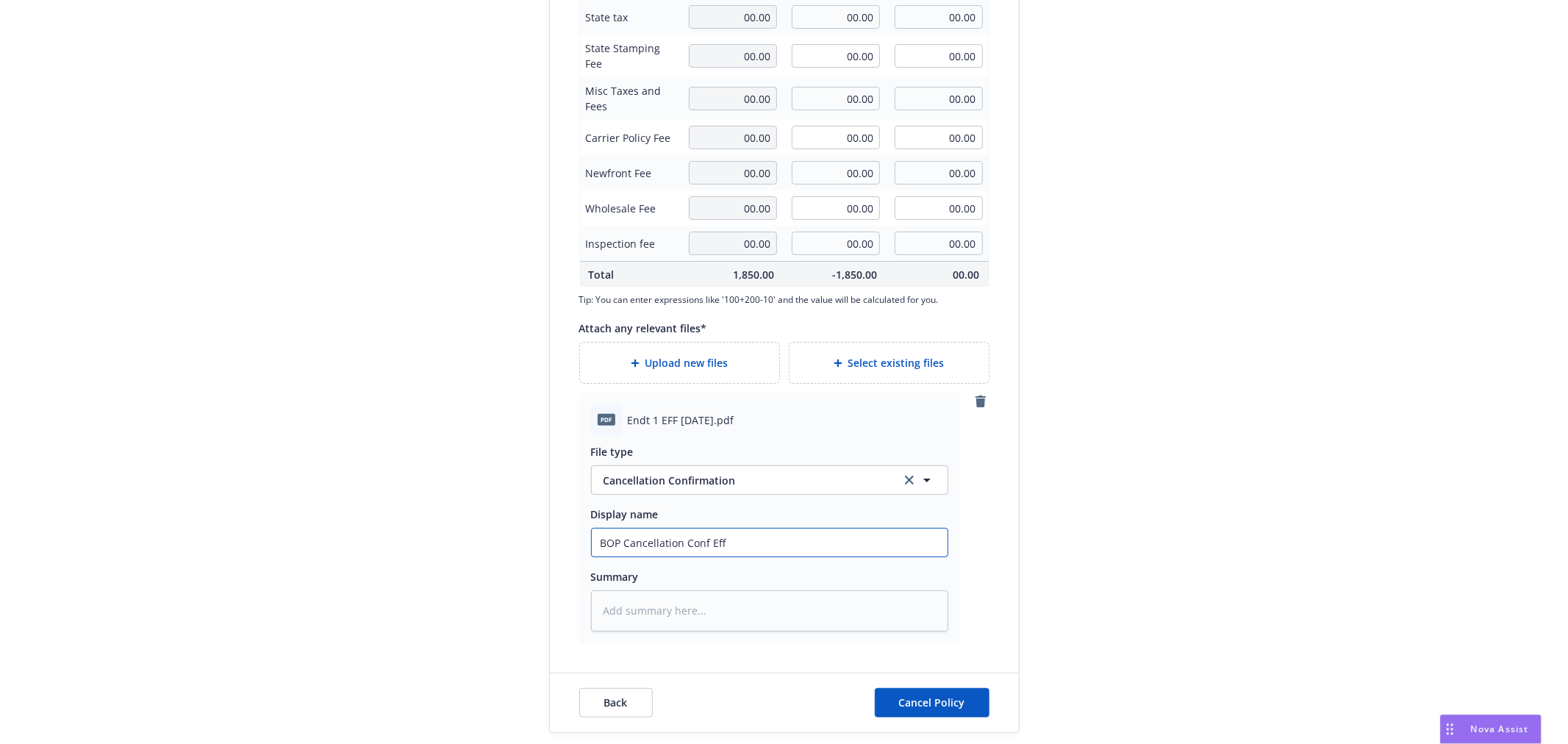
type textarea "x"
type input "BOP Cancellation Conf Ef"
type textarea "x"
type input "BOP Cancellation Conf E"
type textarea "x"
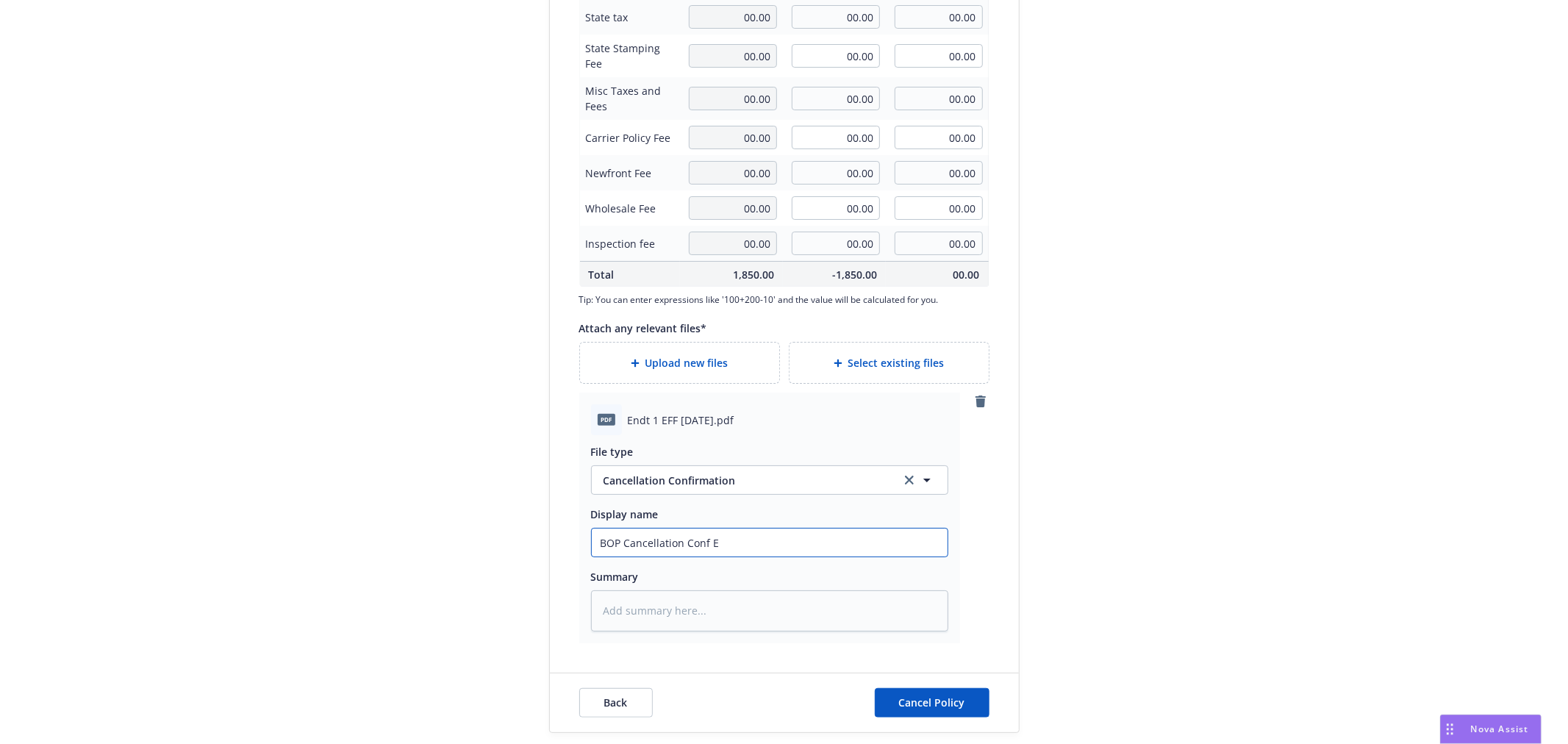
type input "BOP Cancellation Conf"
type textarea "x"
type input "BOP Cancellation Conf"
type textarea "x"
type input "BOP Cancellation Con"
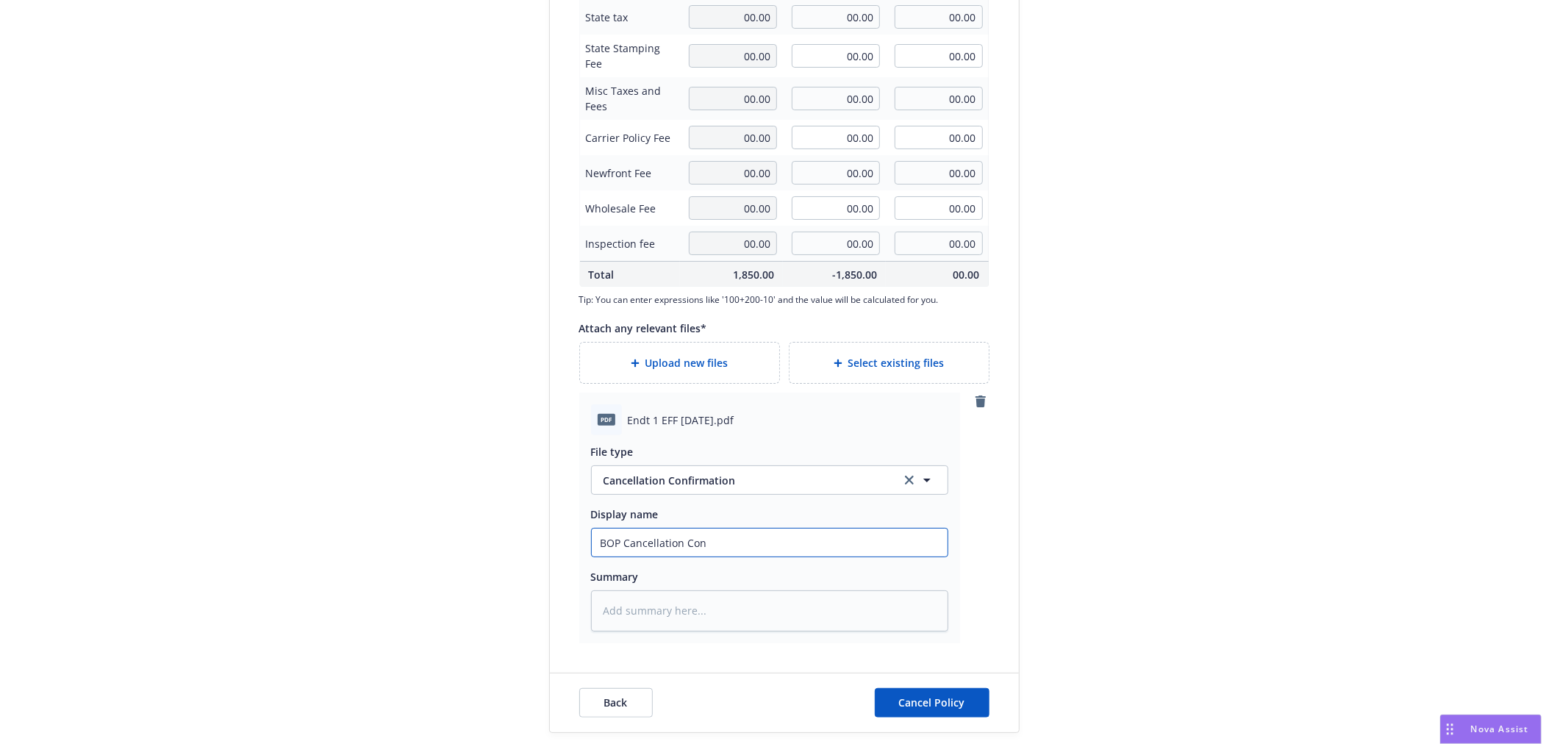
type textarea "x"
type input "BOP Cancellation Co"
type textarea "x"
type input "BOP Cancellation C"
type textarea "x"
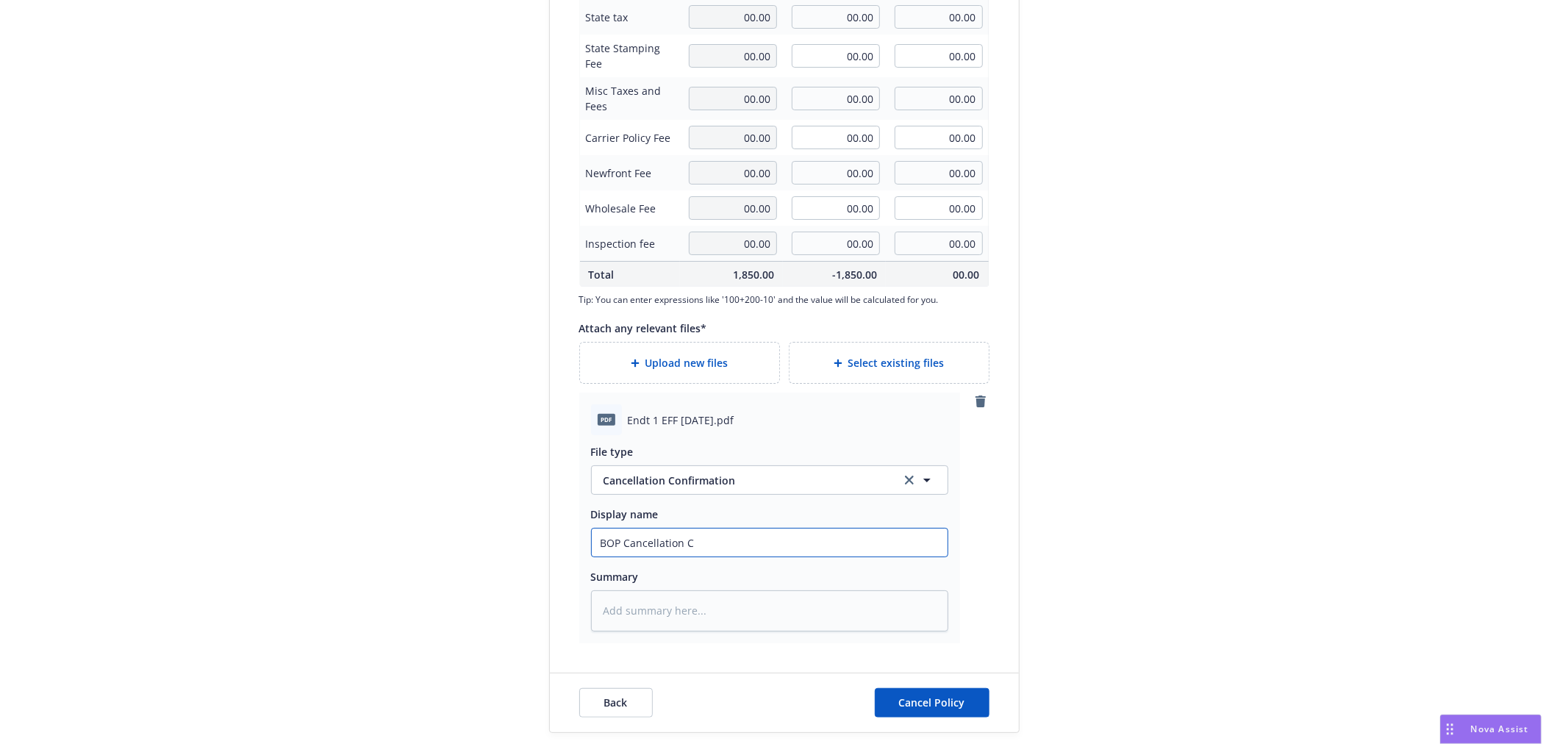
type input "BOP Cancellation"
type textarea "x"
type input "BOP Cancellation"
type textarea "x"
type input "BOP Cancellatio"
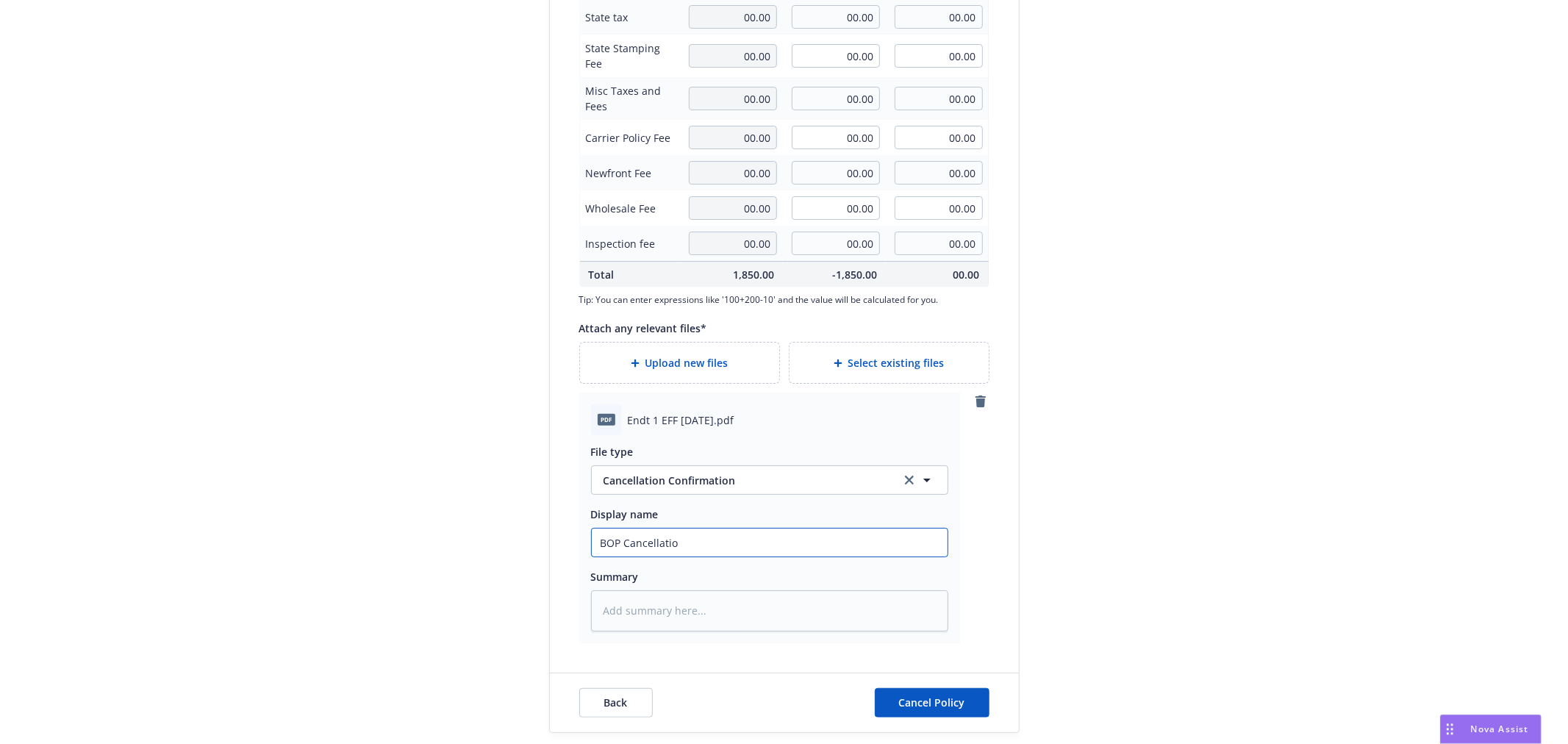
type textarea "x"
type input "BOP Cancellati"
type textarea "x"
type input "BOP Cancellat"
type textarea "x"
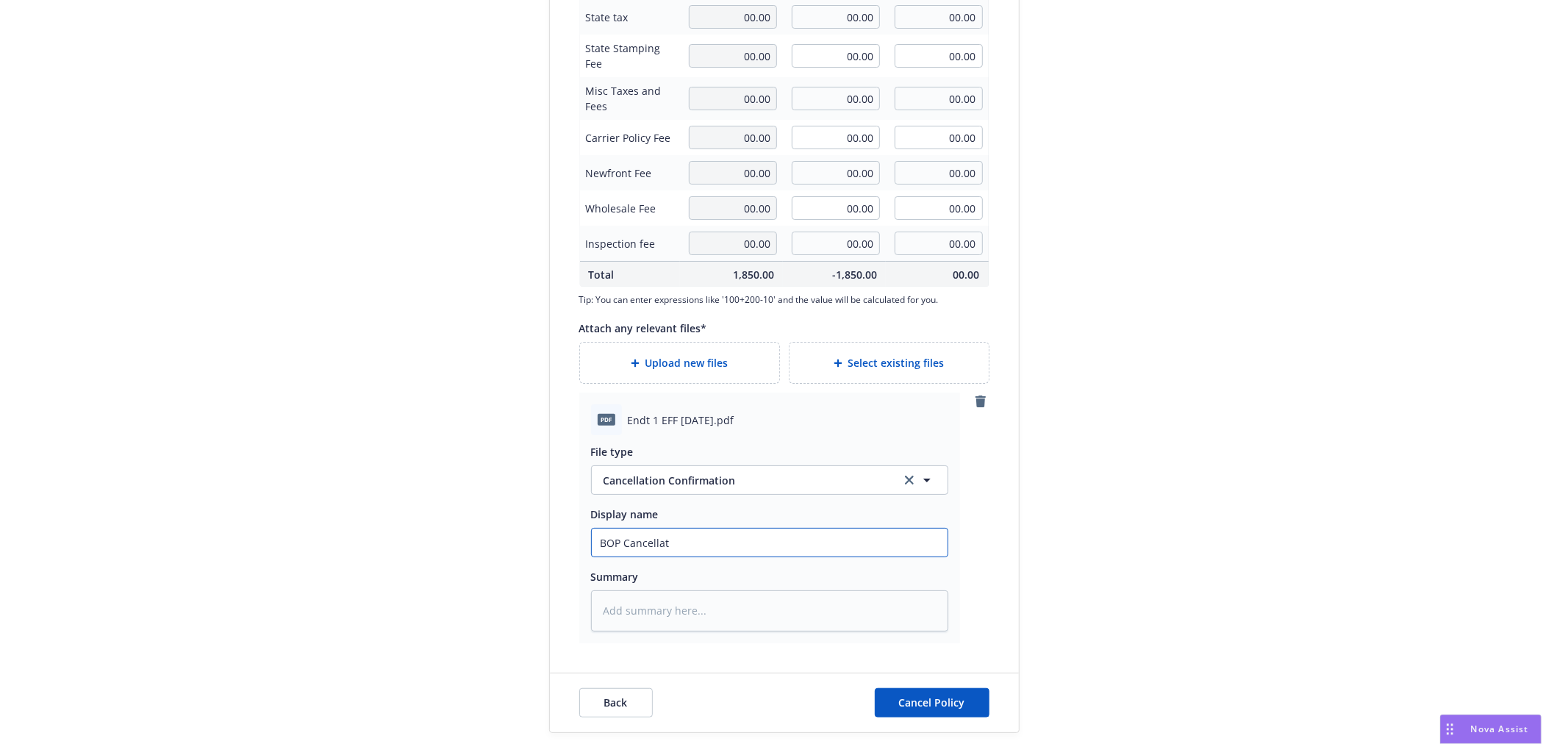
type input "BOP Cancella"
type textarea "x"
type input "BOP Cancell"
type textarea "x"
type input "BOP Cance"
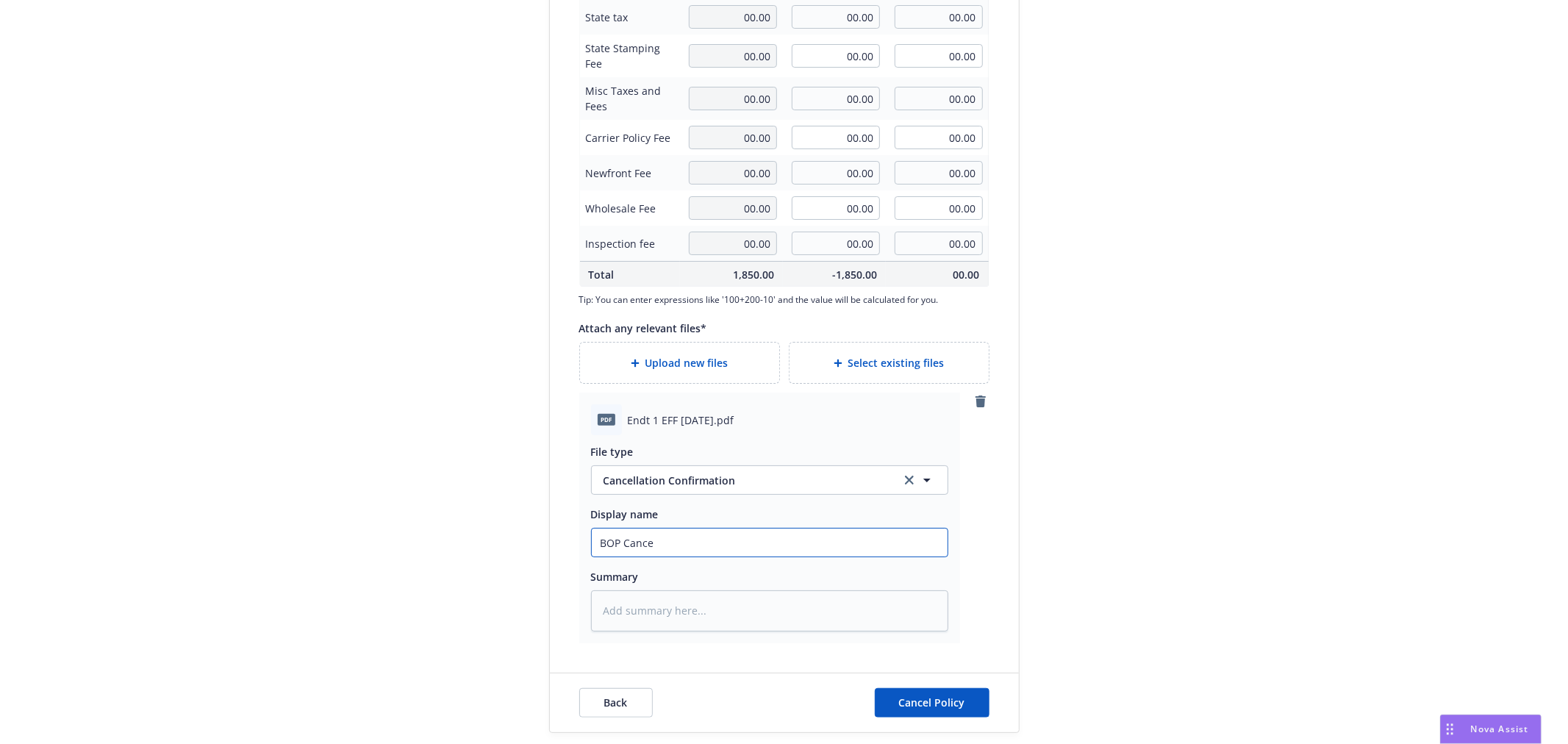
type textarea "x"
type input "BOP Canc"
type textarea "x"
type input "BOP Can"
type textarea "x"
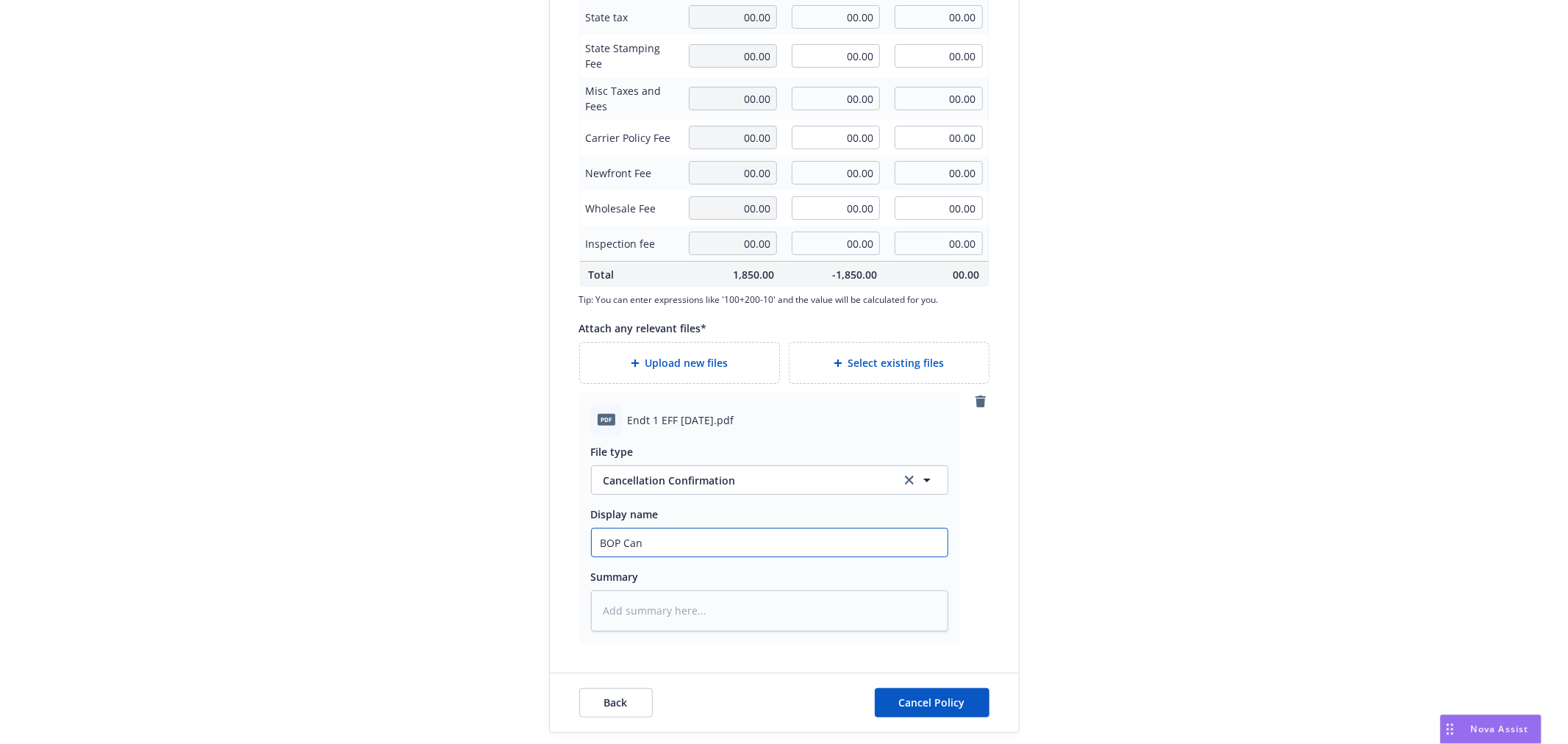
type input "BOP Ca"
type textarea "x"
type input "BOP C"
type textarea "x"
type input "BOP CA"
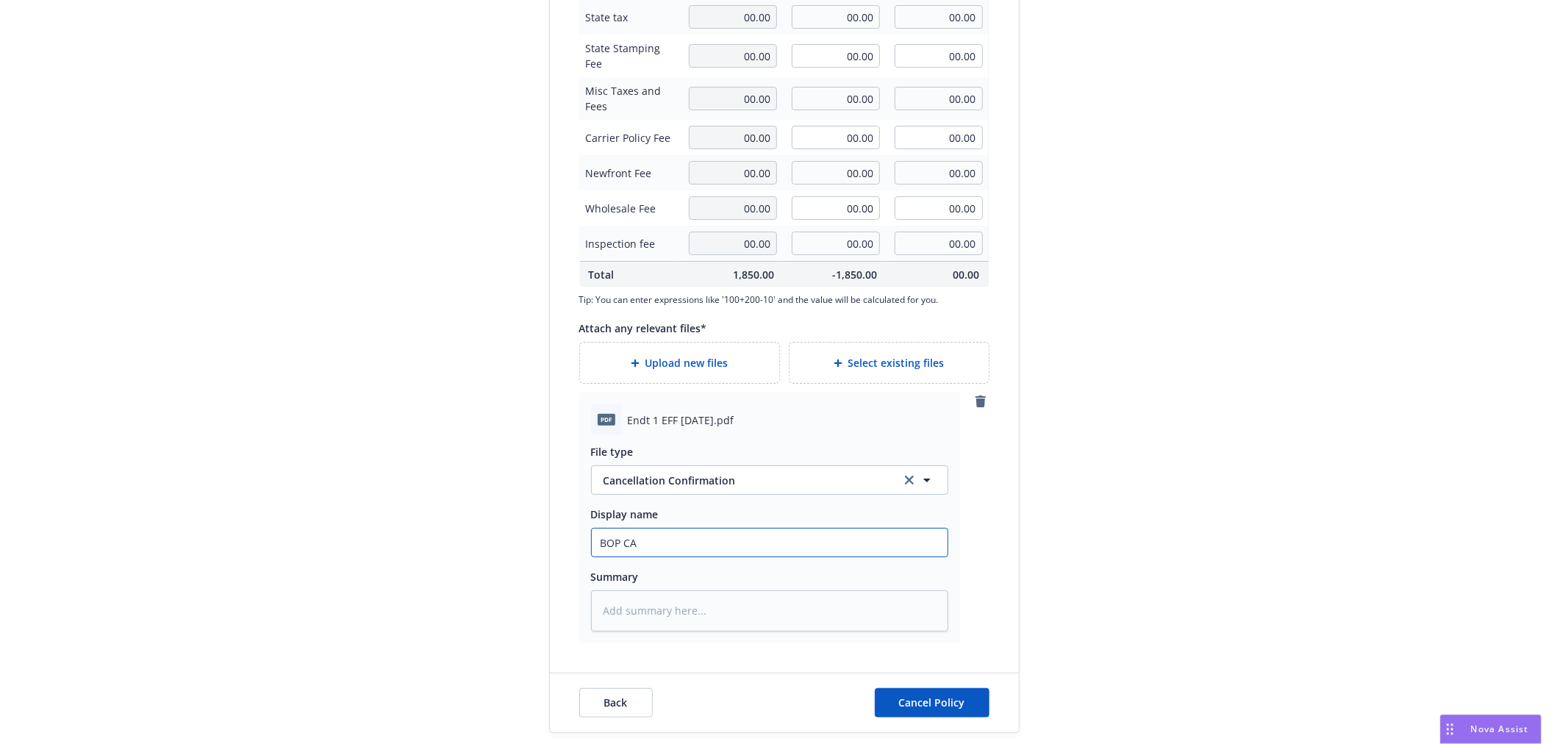
type textarea "x"
type input "BOP CAN"
type textarea "x"
type input "BOP CANC"
type textarea "x"
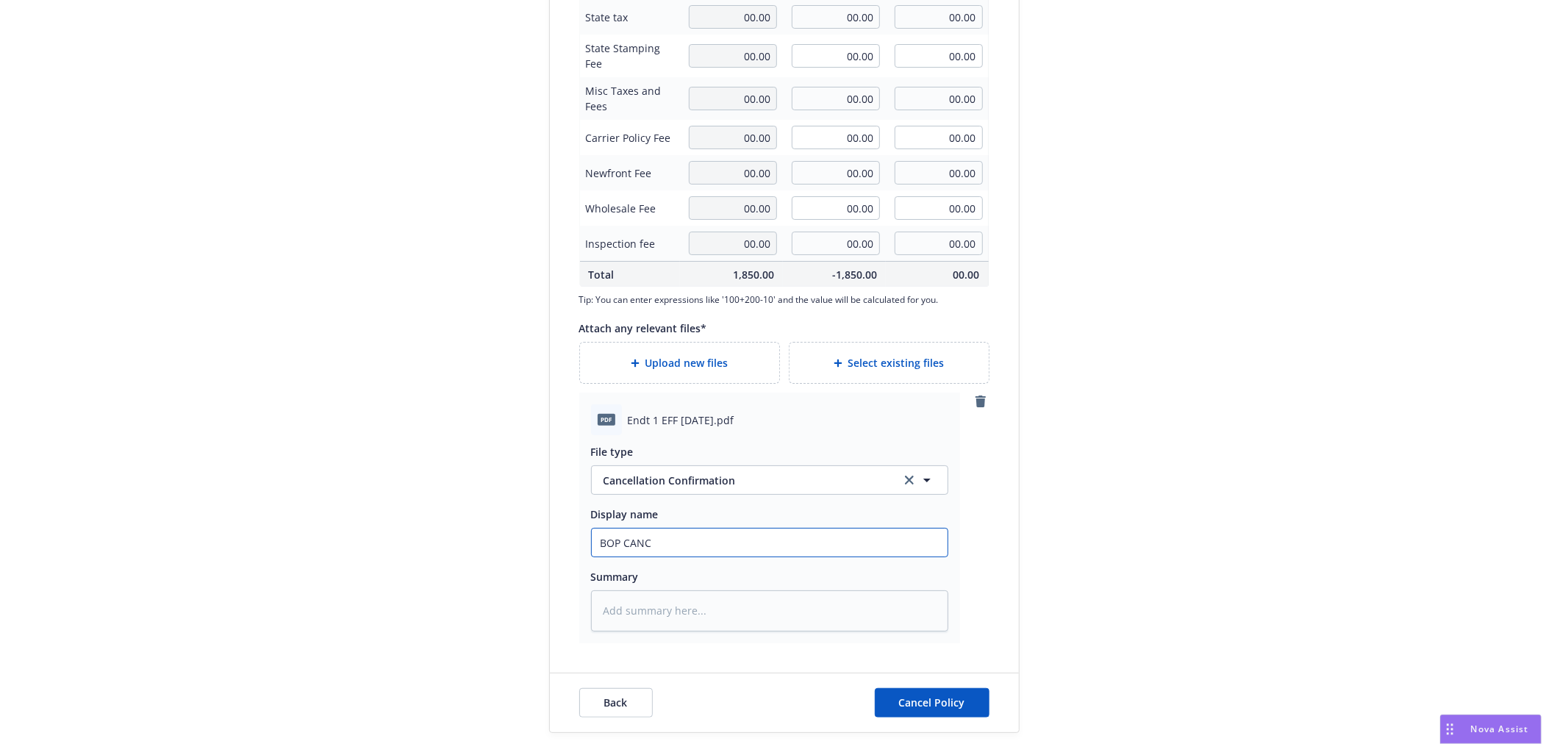
type input "BOP CANC"
type textarea "x"
type input "BOP CANC C"
type textarea "x"
type input "BOP CANC Co"
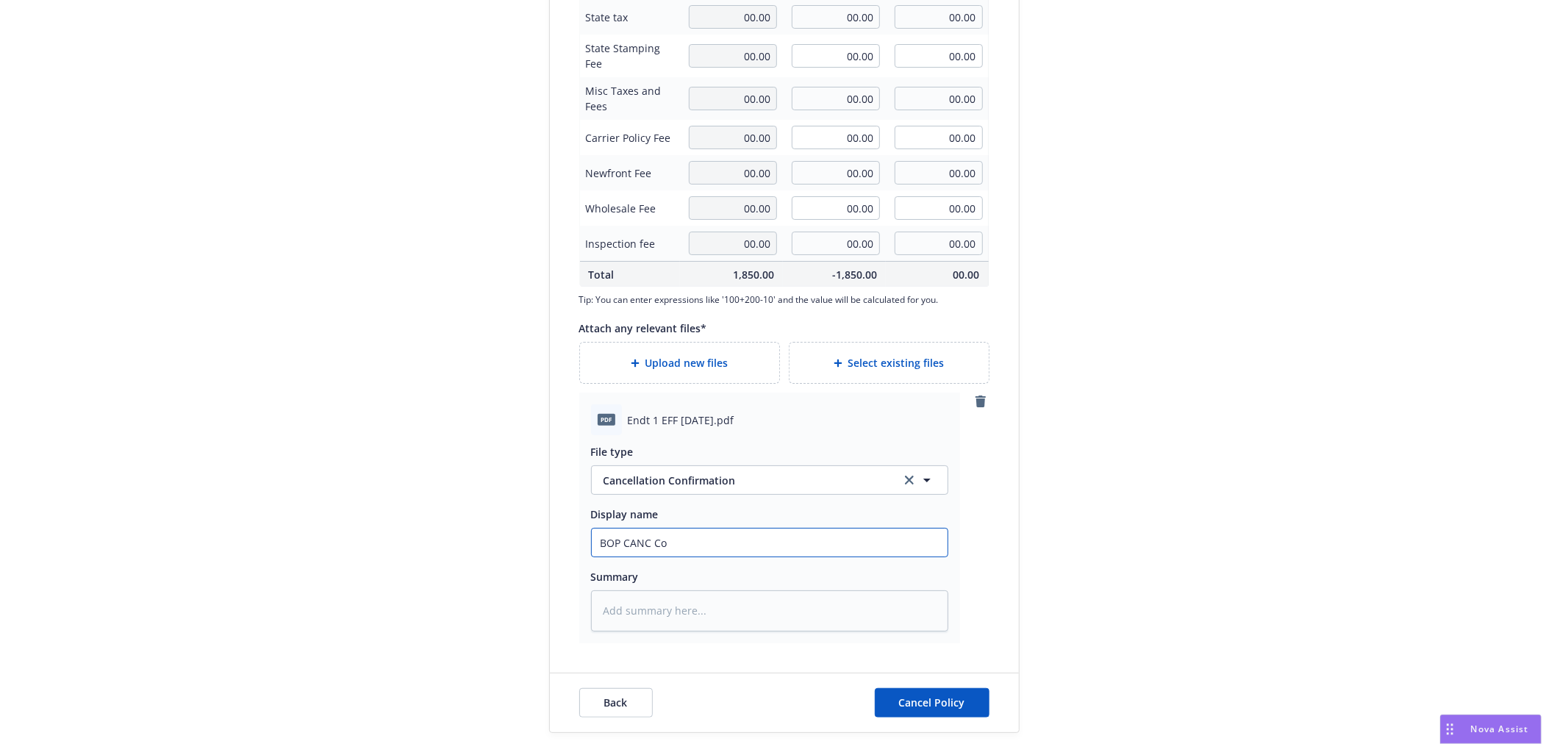
type textarea "x"
type input "BOP CANC Conf"
type textarea "x"
type input "BOP CANC Confi"
type textarea "x"
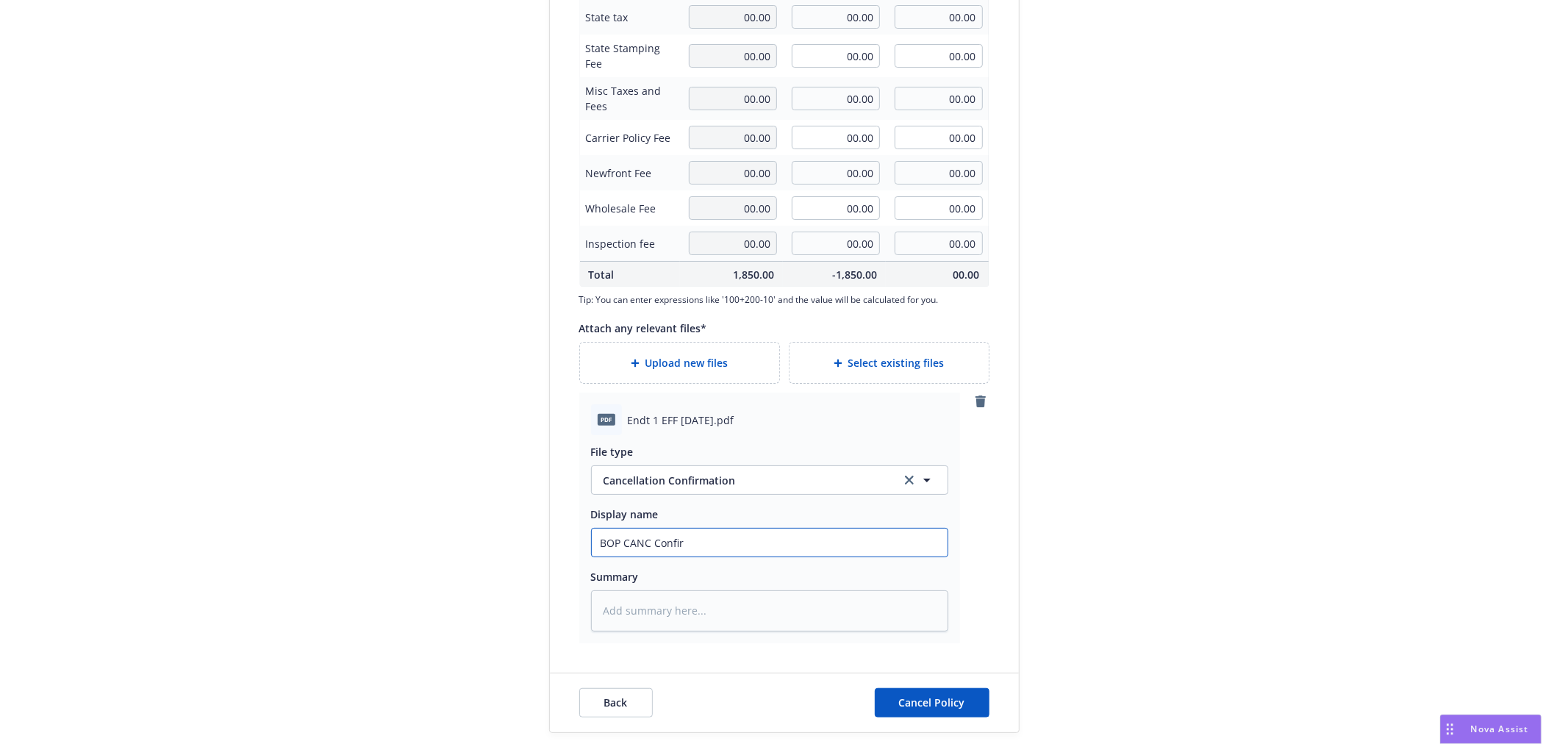
type input "BOP CANC Confirm"
type textarea "x"
type input "BOP CANC Confirm"
type textarea "x"
type input "BOP CANC Confirm E"
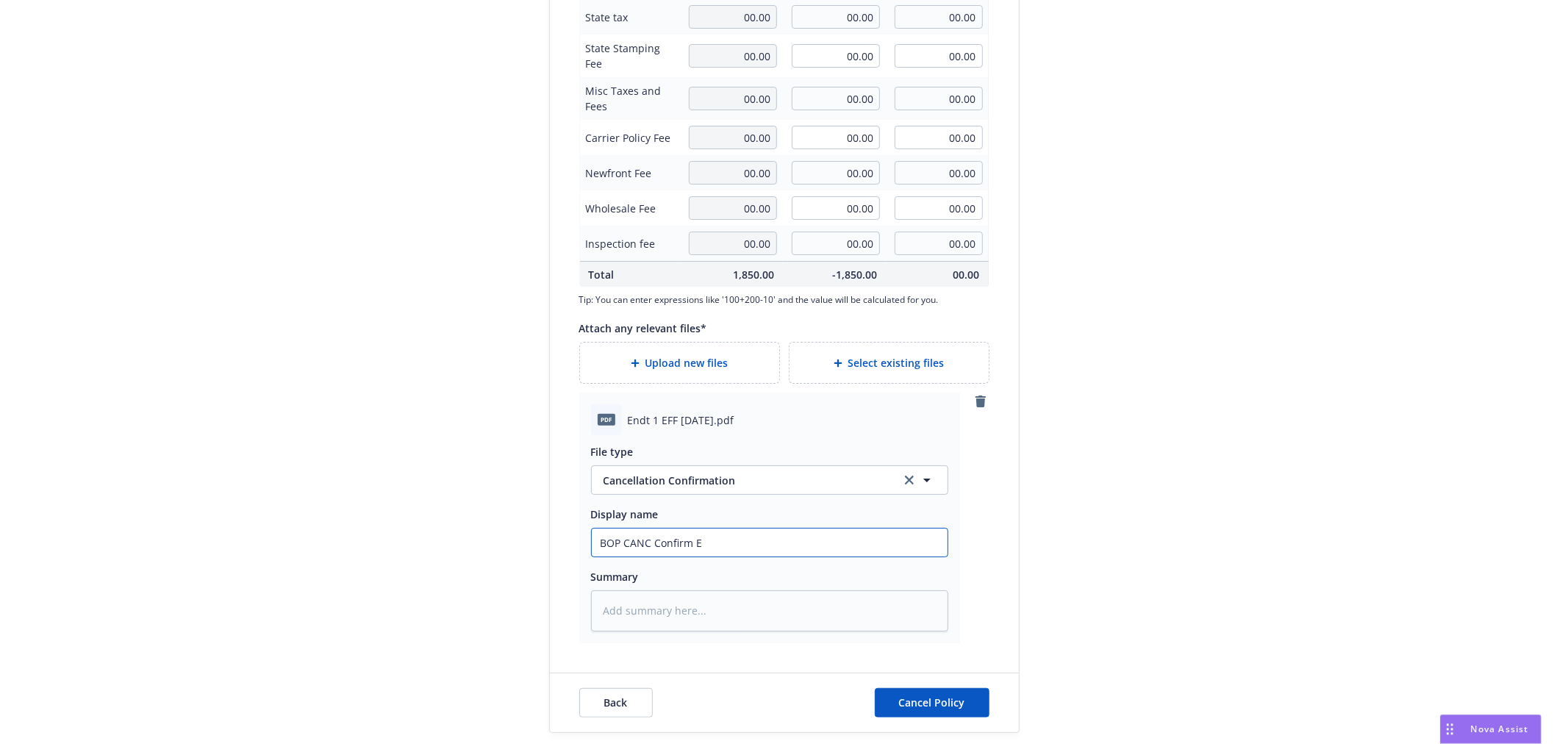
type textarea "x"
type input "BOP CANC Confirm Ef"
type textarea "x"
type input "BOP CANC Confirm Eff"
type textarea "x"
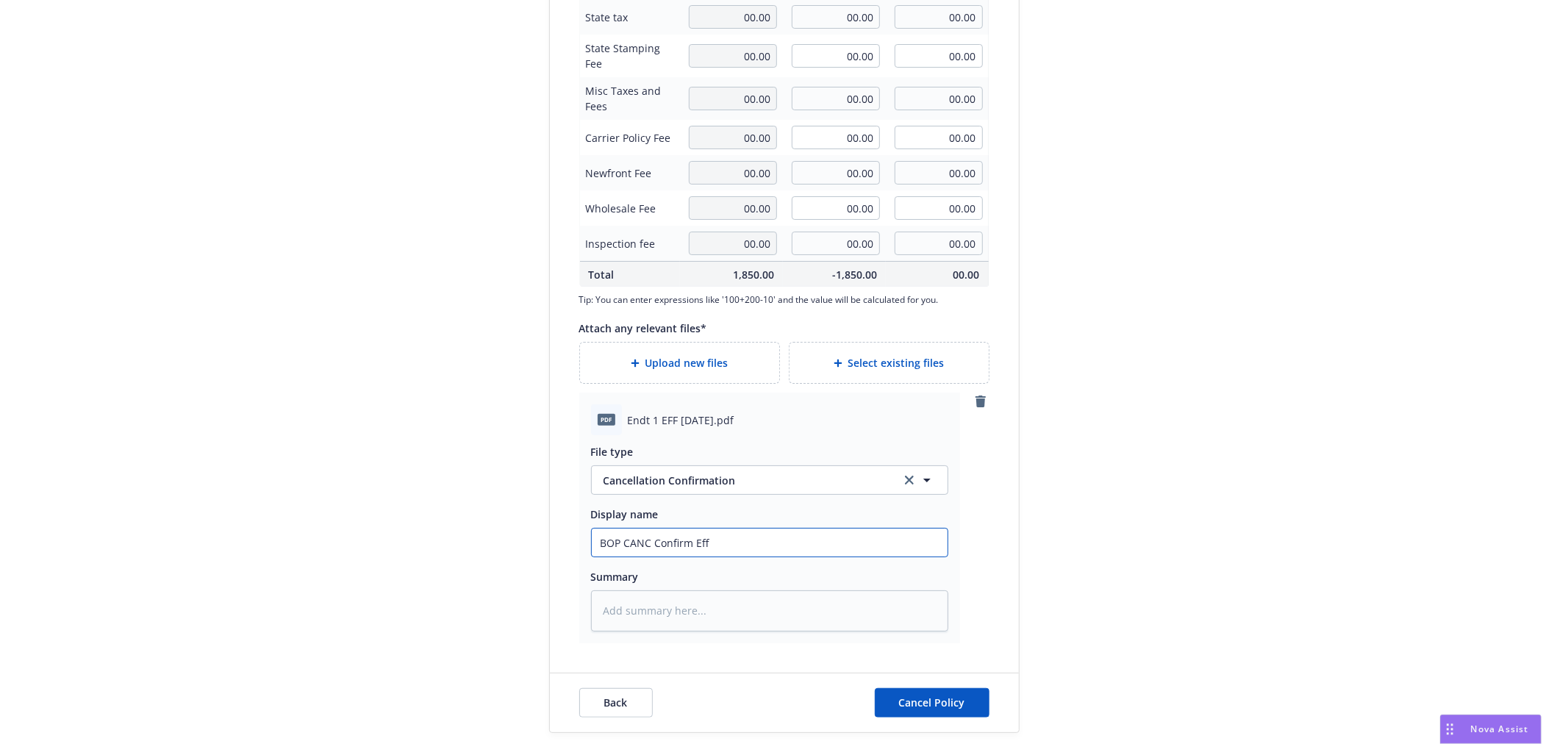
type input "BOP CANC Confirm Eff 8"
type textarea "x"
type input "BOP CANC Confirm Eff 8/"
type textarea "x"
type input "BOP CANC Confirm Eff 8/1"
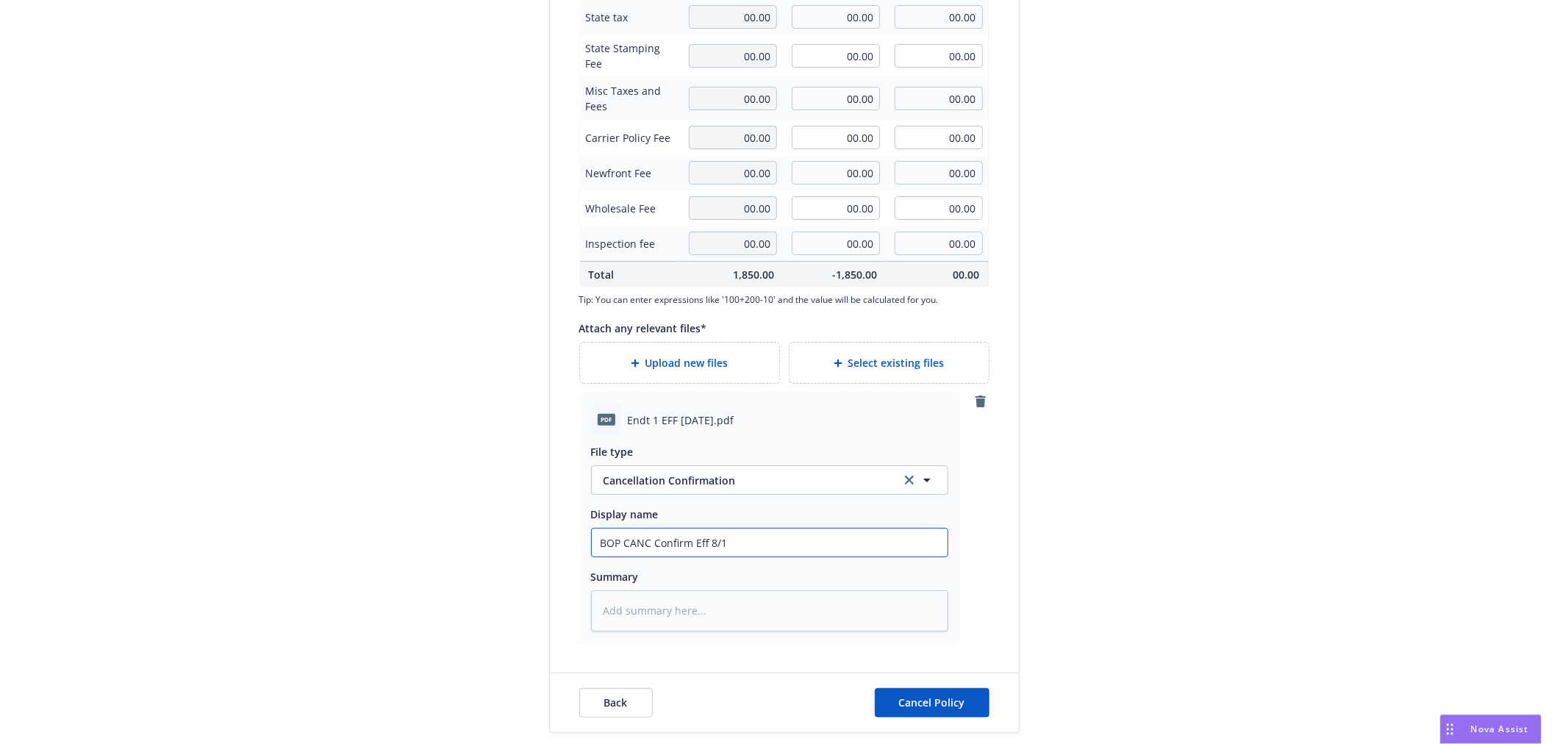
type textarea "x"
type input "BOP CANC Confirm Eff 8/13"
type textarea "x"
type input "BOP CANC Confirm Eff 8/13/"
type textarea "x"
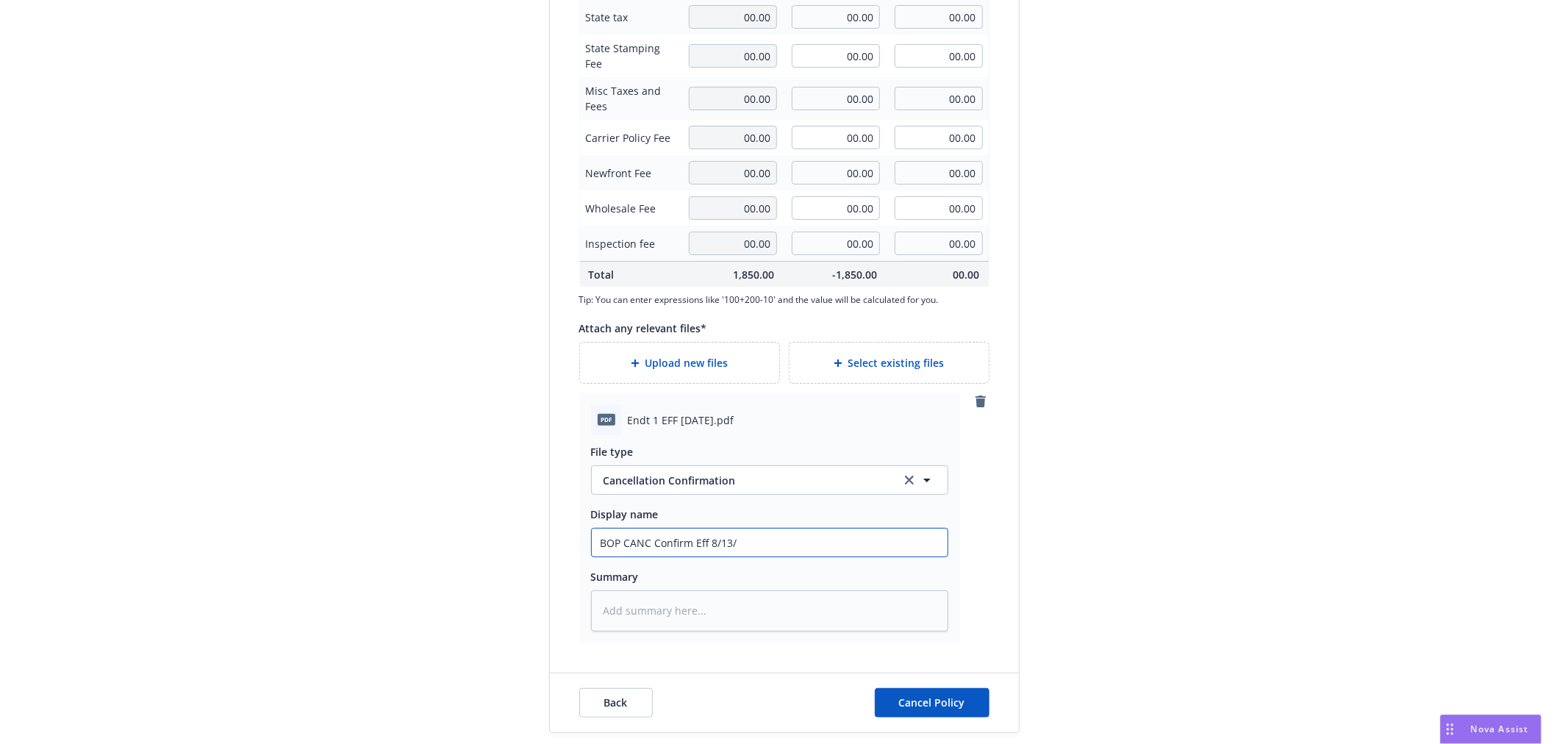
type input "BOP CANC Confirm Eff 8/13/2"
type textarea "x"
type input "BOP CANC Confirm Eff [DATE]"
type textarea "x"
type input "BOP CANC Confirm Eff 8/13/202"
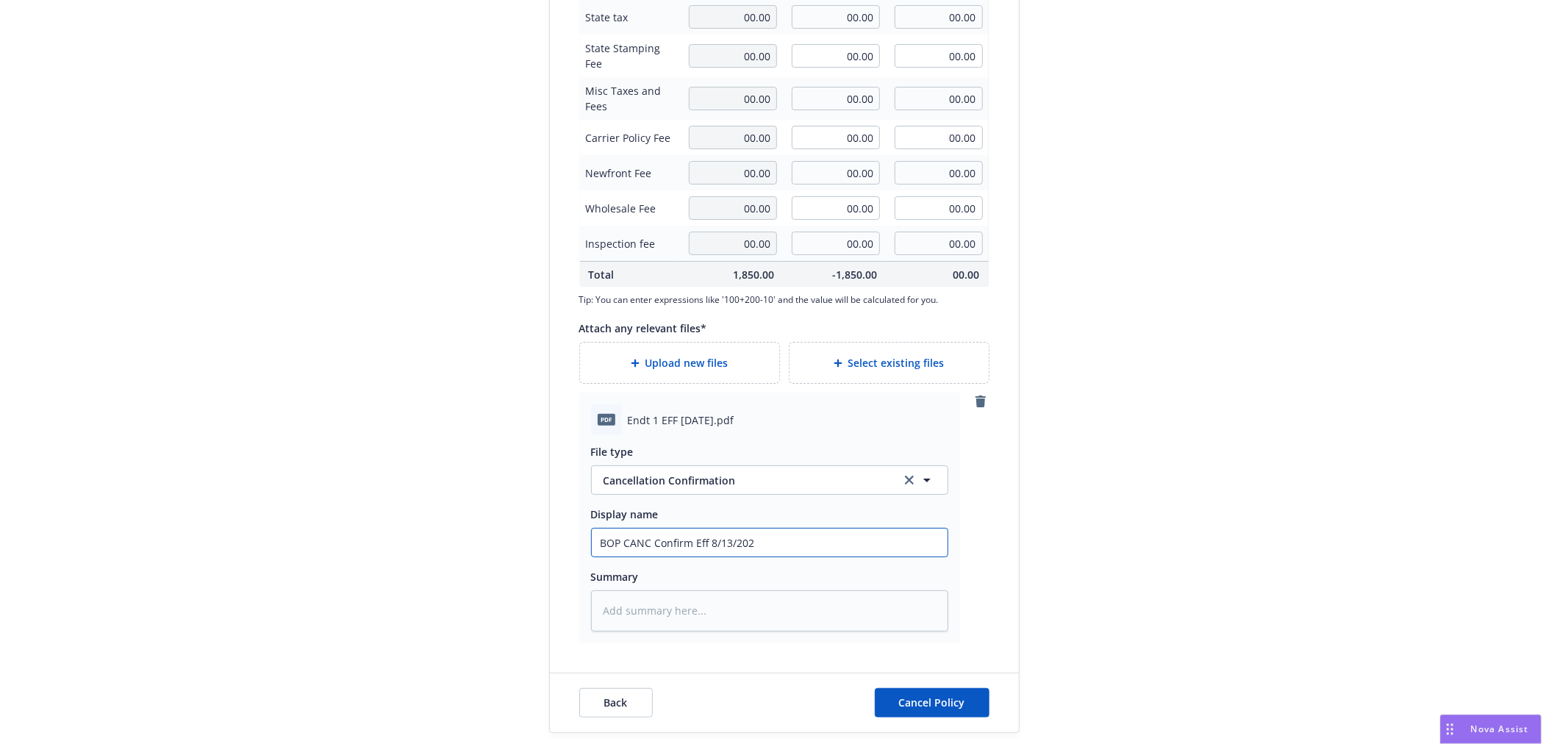
type textarea "x"
type input "BOP CANC Confirm Eff [DATE]"
type textarea "x"
type input "BOP CANC Confirm Eff [DATE]"
type textarea "x"
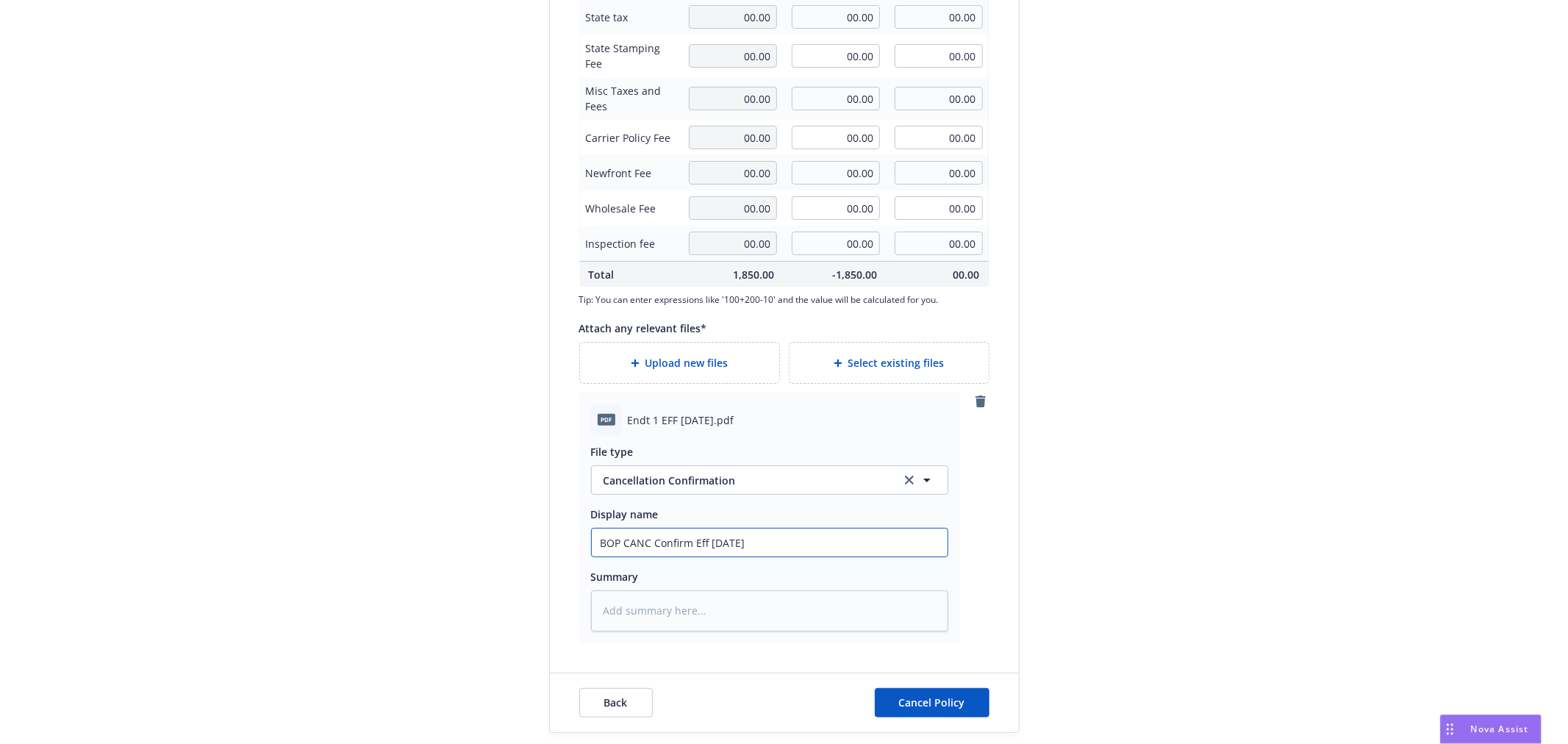
type input "BOP CANC Confirm Eff [DATE] -"
type textarea "x"
type input "BOP CANC Confirm Eff [DATE] -"
type textarea "x"
type input "BOP CANC Confirm Eff [DATE] - F"
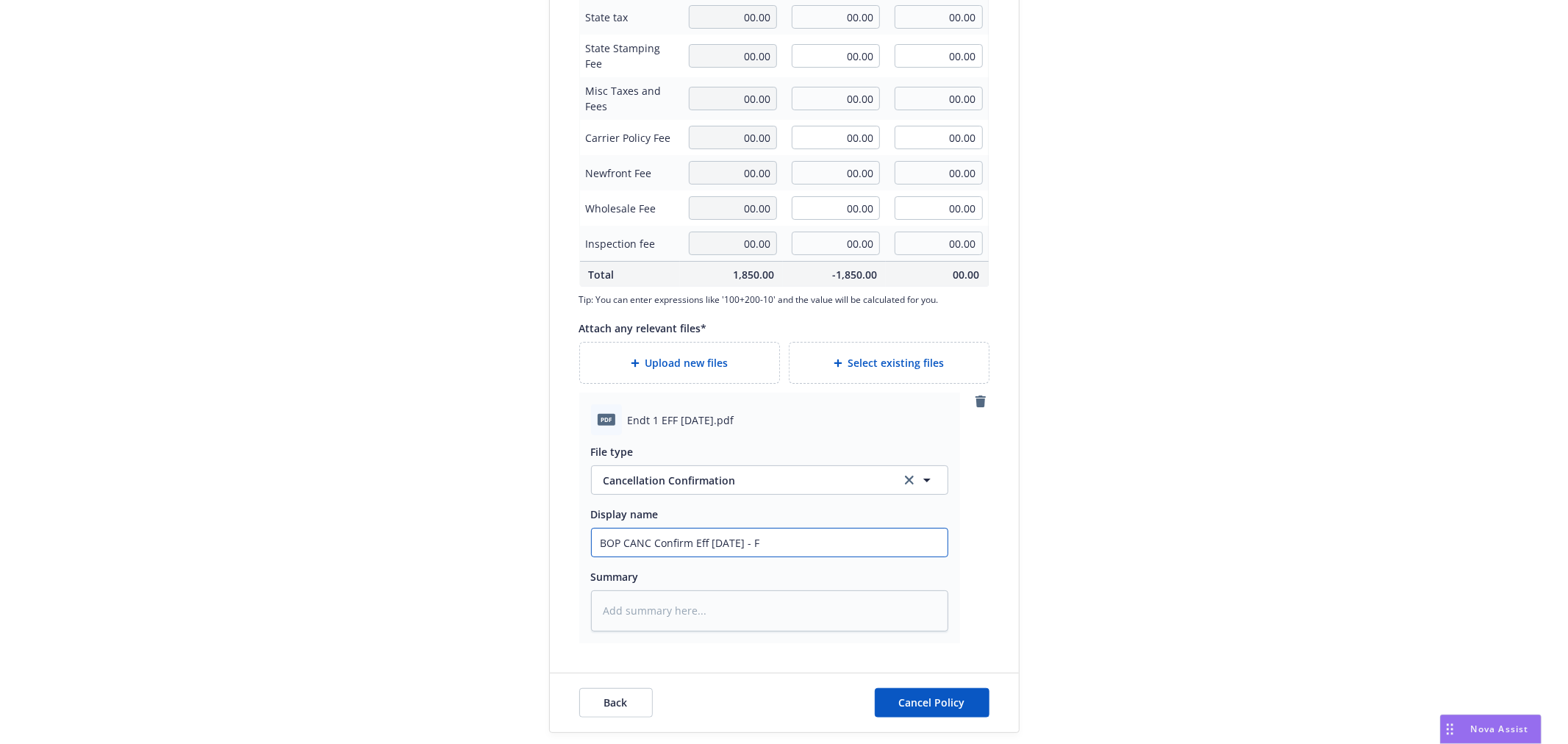
type textarea "x"
type input "BOP CANC Confirm Eff [DATE] - FLA"
type textarea "x"
type input "BOP CANC Confirm Eff [DATE] - FLAT"
click at [892, 704] on button "Cancel Policy" at bounding box center [932, 702] width 115 height 29
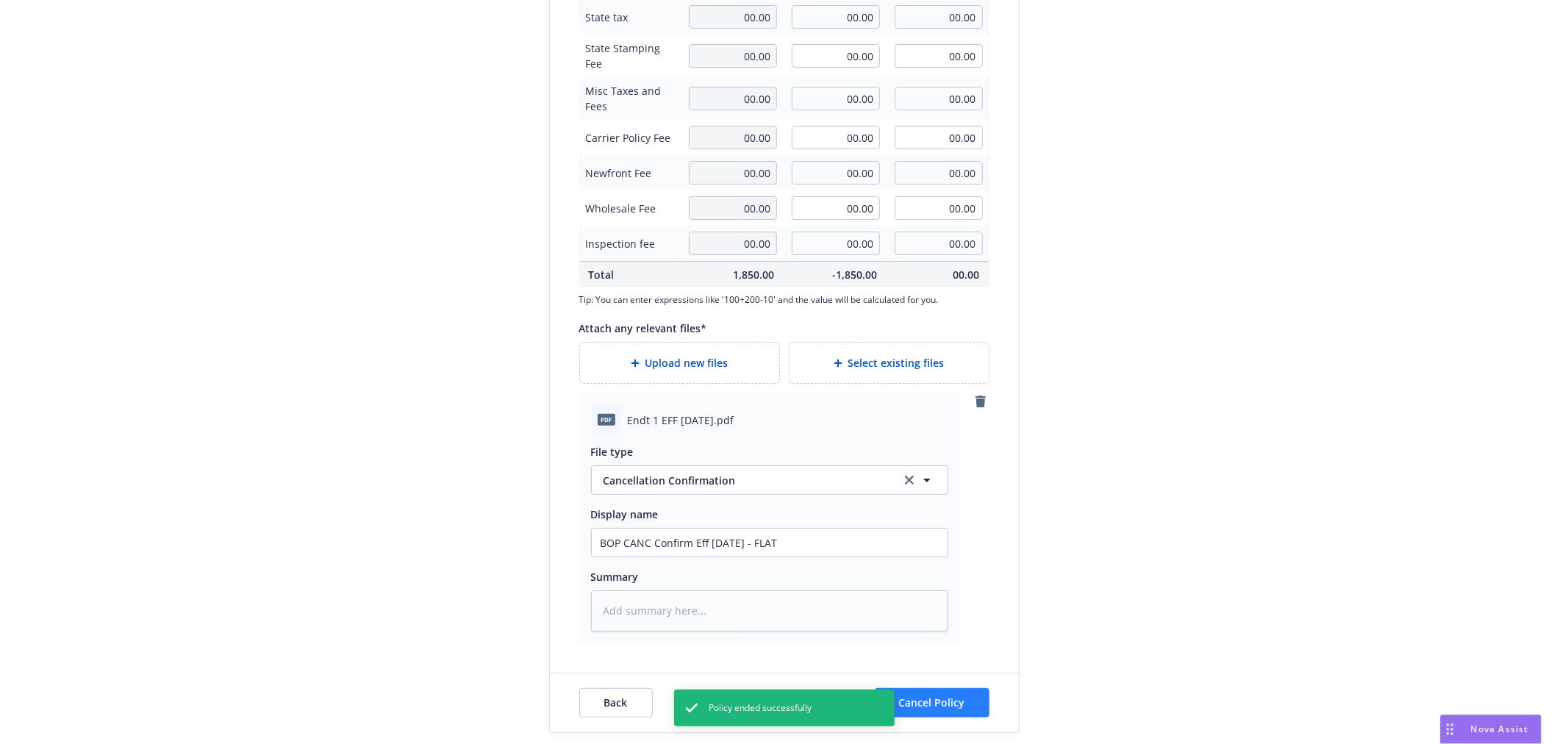
type textarea "x"
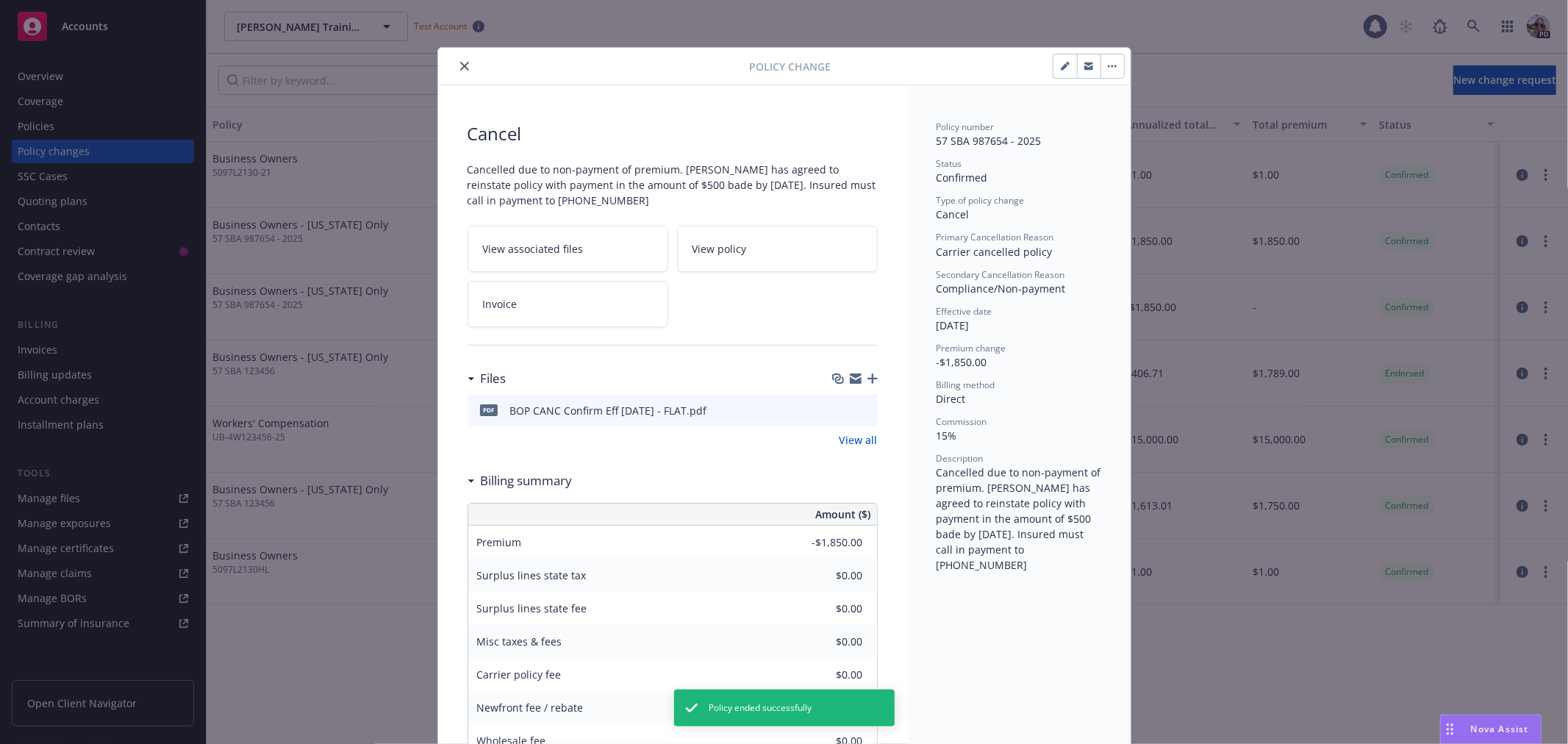
scroll to position [10, 0]
